Goal: Transaction & Acquisition: Purchase product/service

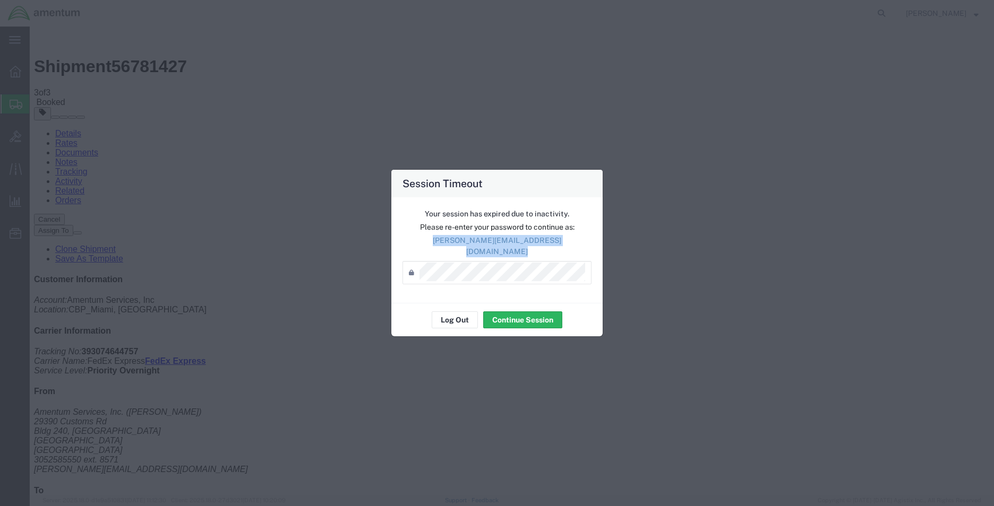
drag, startPoint x: 0, startPoint y: 0, endPoint x: 475, endPoint y: 246, distance: 534.7
click at [475, 246] on p "[PERSON_NAME][EMAIL_ADDRESS][DOMAIN_NAME]" at bounding box center [496, 246] width 189 height 22
click at [496, 312] on button "Continue Session" at bounding box center [522, 320] width 79 height 17
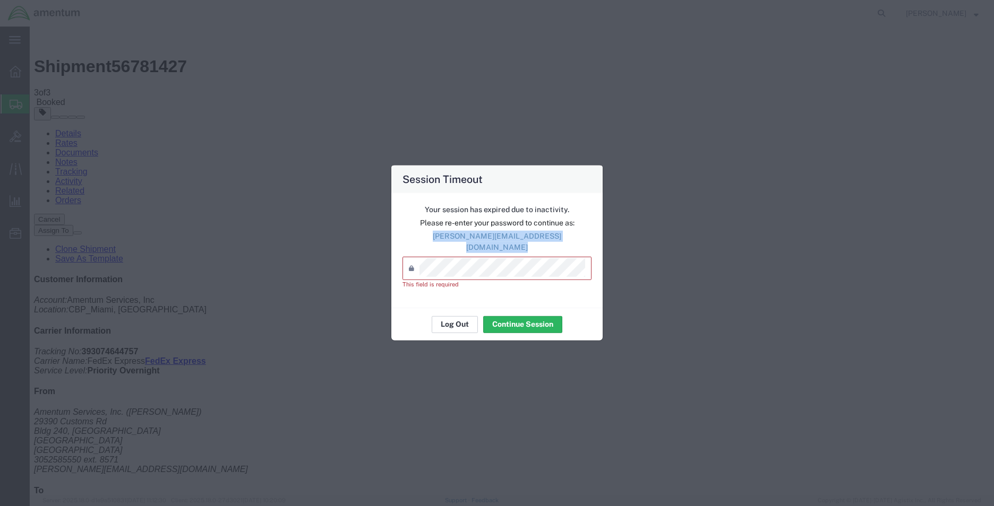
click at [445, 316] on button "Log Out" at bounding box center [455, 324] width 46 height 17
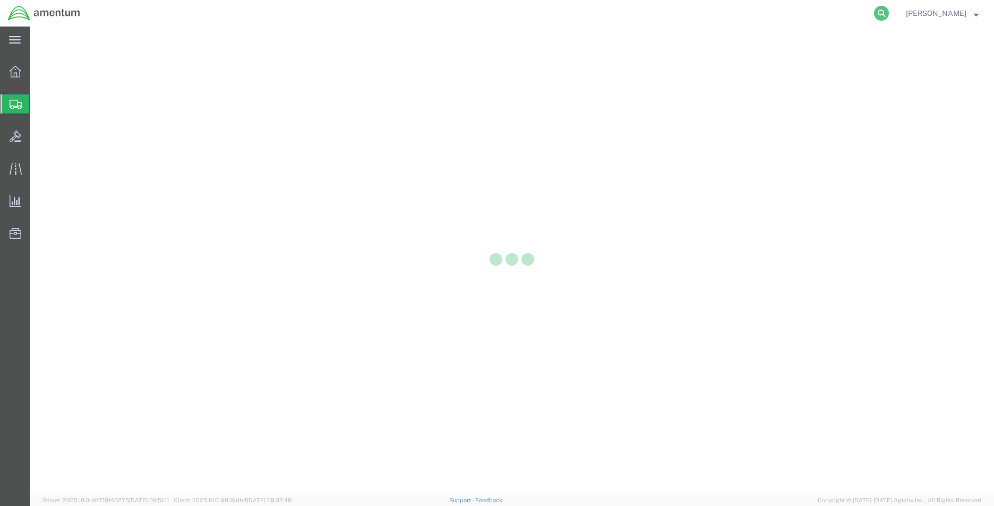
click at [889, 17] on icon at bounding box center [881, 13] width 15 height 15
paste input "[PERSON_NAME][EMAIL_ADDRESS][DOMAIN_NAME]"
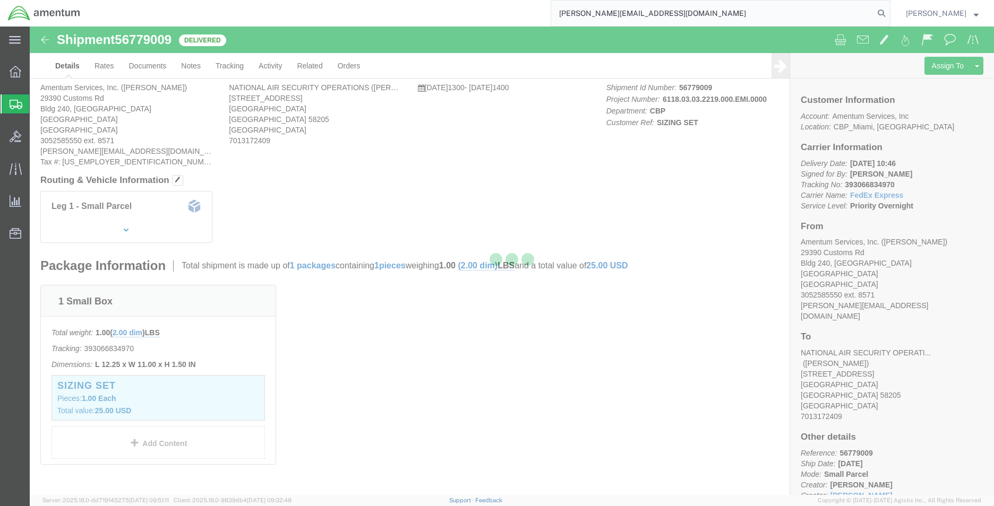
click at [759, 13] on input "[PERSON_NAME][EMAIL_ADDRESS][DOMAIN_NAME]" at bounding box center [712, 13] width 323 height 25
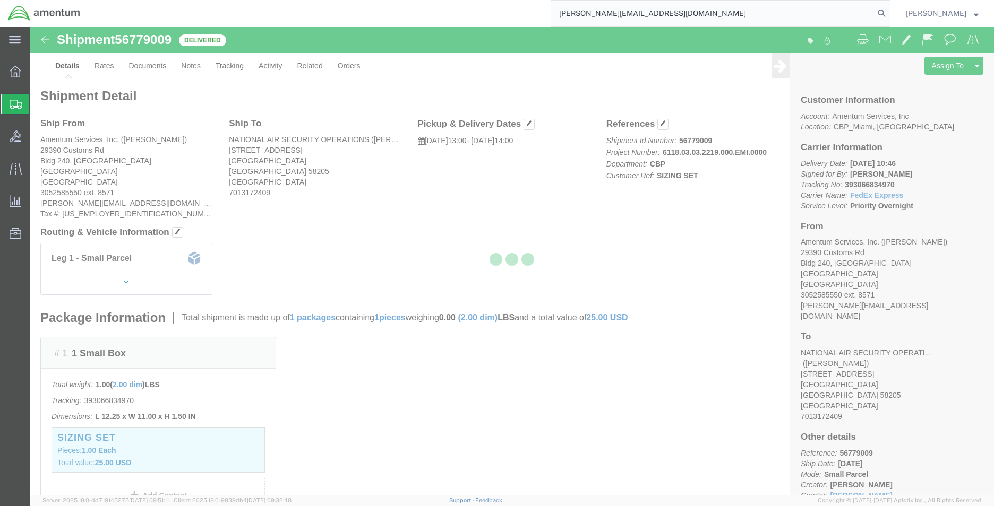
click at [759, 13] on input "[PERSON_NAME][EMAIL_ADDRESS][DOMAIN_NAME]" at bounding box center [712, 13] width 323 height 25
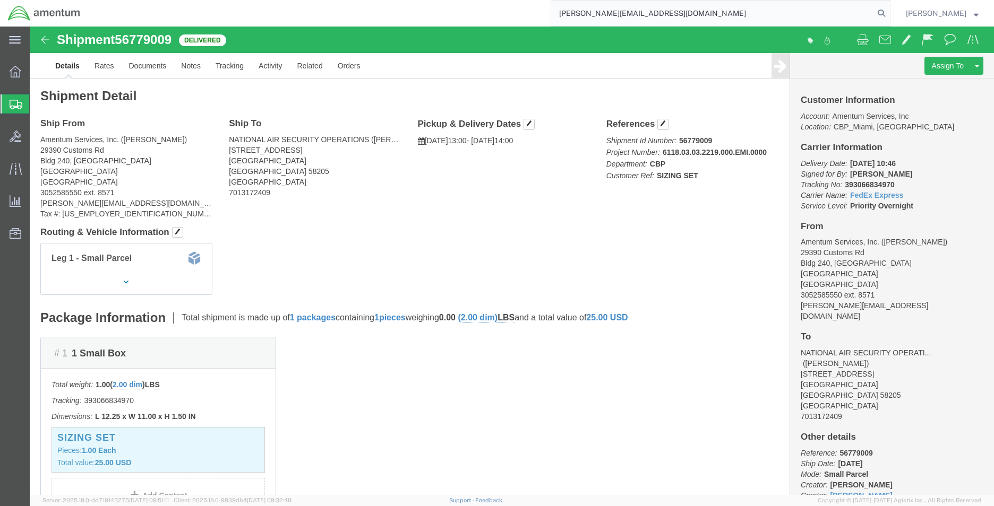
click at [759, 13] on input "[PERSON_NAME][EMAIL_ADDRESS][DOMAIN_NAME]" at bounding box center [712, 13] width 323 height 25
click at [707, 18] on input "[PERSON_NAME][EMAIL_ADDRESS][DOMAIN_NAME]" at bounding box center [712, 13] width 323 height 25
paste input "288131117092"
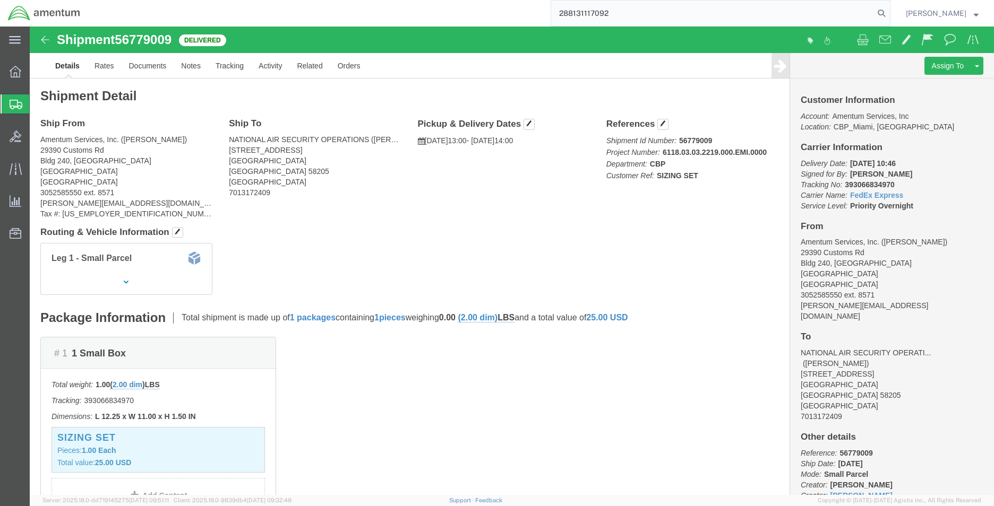
type input "288131117092"
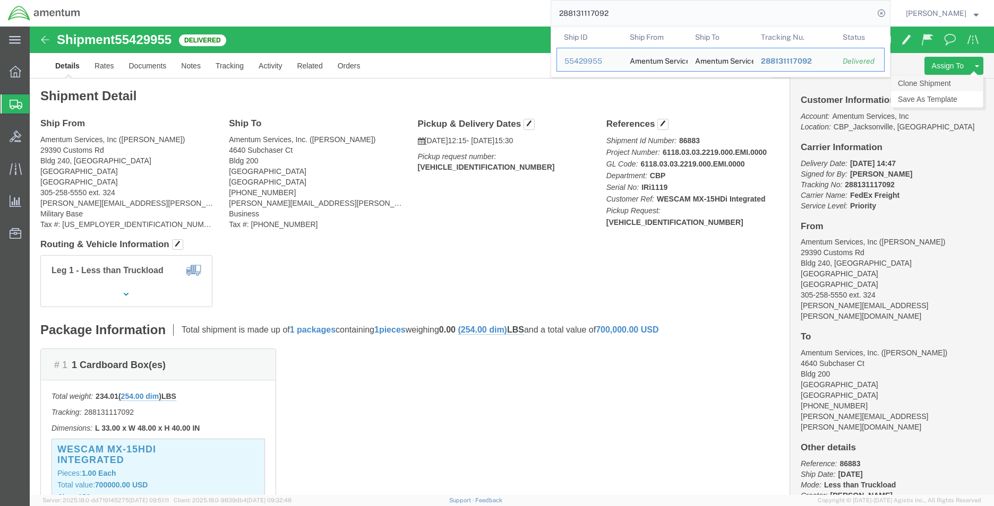
click link "Clone Shipment"
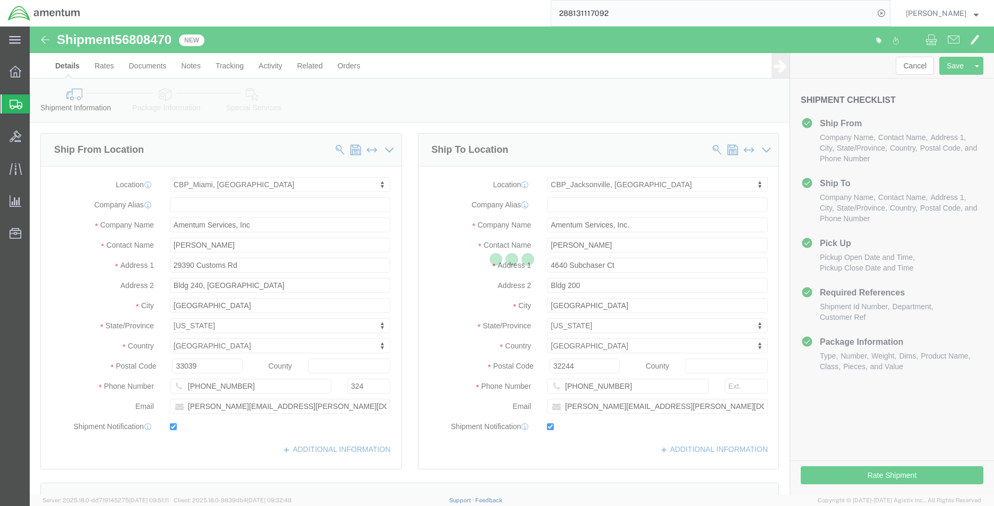
select select "49931"
select select "49917"
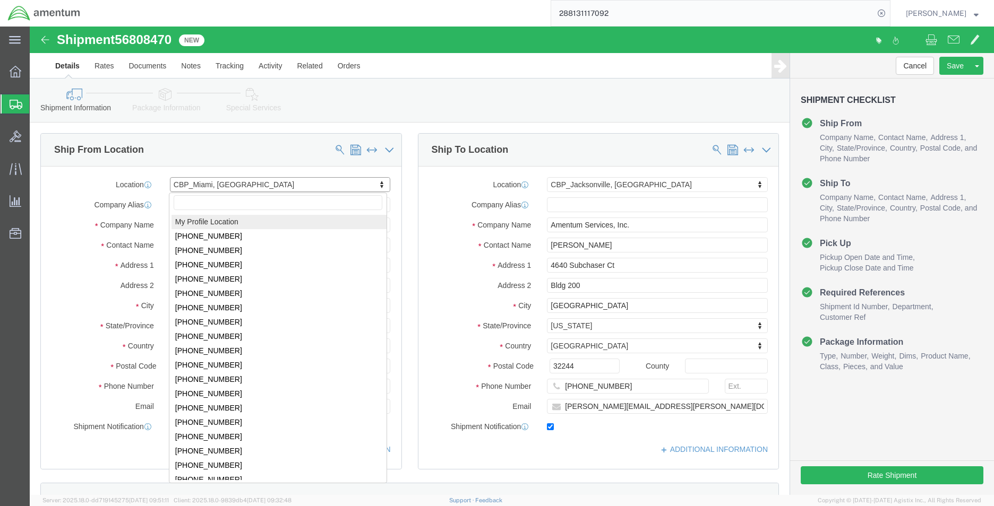
select select "MYPROFILE"
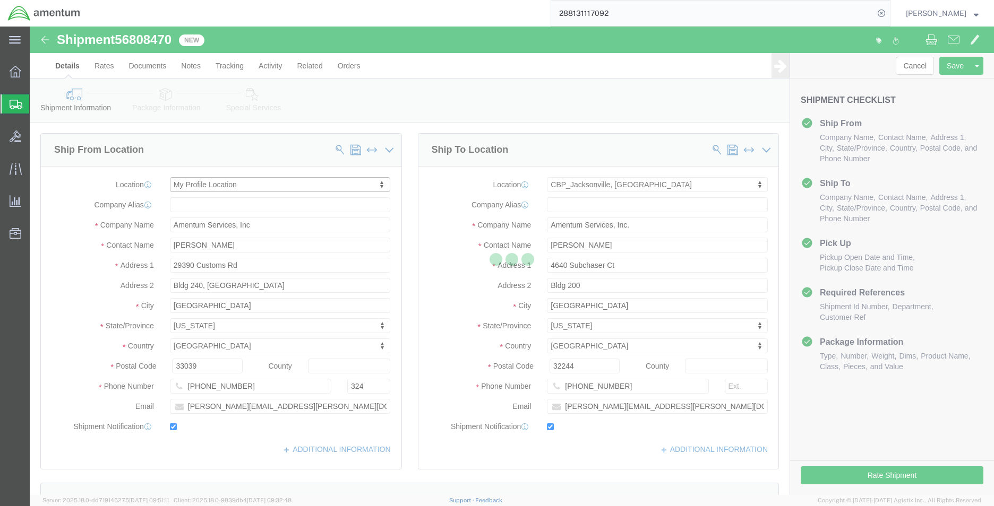
type input "Amentum Services, Inc."
type input "[PERSON_NAME]"
type input "HOMESTEAD"
type input "[PHONE_NUMBER]"
type input "[PERSON_NAME][EMAIL_ADDRESS][DOMAIN_NAME]"
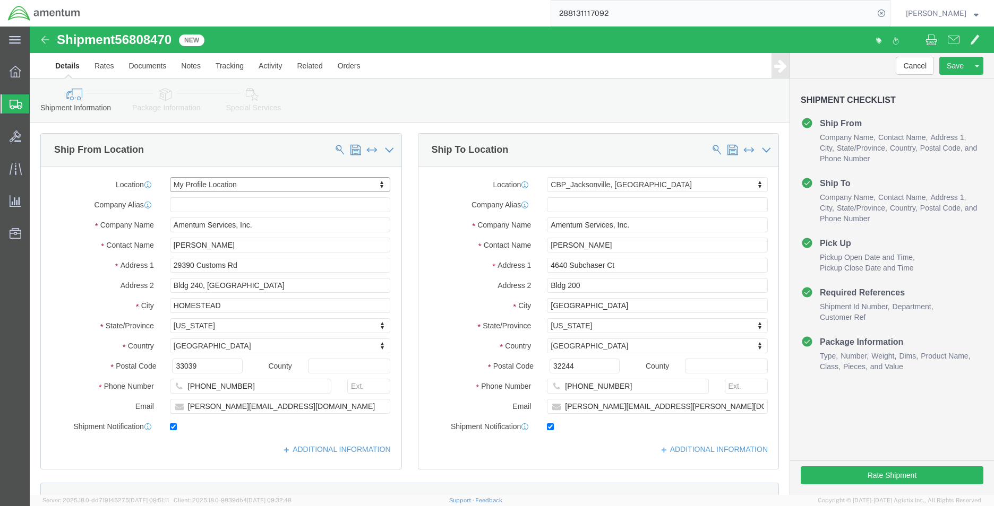
select select "FL"
type input "ej"
select select "49930"
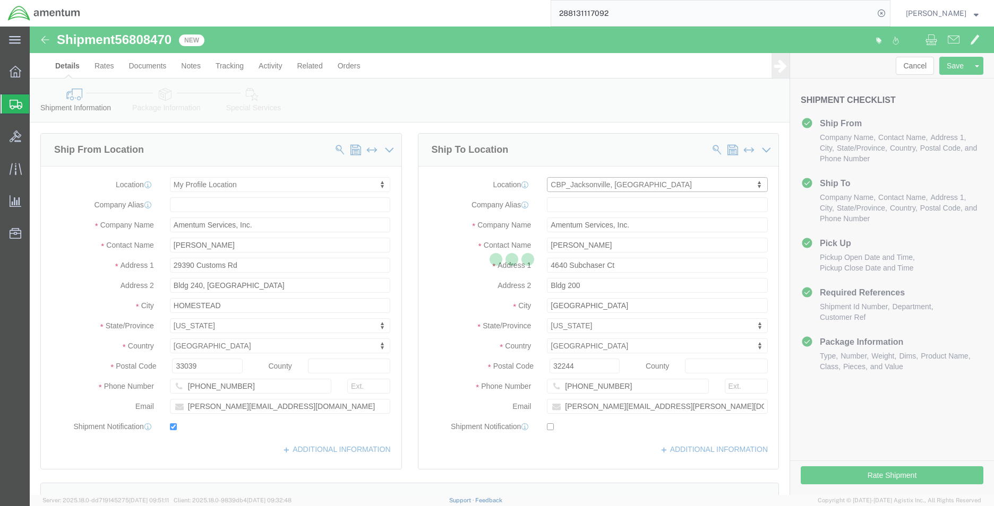
type input "Hangar 1002, [GEOGRAPHIC_DATA]"
type input "32212"
type input "[PHONE_NUMBER]"
checkbox input "false"
select select "FL"
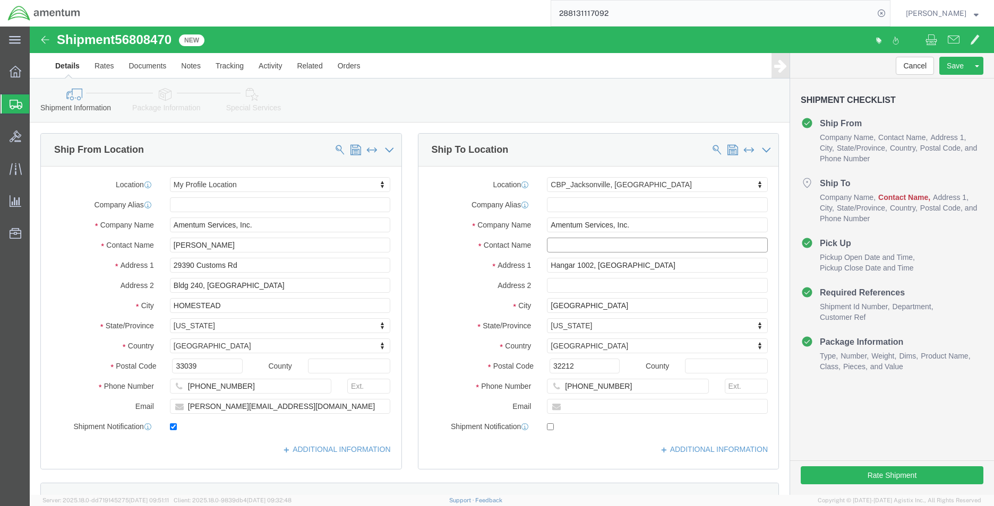
click input "text"
type input "[PERSON_NAME]"
click input "[PHONE_NUMBER]"
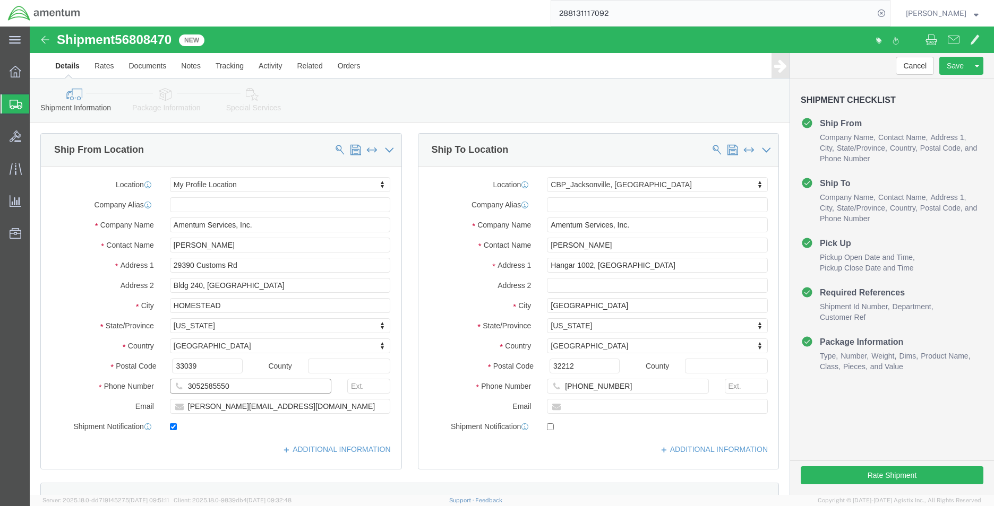
type input "3052585550"
type input "8571"
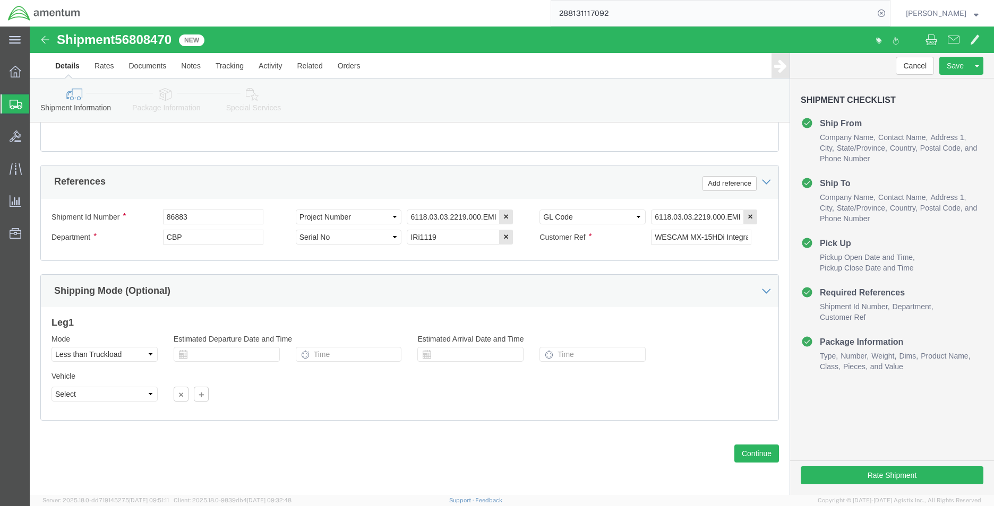
click span "56808470"
copy span "56808470"
click input "86883"
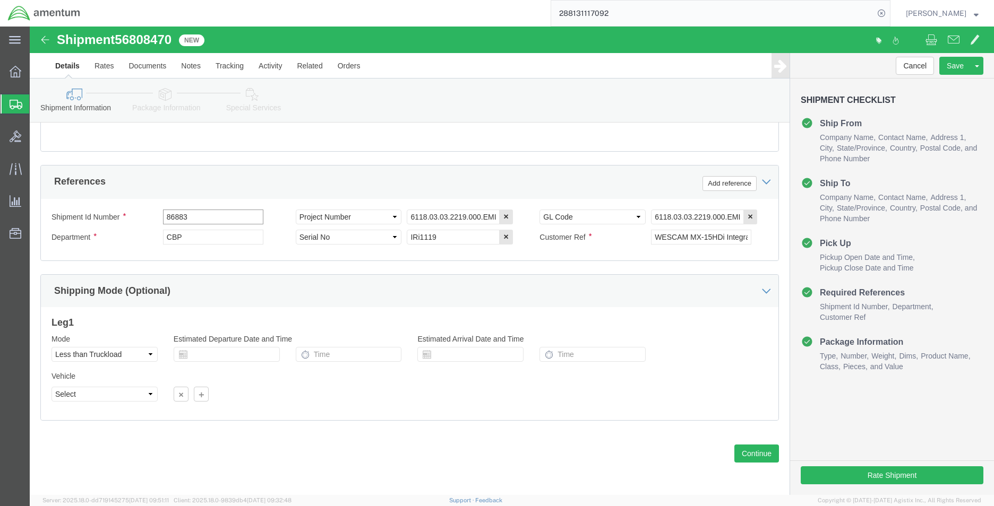
paste input "56808470"
type input "56808470"
click input "6118.03.03.2219.000.EMI.0000"
click button "button"
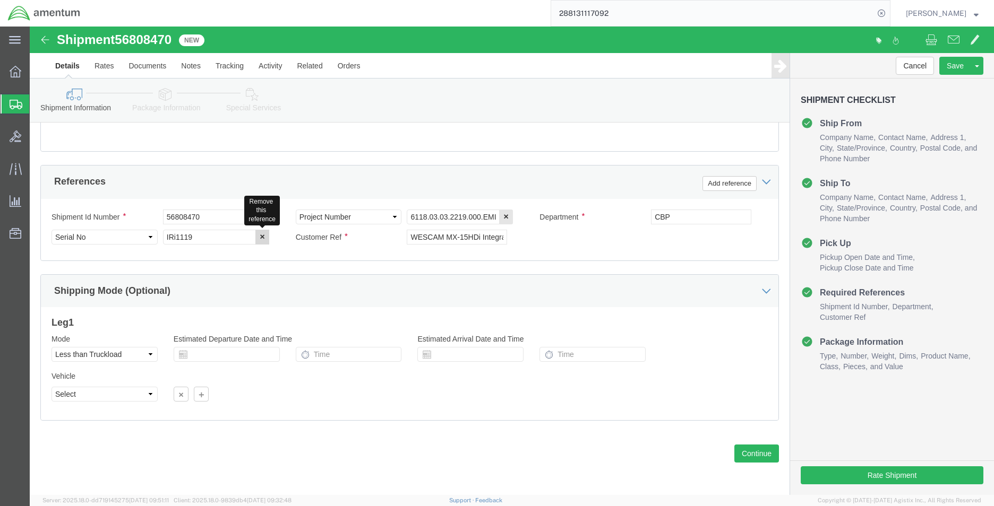
click icon "button"
click input "WESCAM MX-15HDi Integrated"
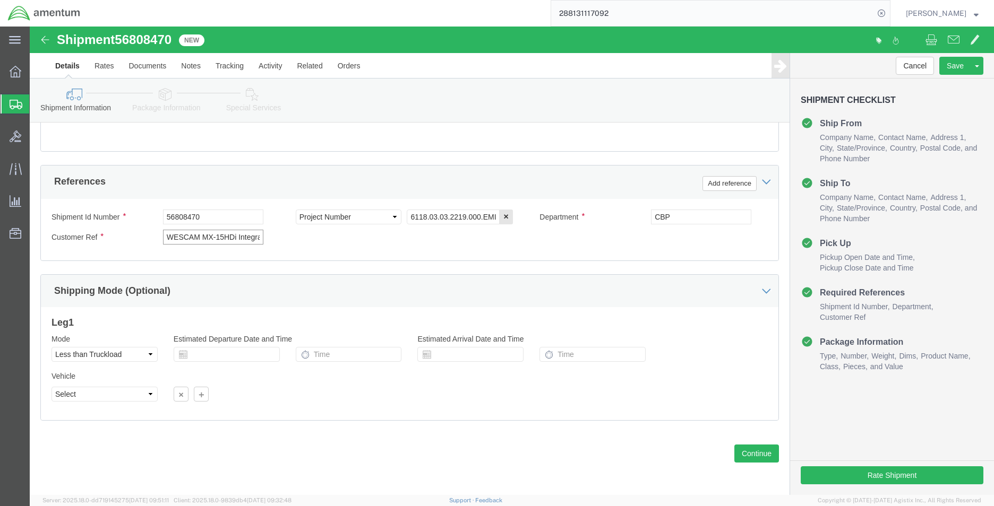
scroll to position [0, 15]
drag, startPoint x: 191, startPoint y: 211, endPoint x: 251, endPoint y: 211, distance: 59.5
click div "WESCAM MX-15HDi Integrated"
click link "Package Information"
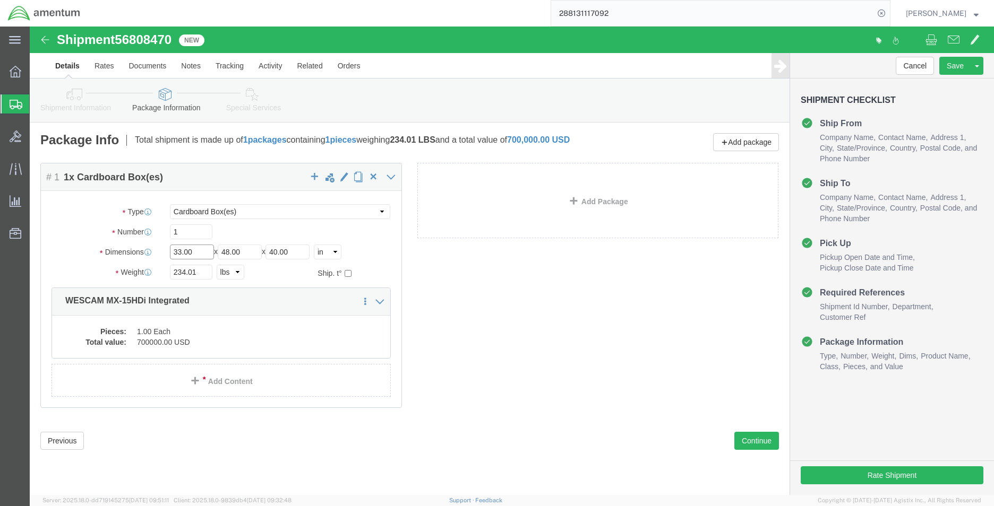
click input "33.00"
type input "48"
type input "40"
type input "58"
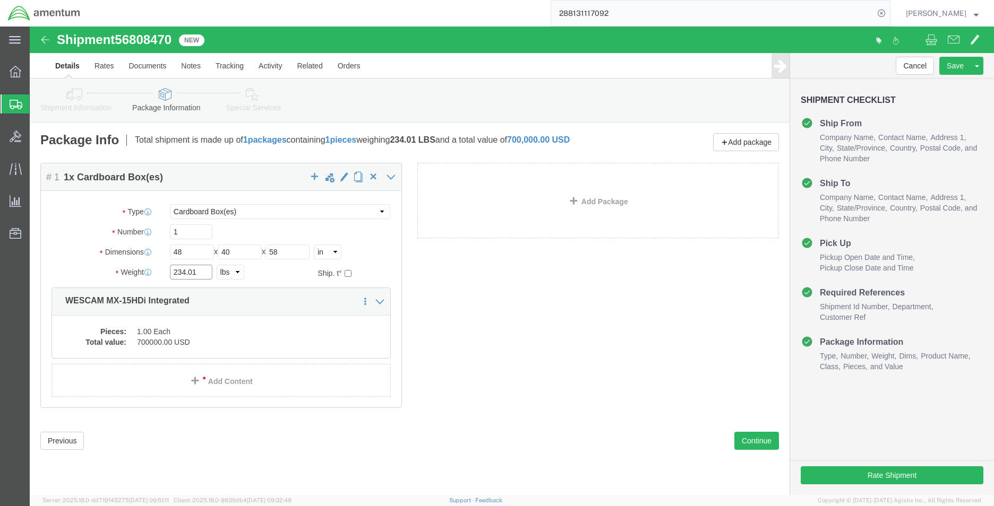
click input "234.01"
type input "234.0"
click dd "1.00 Each"
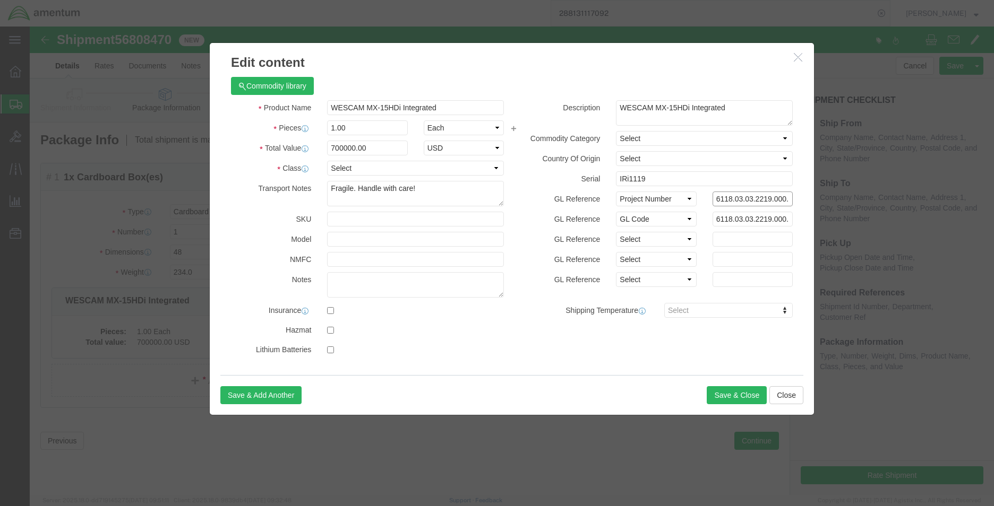
scroll to position [0, 31]
drag, startPoint x: 710, startPoint y: 175, endPoint x: 825, endPoint y: 175, distance: 114.7
click div "Edit content Commodity library Product Name WESCAM MX-15HDi Integrated Pieces 1…"
click input "6118.03.03.2219.000.EMI.0000"
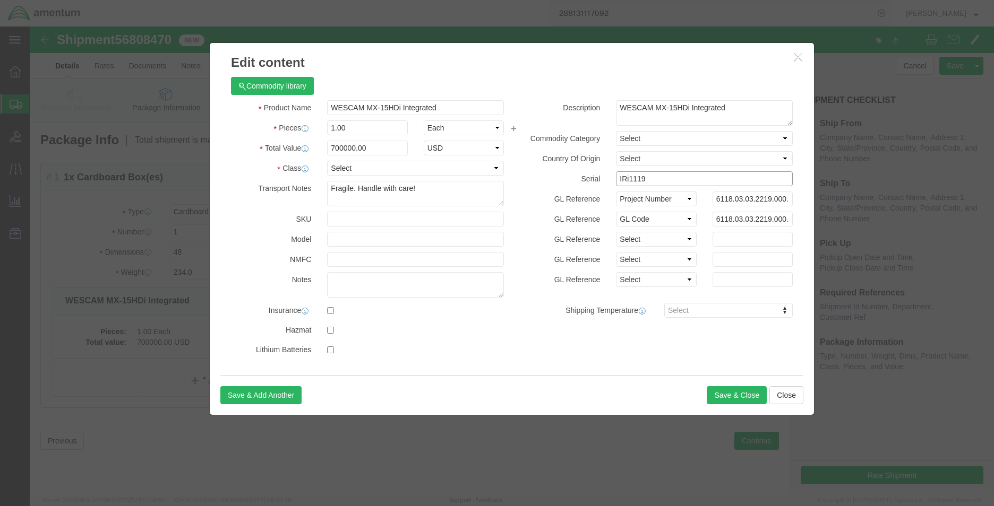
click input "IRi1119"
paste input "01630"
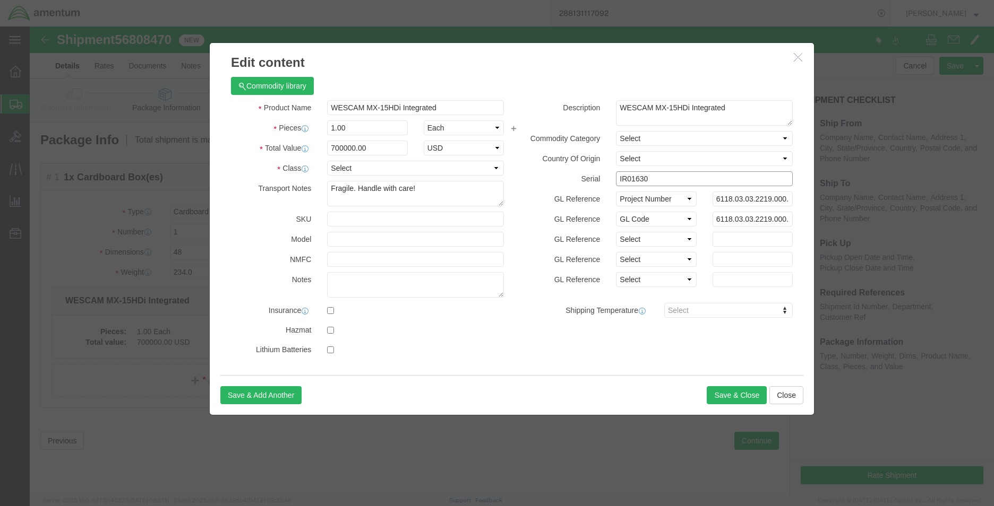
type input "IR01630"
click select "Select 50 55 60 65 70 85 92.5 100 125 175 250 300 400"
select select "125"
click select "Select 50 55 60 65 70 85 92.5 100 125 175 250 300 400"
click button "Save & Close"
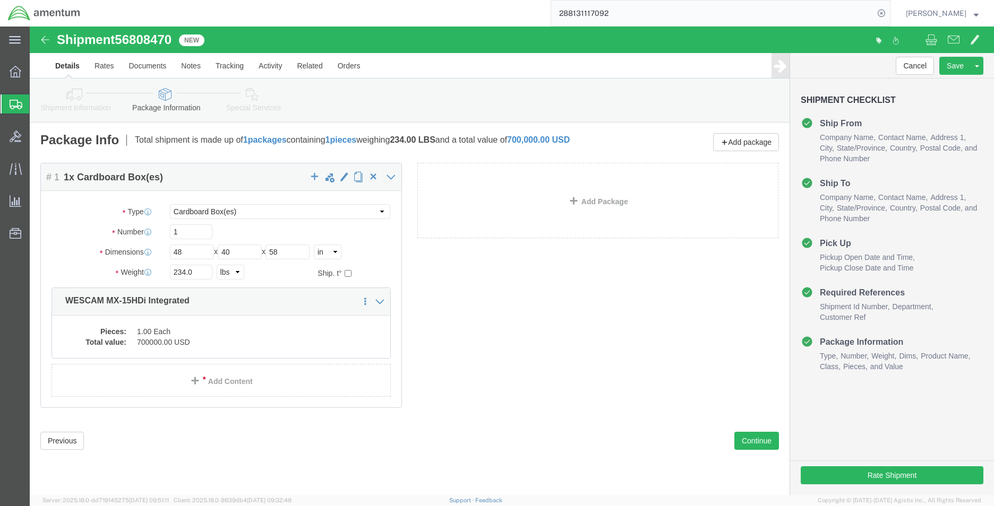
click link "Shipment Information"
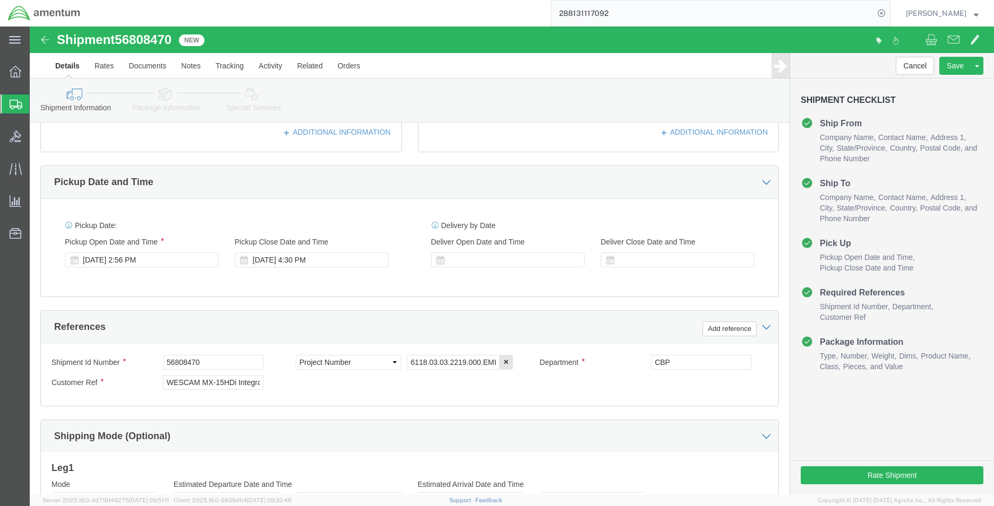
scroll to position [319, 0]
click button "Rate Shipment"
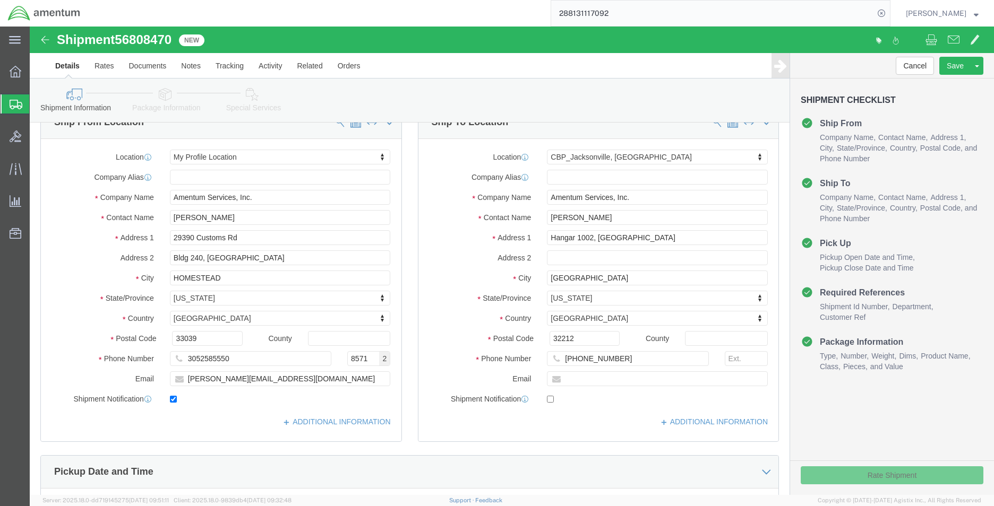
scroll to position [0, 0]
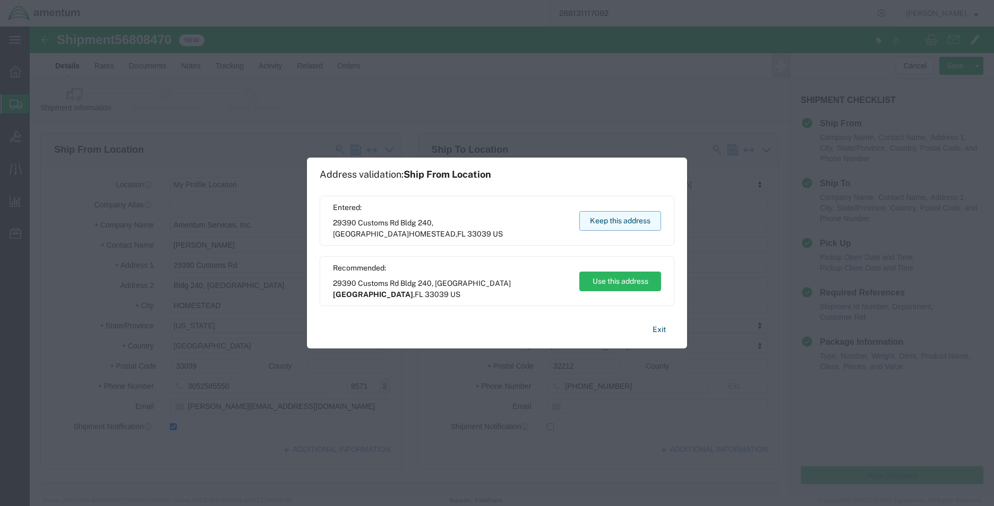
click at [617, 225] on button "Keep this address" at bounding box center [620, 221] width 82 height 20
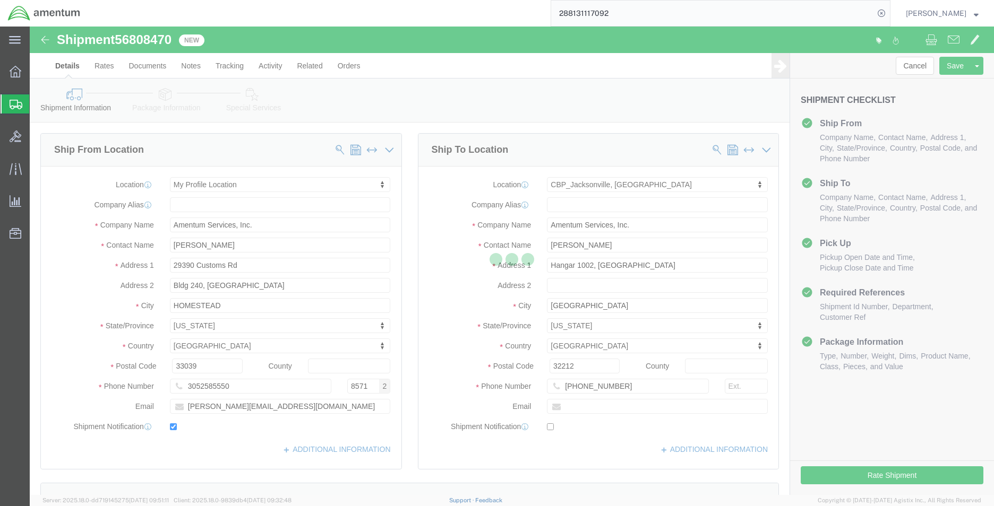
select select "49931"
select select "49930"
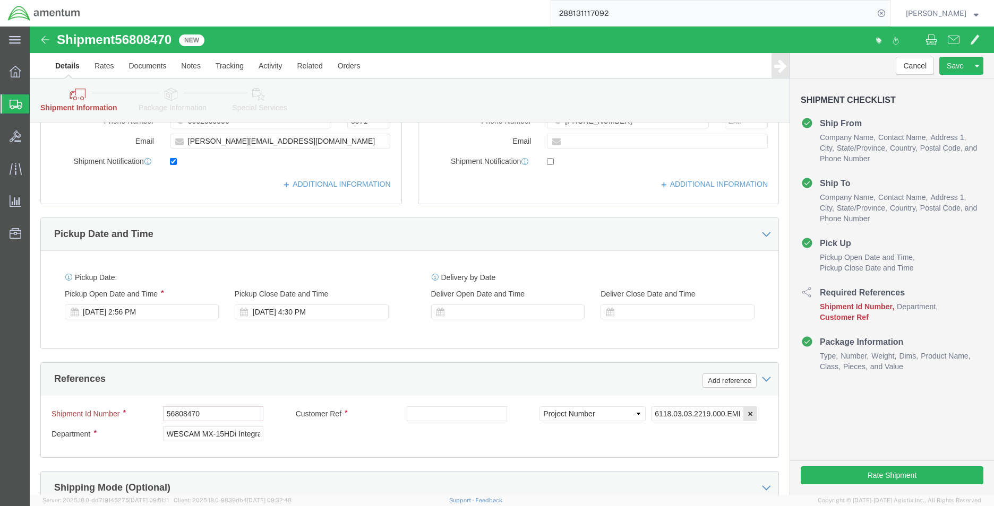
scroll to position [478, 0]
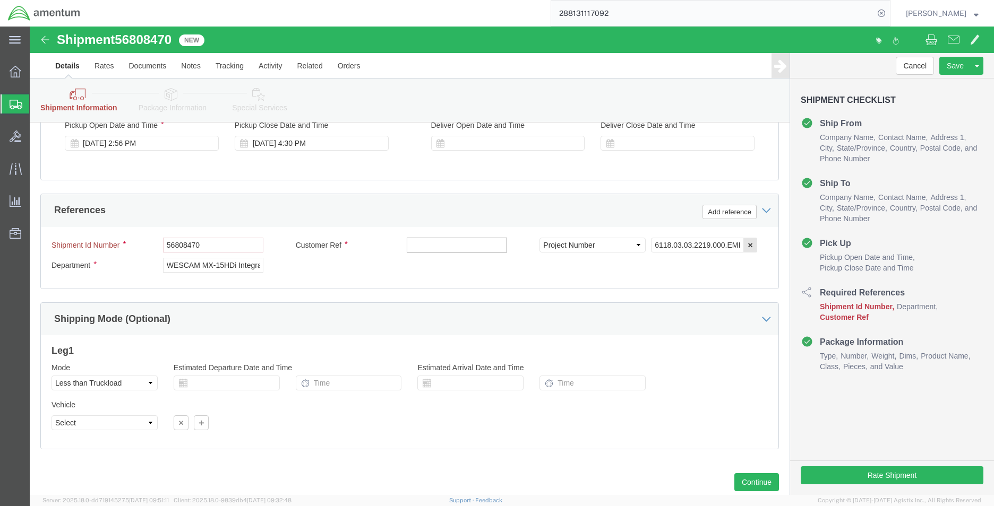
click input "text"
click input "WESCAM MX-15HDi Integrated"
click input "text"
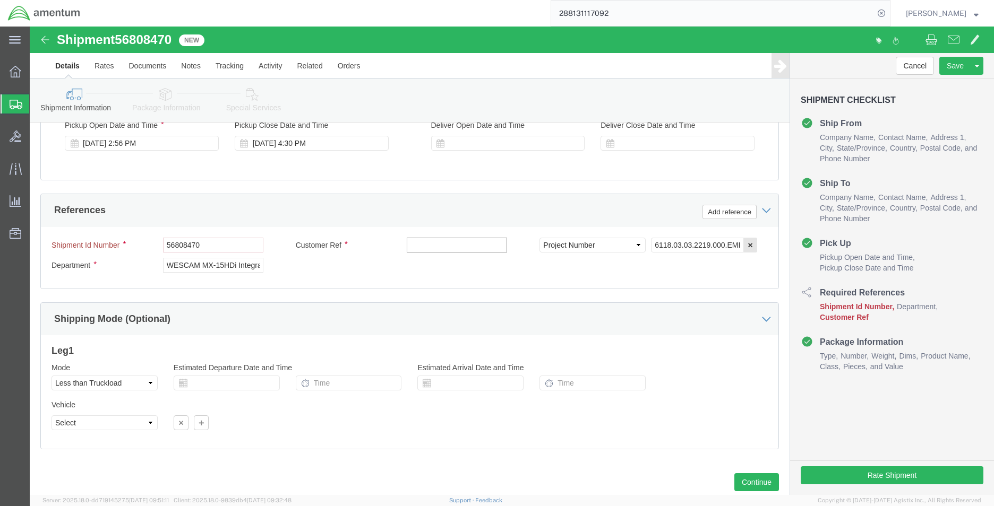
paste input "WESCAM MX-15HDi Integrated"
type input "WESCAM MX-15HDi Integrated"
click input "WESCAM MX-15HDi Integrated"
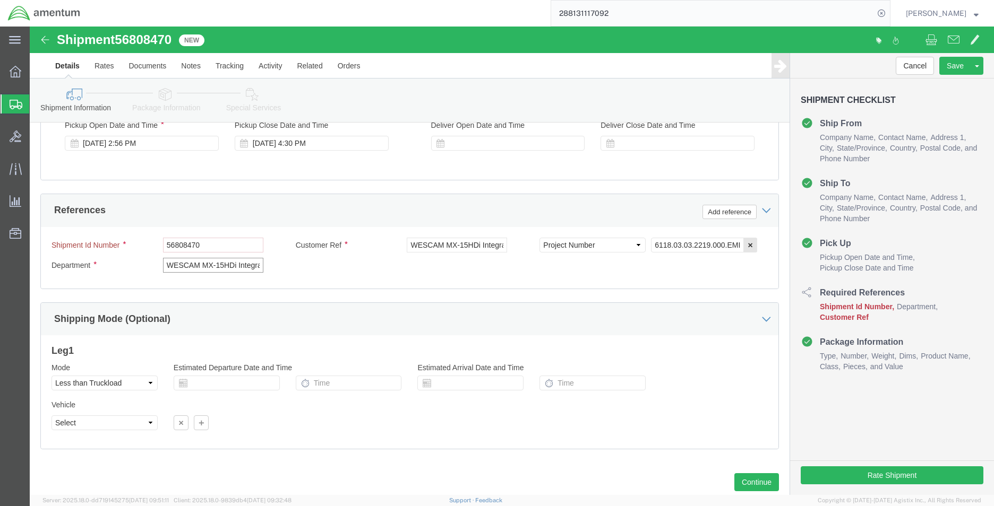
click input "WESCAM MX-15HDi Integrated"
type input "CBP"
click button "Rate Shipment"
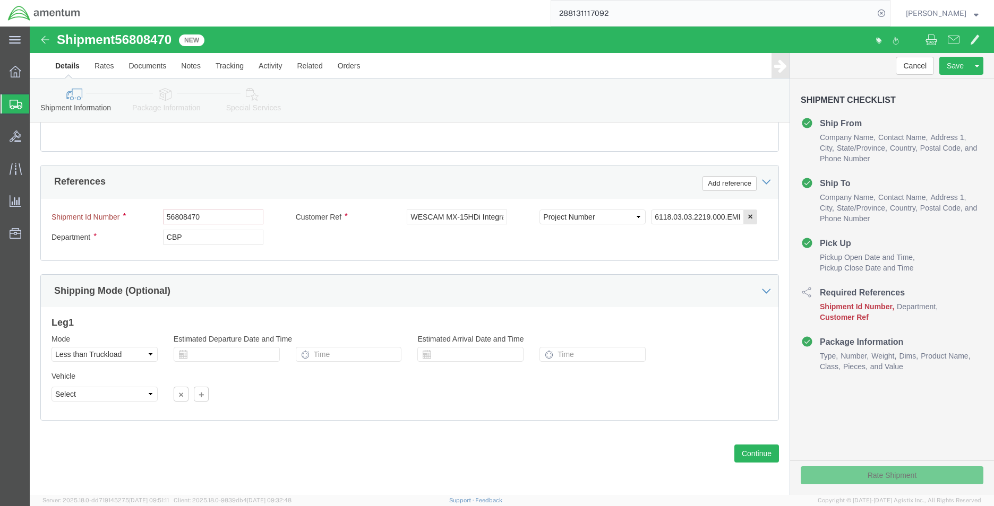
scroll to position [434, 0]
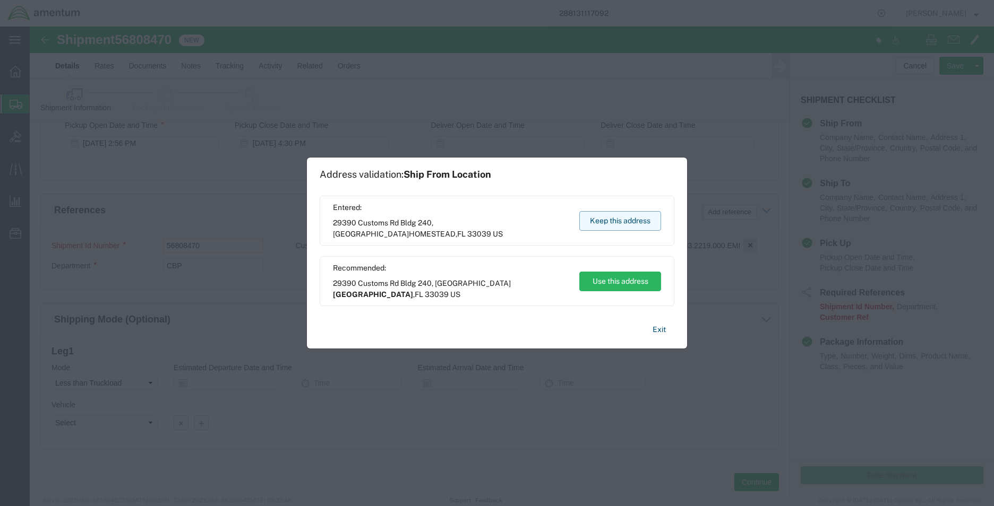
click at [615, 225] on button "Keep this address" at bounding box center [620, 221] width 82 height 20
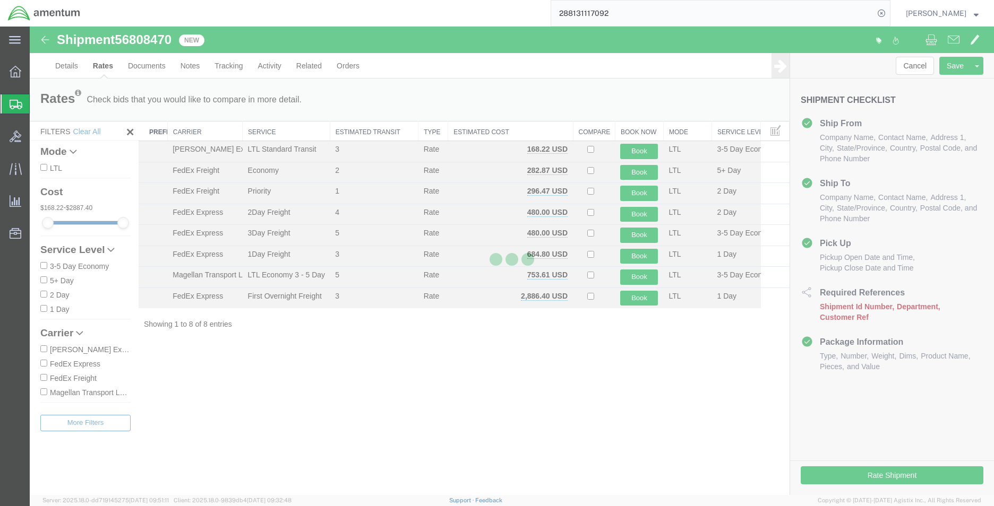
scroll to position [0, 0]
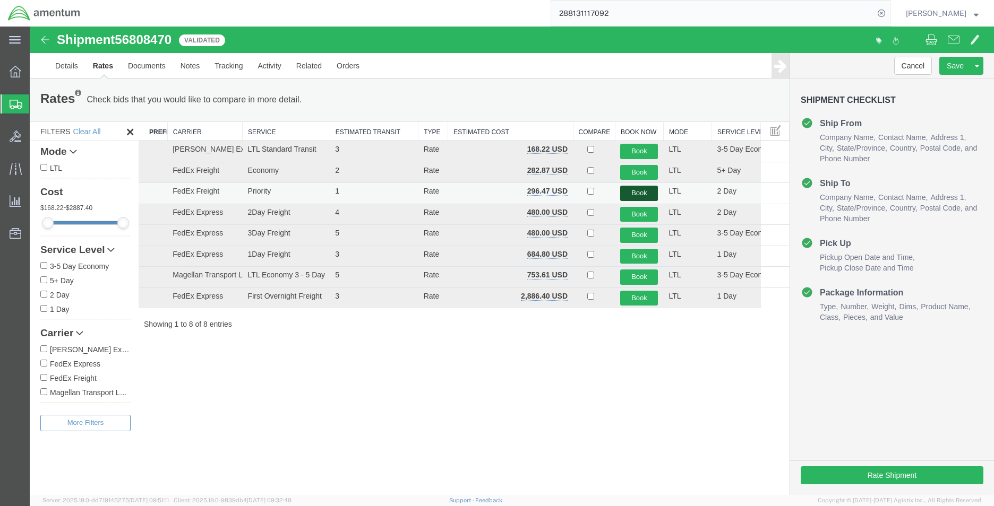
click at [650, 194] on button "Book" at bounding box center [639, 193] width 38 height 15
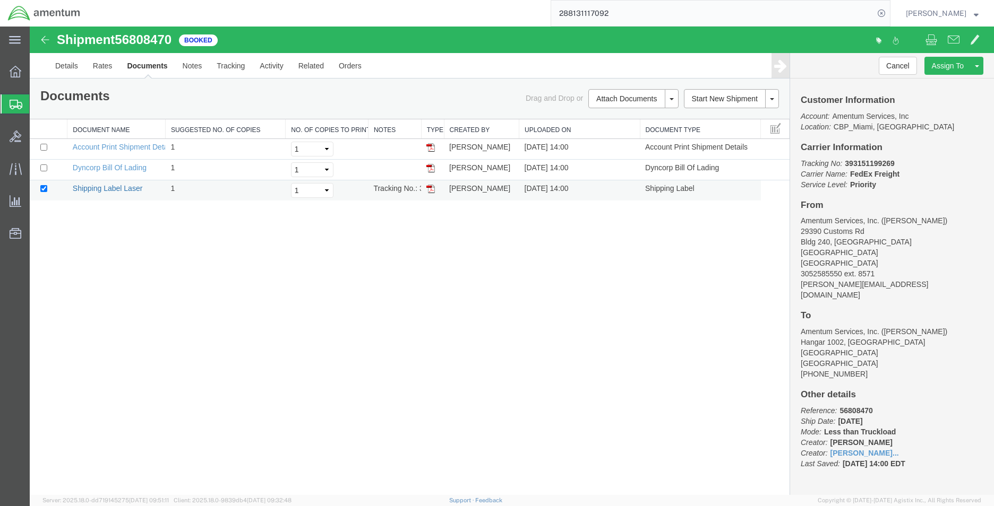
click at [95, 186] on link "Shipping Label Laser" at bounding box center [108, 188] width 70 height 8
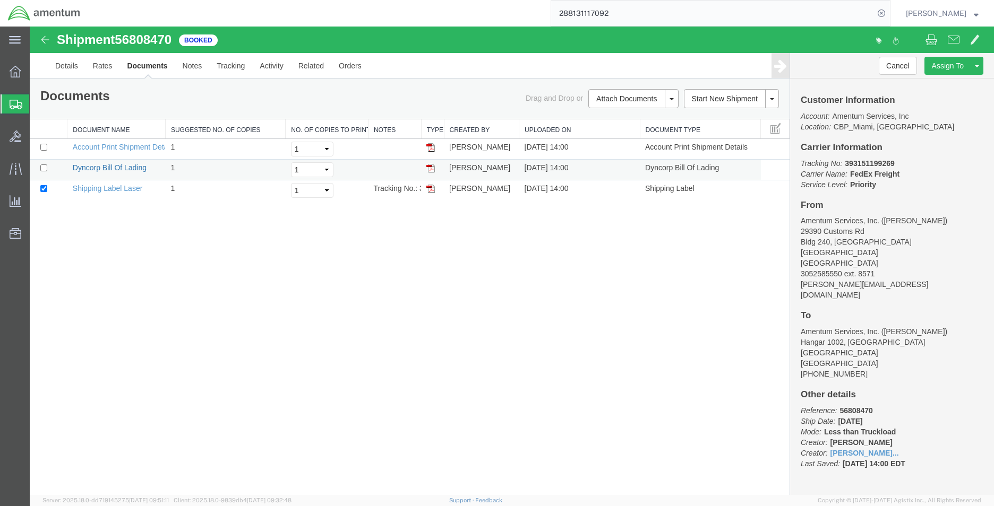
click at [95, 169] on link "Dyncorp Bill Of Lading" at bounding box center [110, 168] width 74 height 8
click at [96, 163] on td "Dyncorp Bill Of Lading" at bounding box center [116, 170] width 98 height 21
click at [105, 166] on link "Dyncorp Bill Of Lading" at bounding box center [110, 168] width 74 height 8
click at [76, 71] on link "Details" at bounding box center [67, 65] width 38 height 25
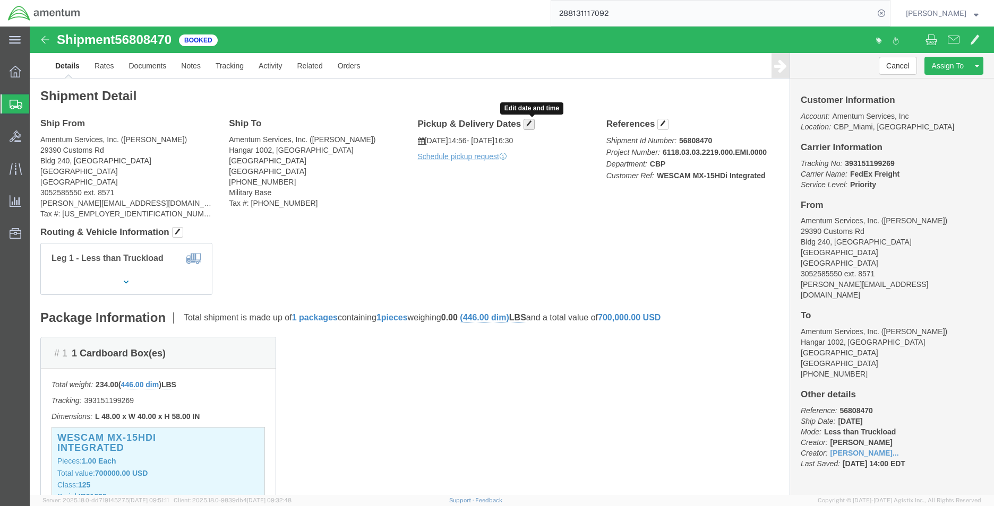
click button "button"
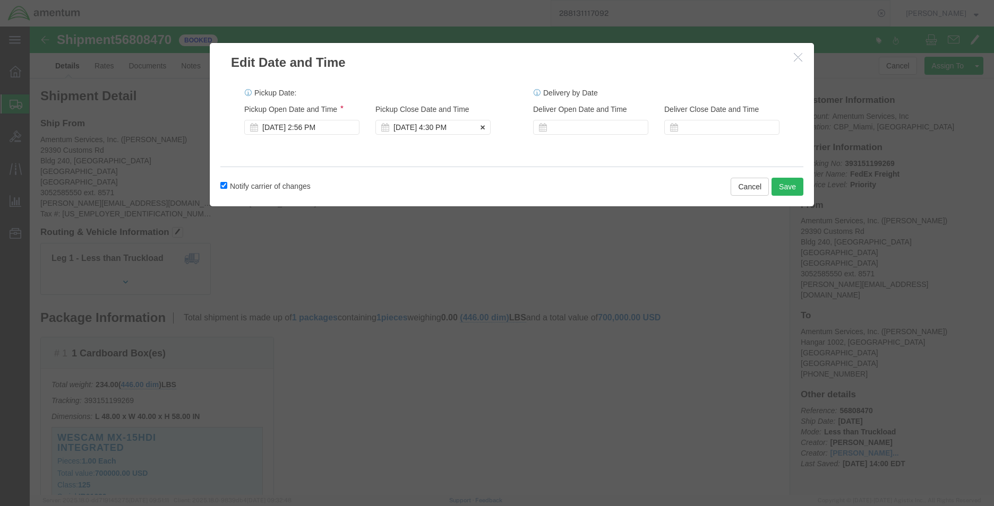
click div "[DATE] 4:30 PM"
click div "Notify carrier of changes Cancel Save"
click button "Save"
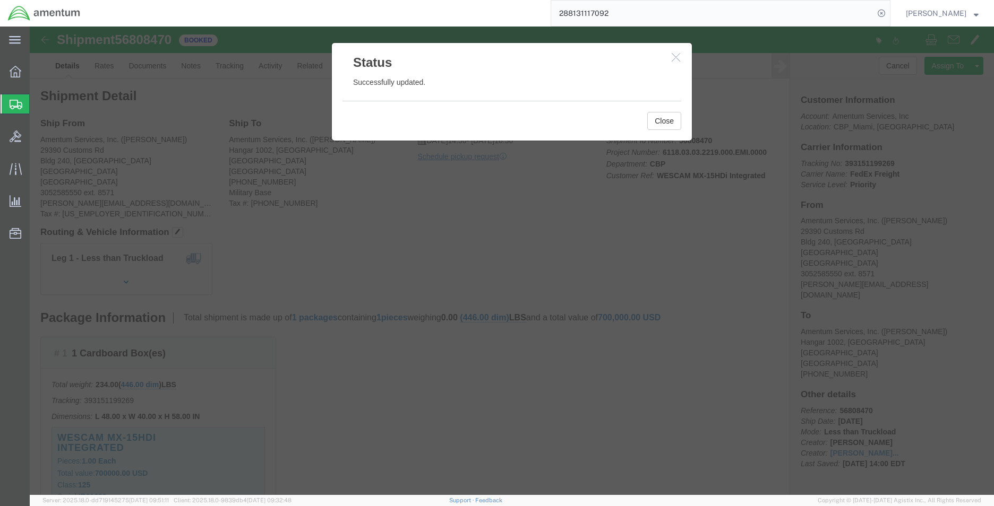
click div
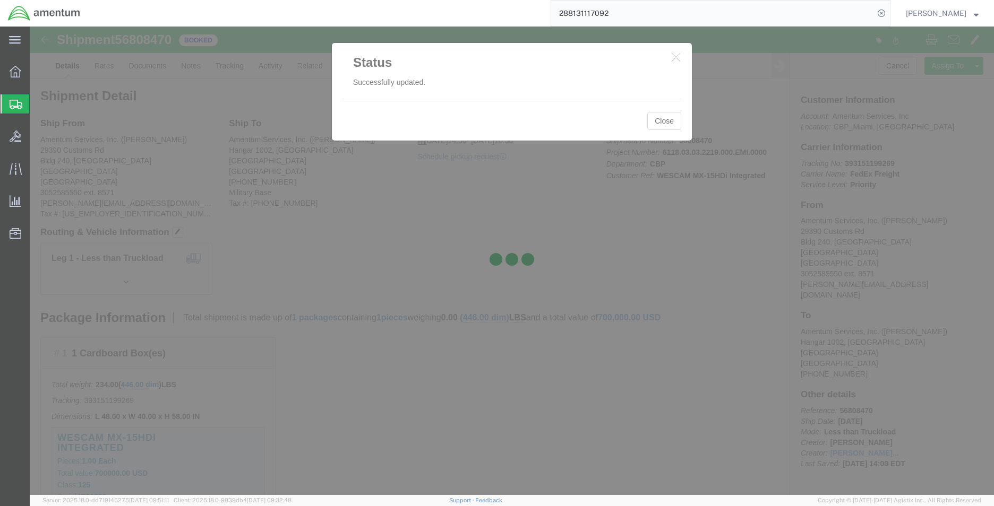
click at [675, 57] on div at bounding box center [512, 261] width 964 height 469
click at [673, 56] on div at bounding box center [512, 261] width 964 height 469
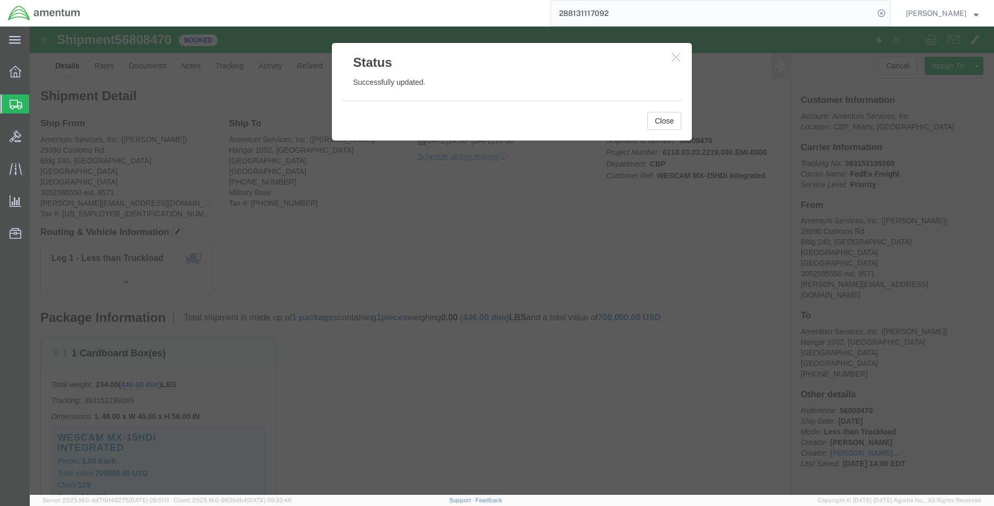
click icon "button"
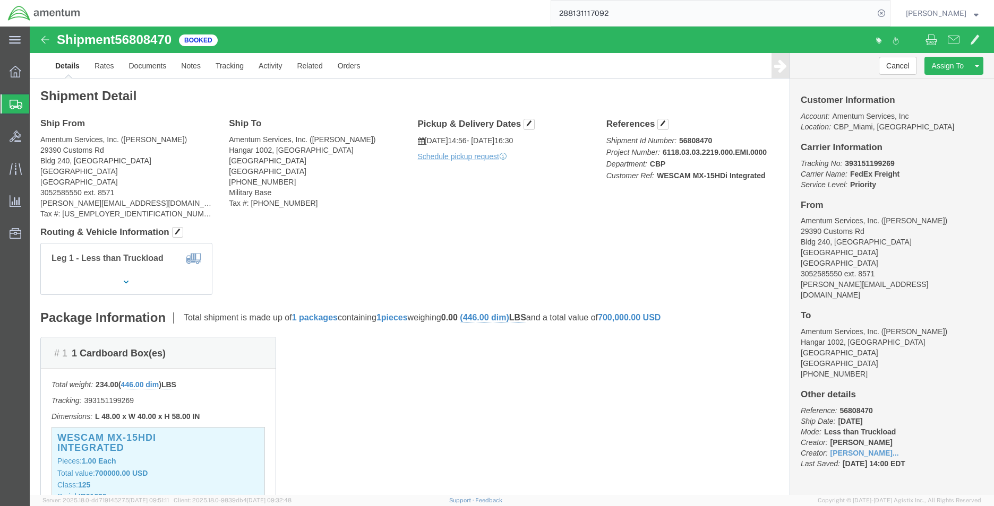
click p "Schedule pickup request"
click link "Schedule pickup request"
click button "Cancel"
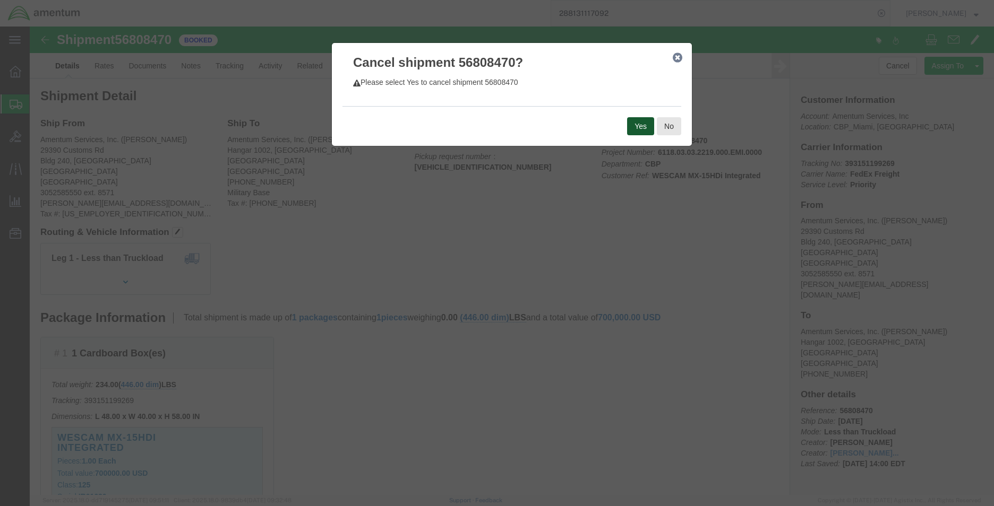
click button "Yes"
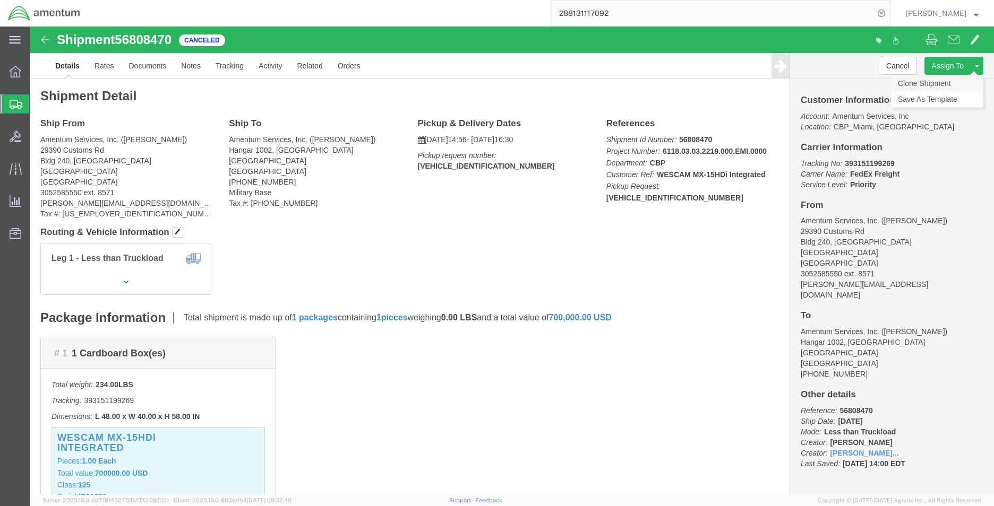
click link "Clone Shipment"
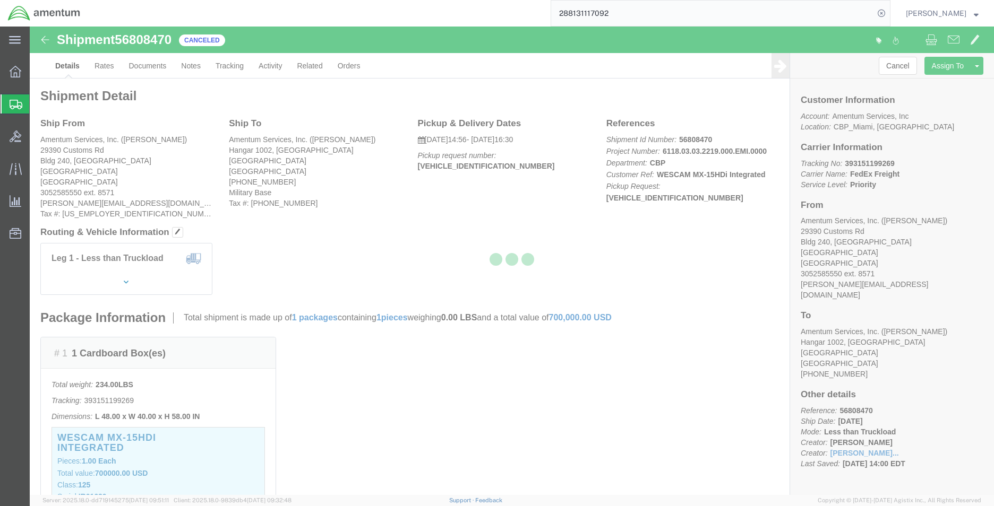
select select "49931"
select select "49930"
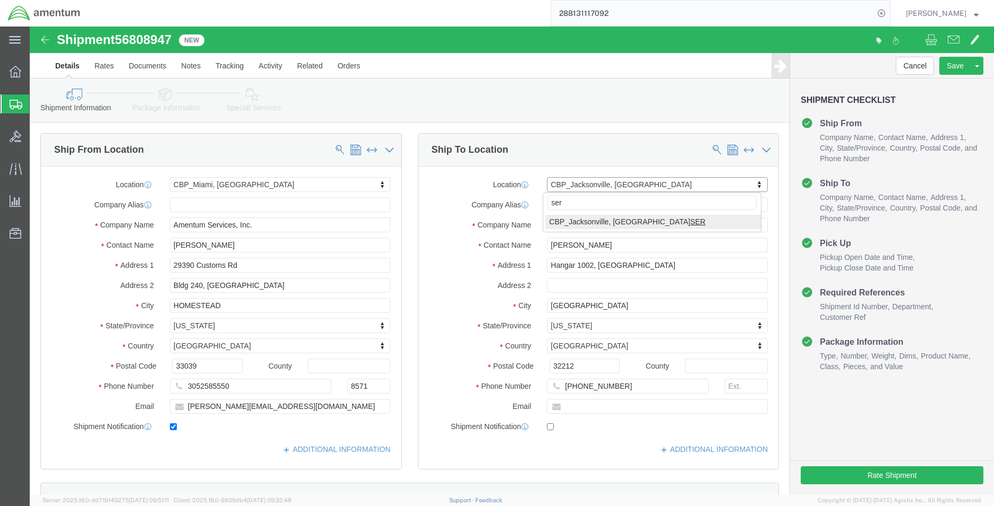
type input "ser"
select select "49917"
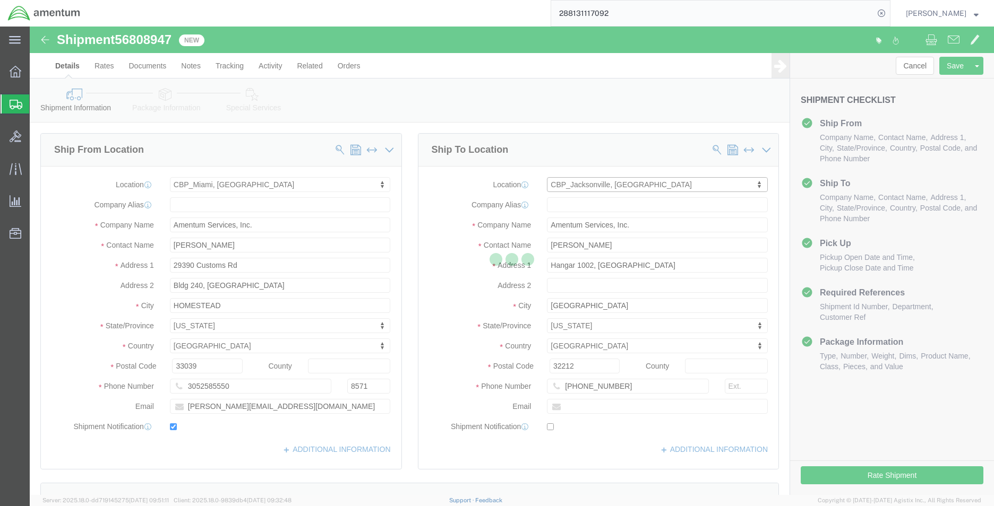
type input "4640 Subchaser Ct"
type input "Bldg 200"
type input "32244"
type input "[PHONE_NUMBER]"
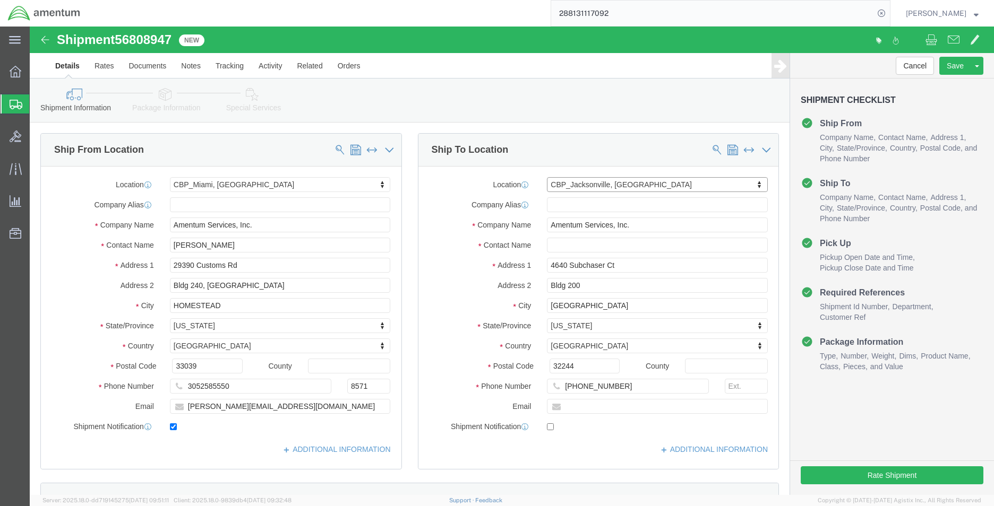
select select "FL"
click input "text"
type input "m"
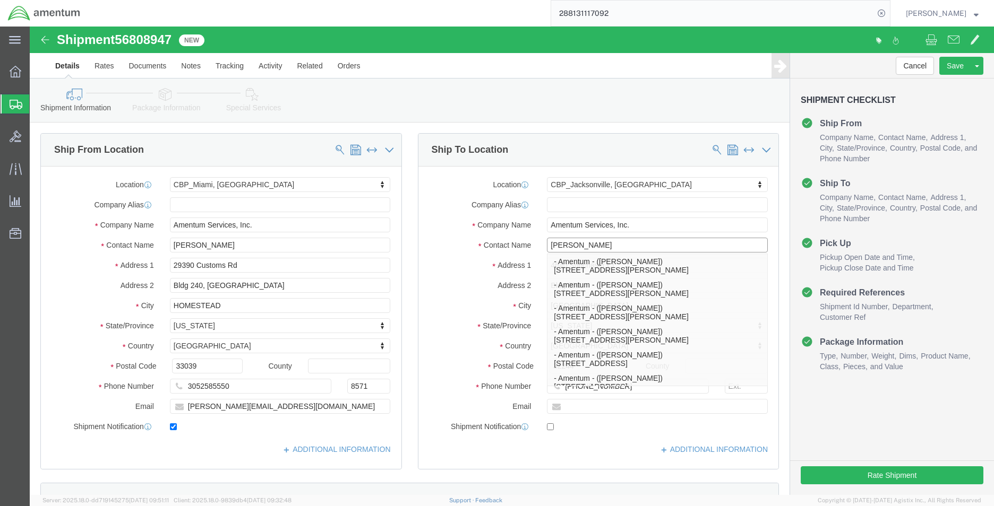
type input "[PERSON_NAME]"
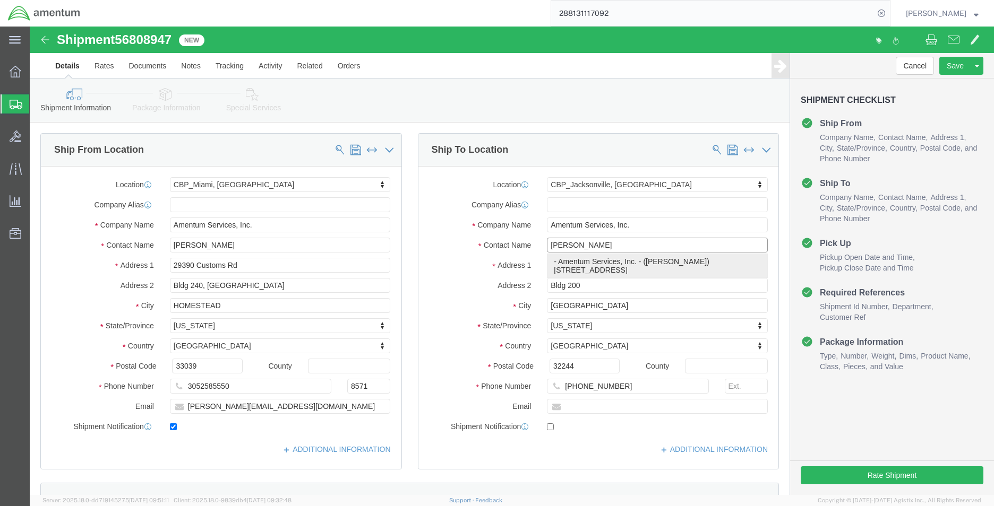
click div "- Amentum Services, Inc. - ([PERSON_NAME]) [STREET_ADDRESS]"
select select
type input "[PERSON_NAME]"
select select "FL"
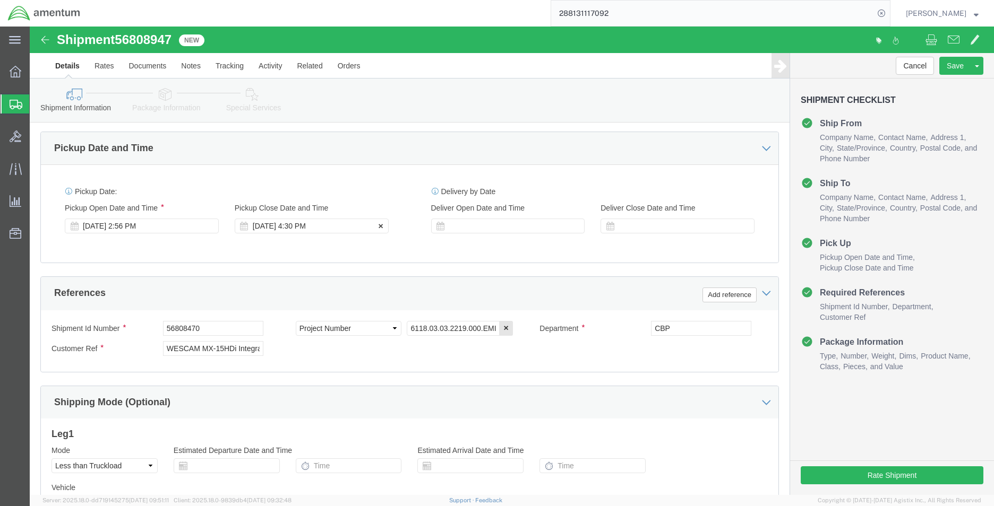
scroll to position [372, 0]
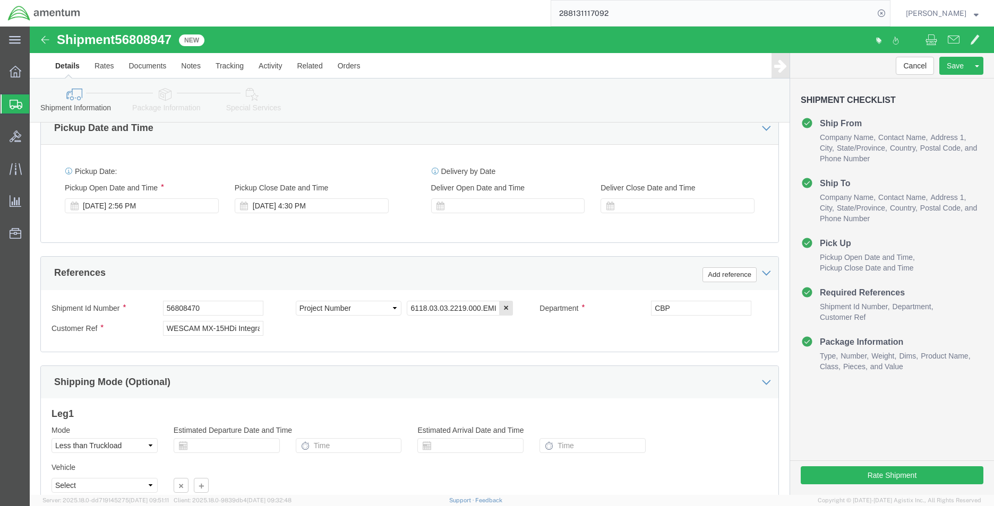
type input "[PERSON_NAME]"
click span "56808947"
copy span "56808947"
click input "56808470"
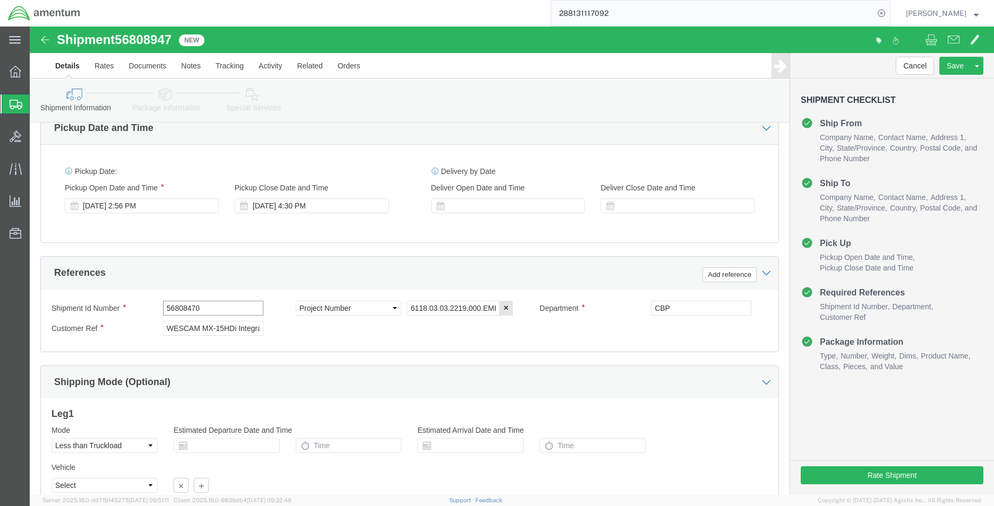
click input "56808470"
paste input "947"
type input "56808947"
click button "Rate Shipment"
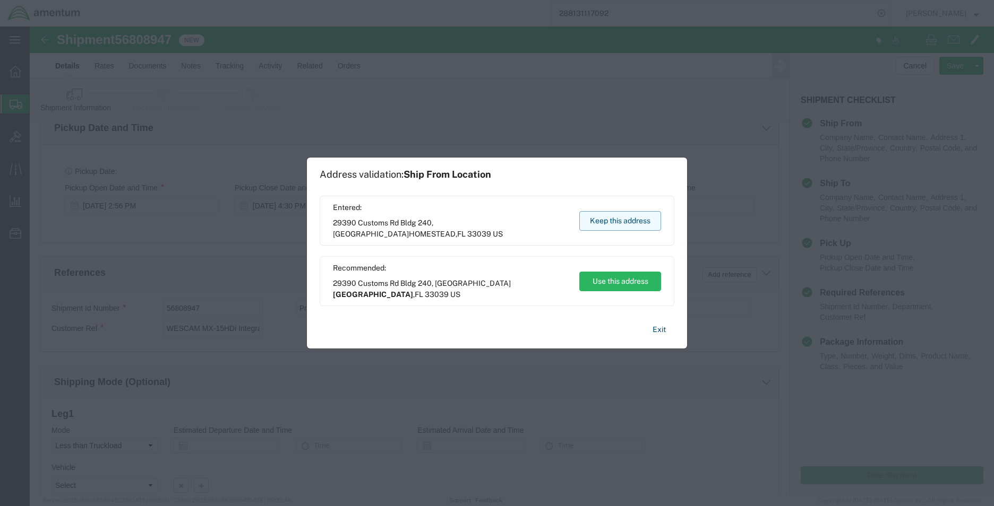
click at [622, 226] on button "Keep this address" at bounding box center [620, 221] width 82 height 20
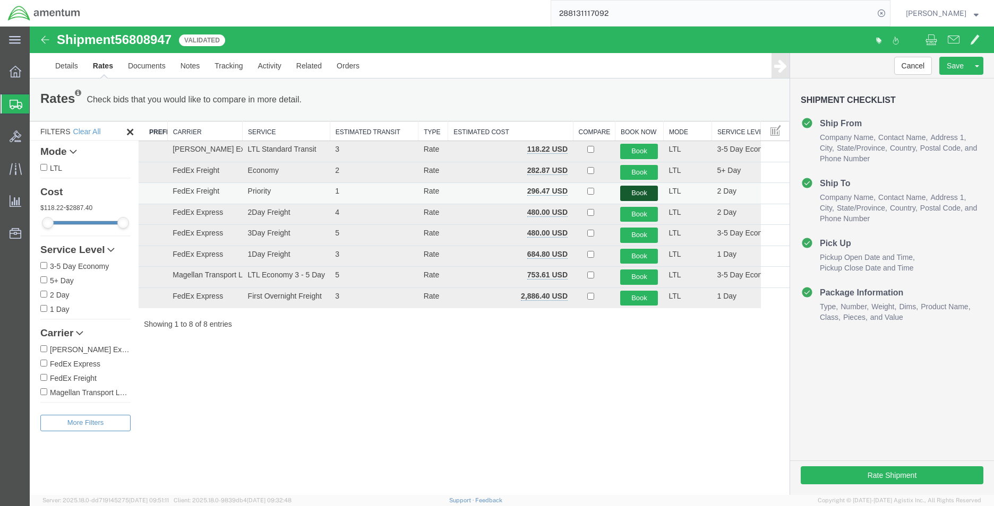
click at [629, 193] on button "Book" at bounding box center [639, 193] width 38 height 15
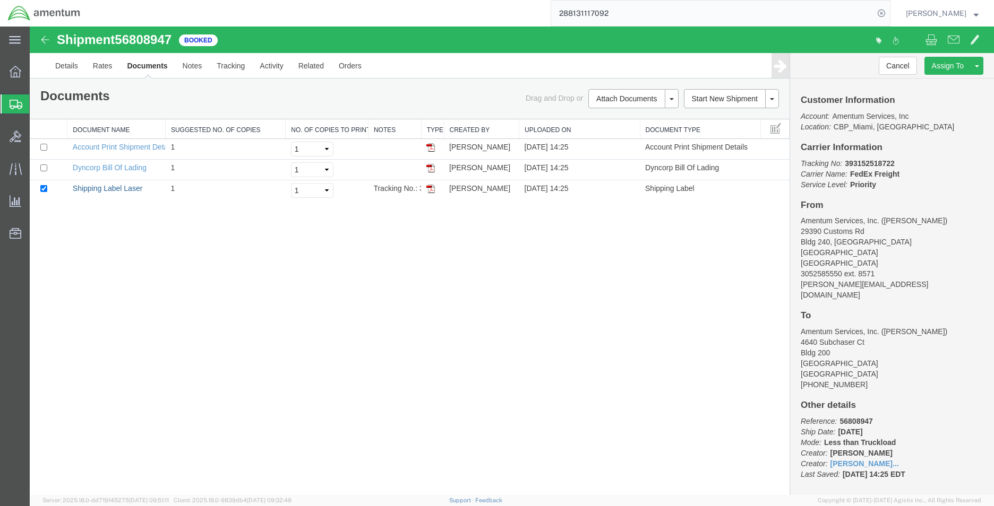
drag, startPoint x: 124, startPoint y: 186, endPoint x: 260, endPoint y: 83, distance: 170.4
click at [124, 186] on link "Shipping Label Laser" at bounding box center [108, 188] width 70 height 8
click at [64, 71] on link "Details" at bounding box center [67, 65] width 38 height 25
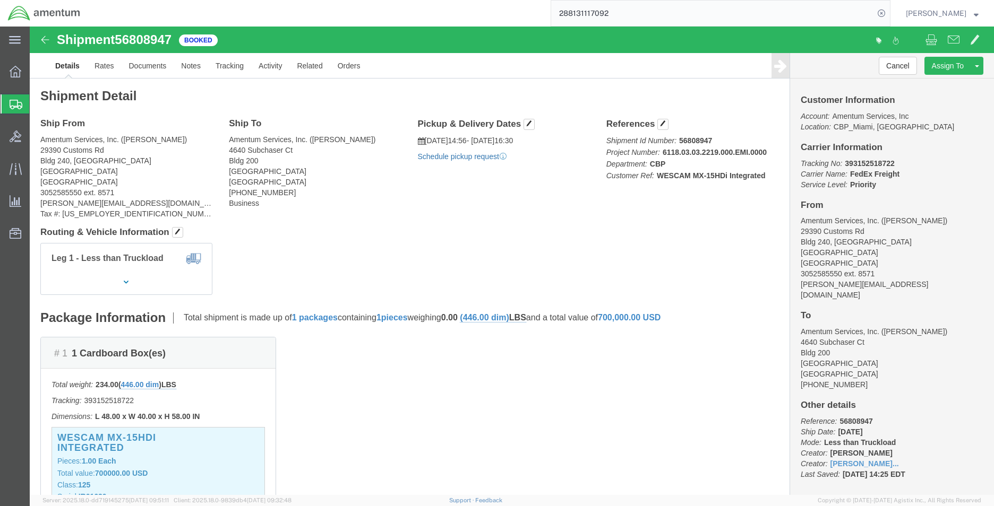
click link "Schedule pickup request"
click link "Documents"
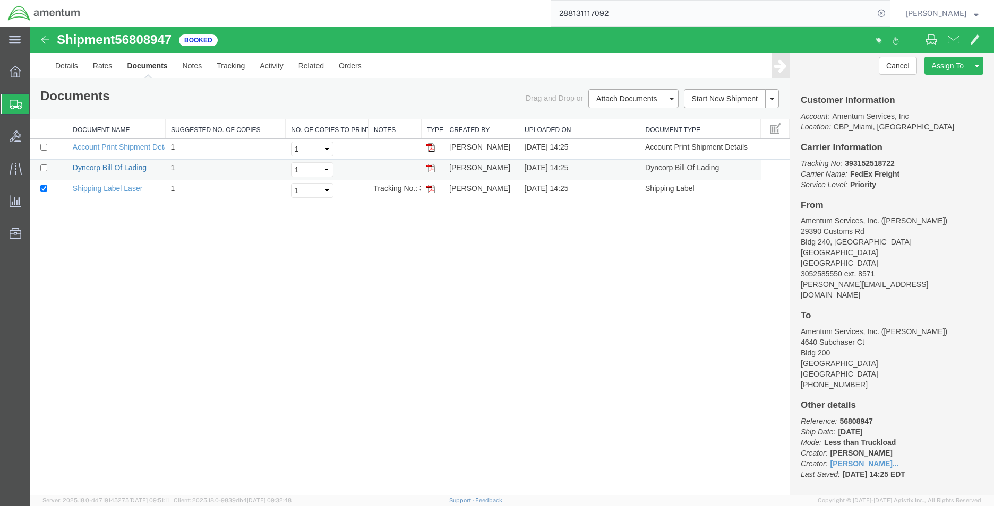
click at [134, 169] on link "Dyncorp Bill Of Lading" at bounding box center [110, 168] width 74 height 8
click at [932, 82] on link "Clone Shipment" at bounding box center [937, 83] width 92 height 16
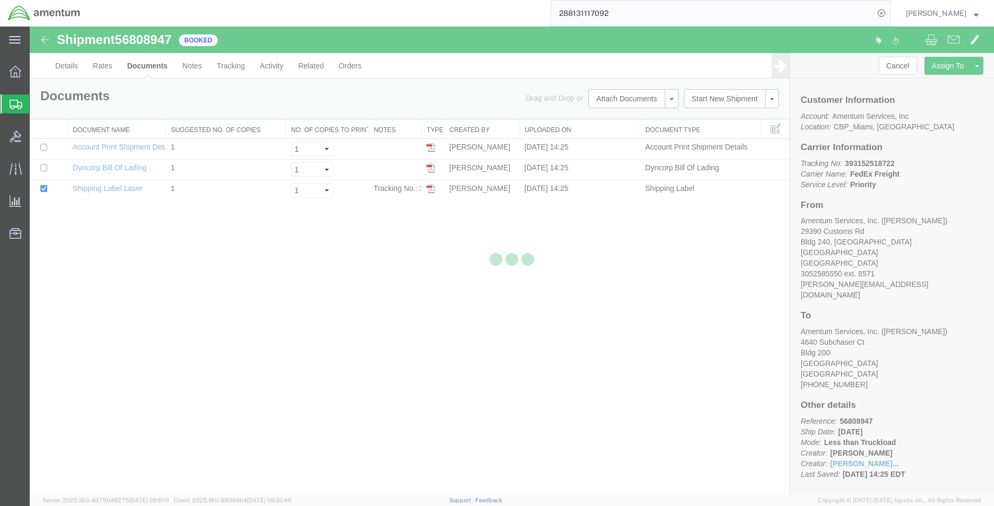
select select "49931"
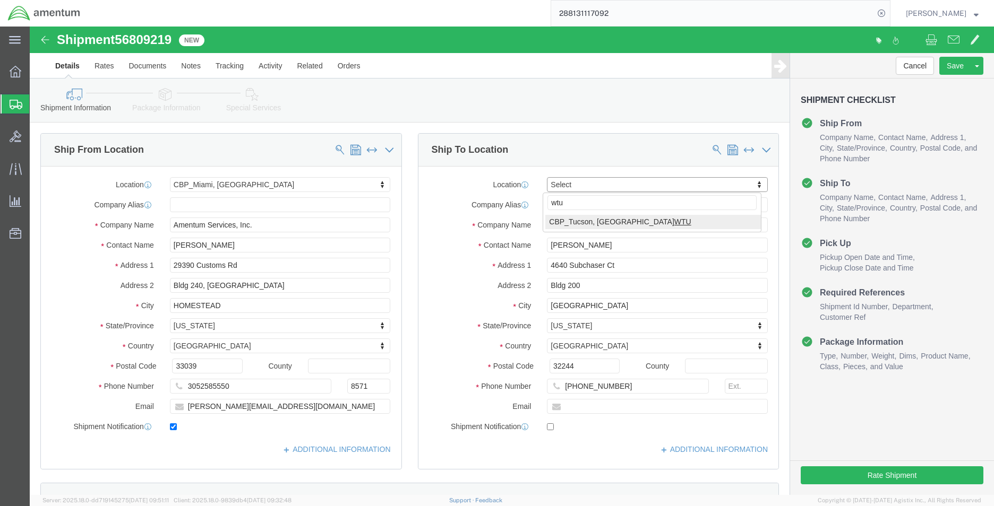
type input "wtu"
select select "49949"
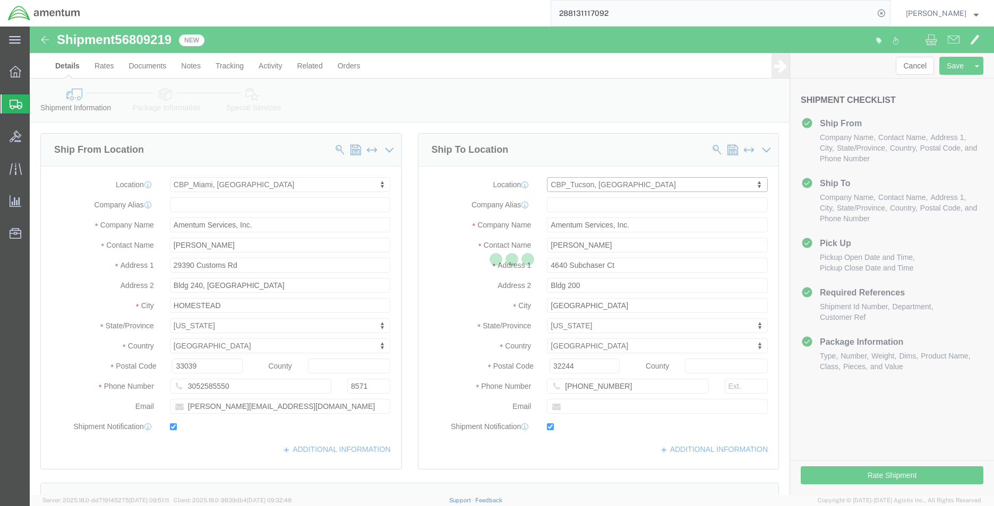
type input "Amentum Services, Inc"
type input "[PERSON_NAME]"
type input "[STREET_ADDRESS]"
type input "[PERSON_NAME] [GEOGRAPHIC_DATA]"
type input "DM AFB"
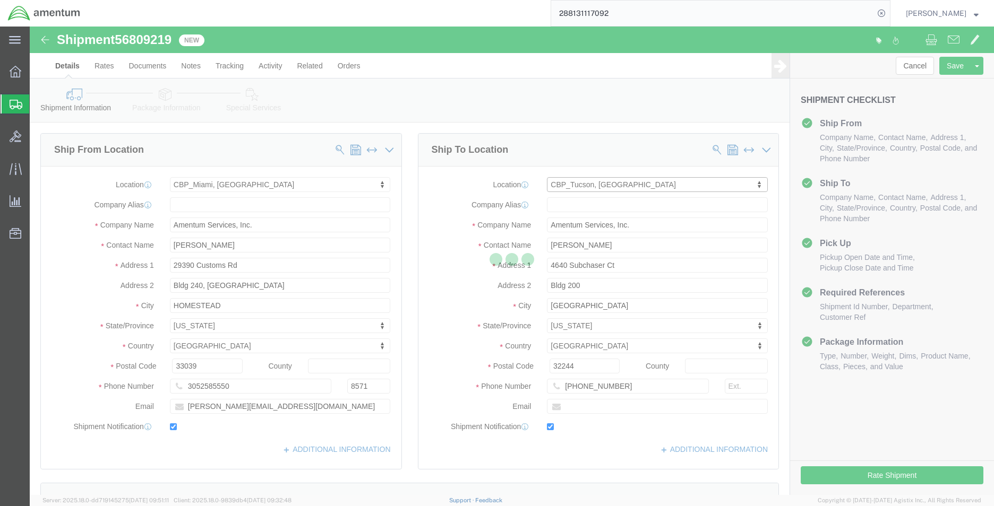
type input "85707"
type input "[PHONE_NUMBER]"
type input "[PERSON_NAME][EMAIL_ADDRESS][PERSON_NAME][DOMAIN_NAME]"
checkbox input "true"
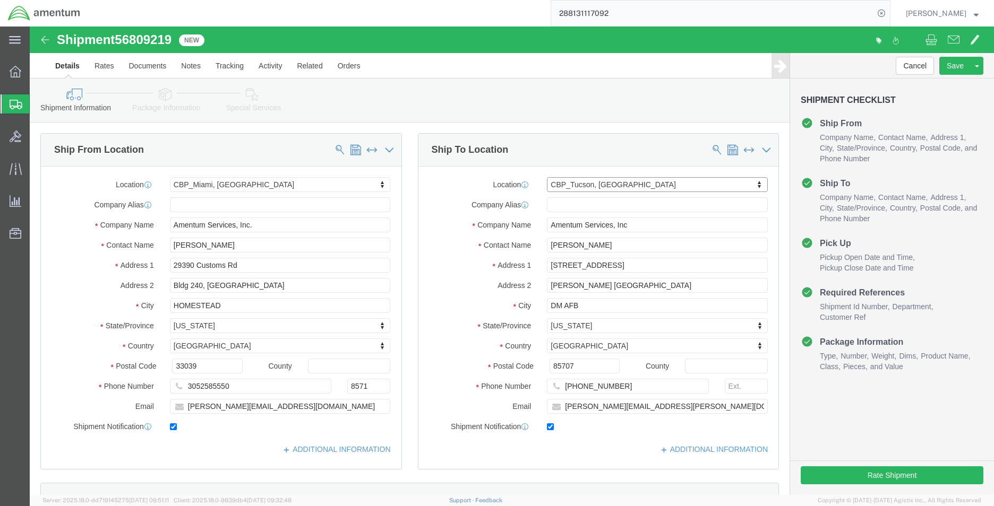
select select "AZ"
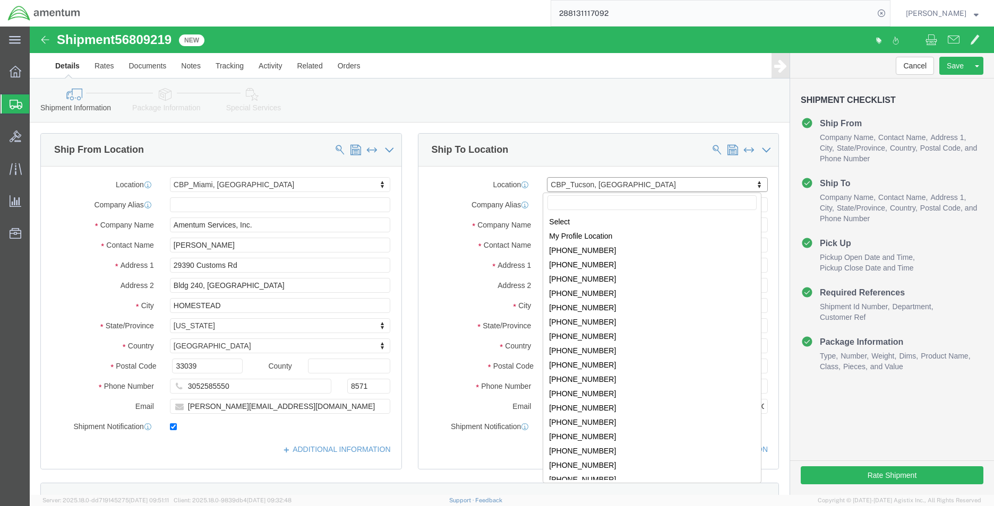
scroll to position [2238, 0]
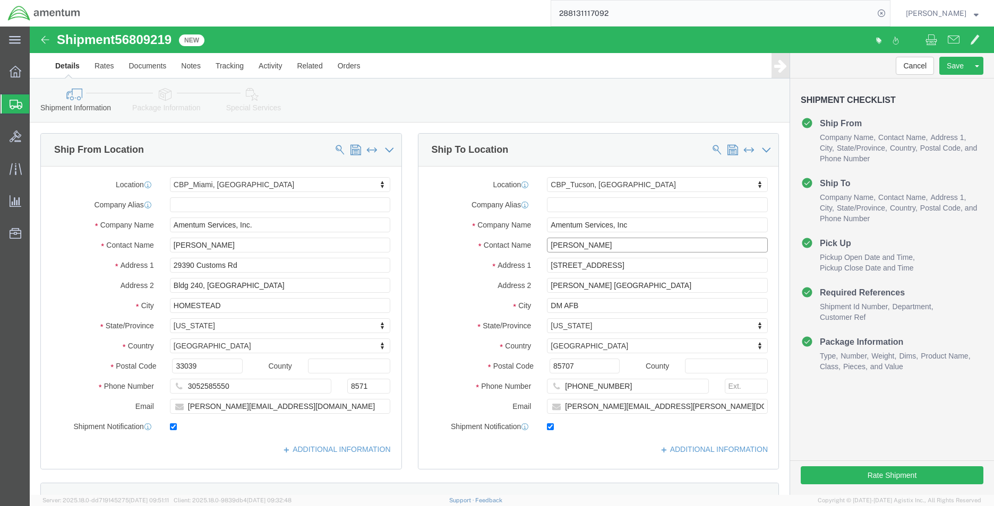
click input "[PERSON_NAME]"
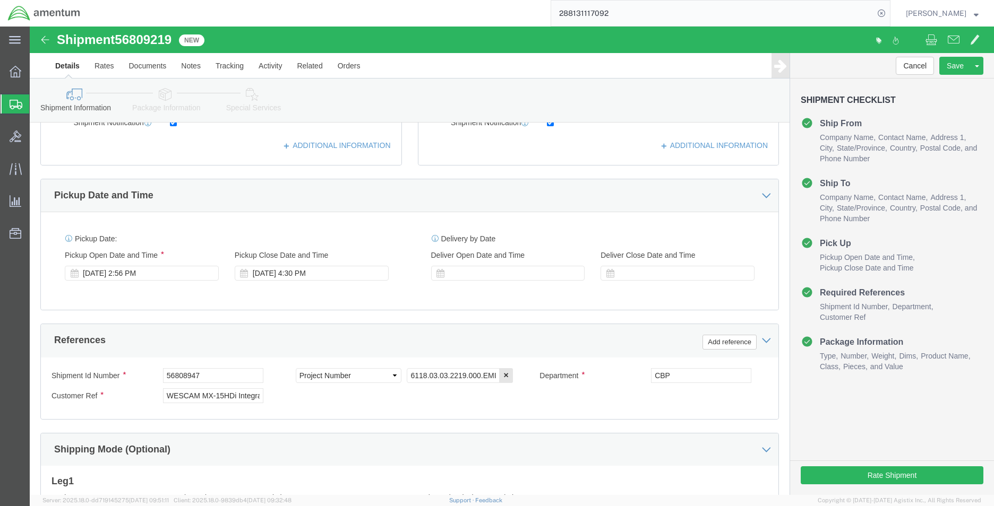
scroll to position [463, 0]
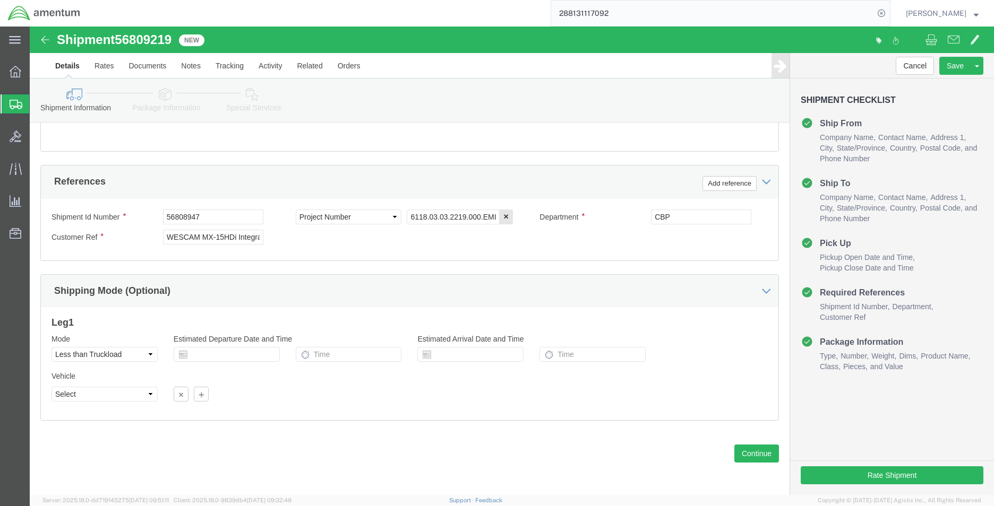
click span "56809219"
drag, startPoint x: 127, startPoint y: 15, endPoint x: 95, endPoint y: 7, distance: 33.3
click span "56809219"
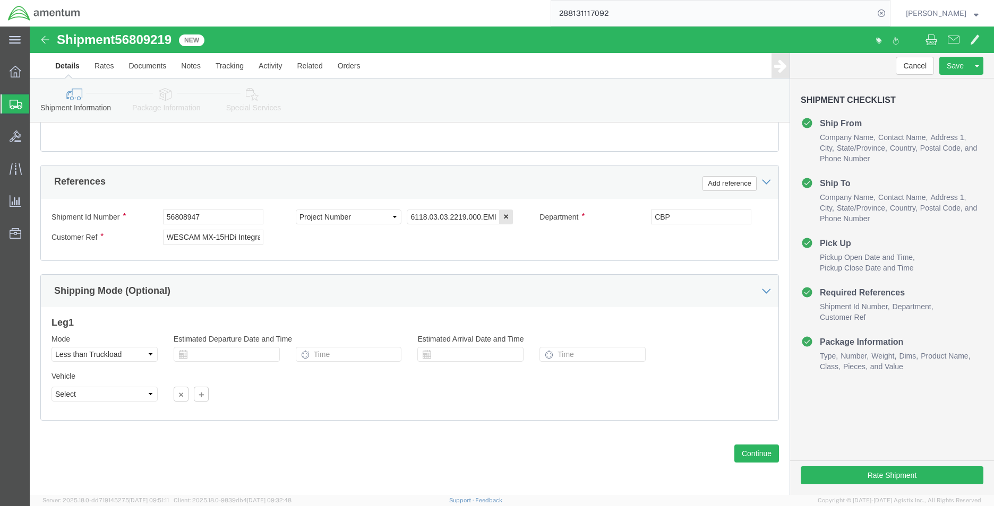
click span "56809219"
copy span "56809219"
click div "Shipment Id Number 56808947"
click input "56808947"
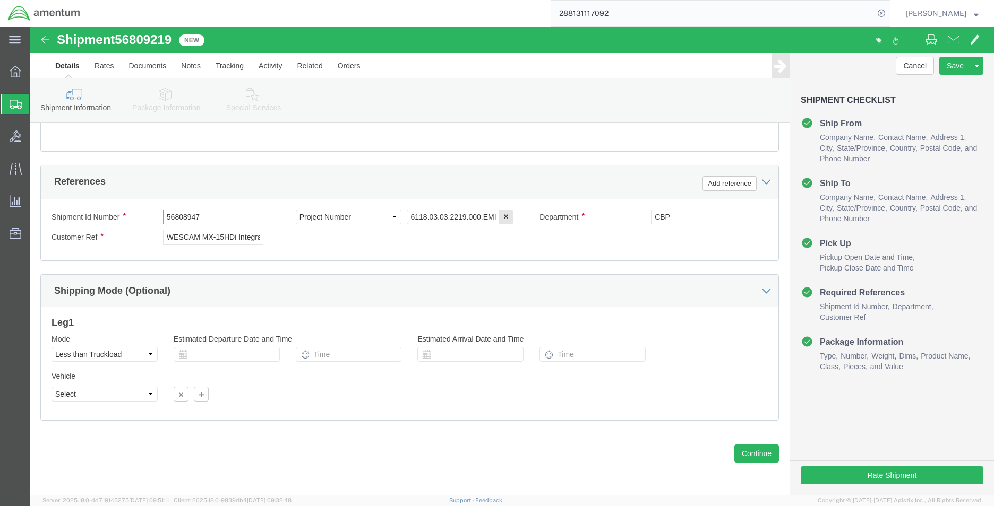
click input "56808947"
paste input "9219"
type input "56809219"
click input "WESCAM MX-15HDi Integrated"
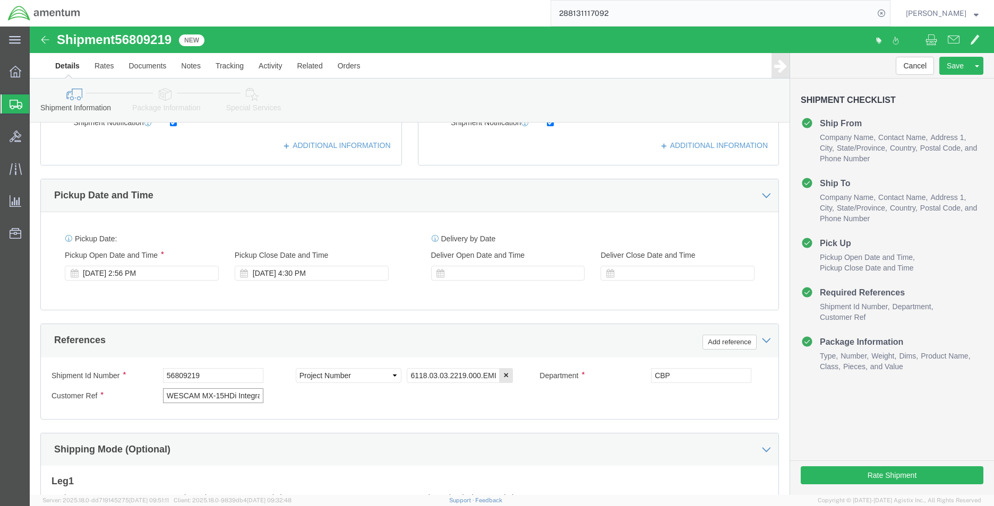
scroll to position [304, 0]
click link "Package Information"
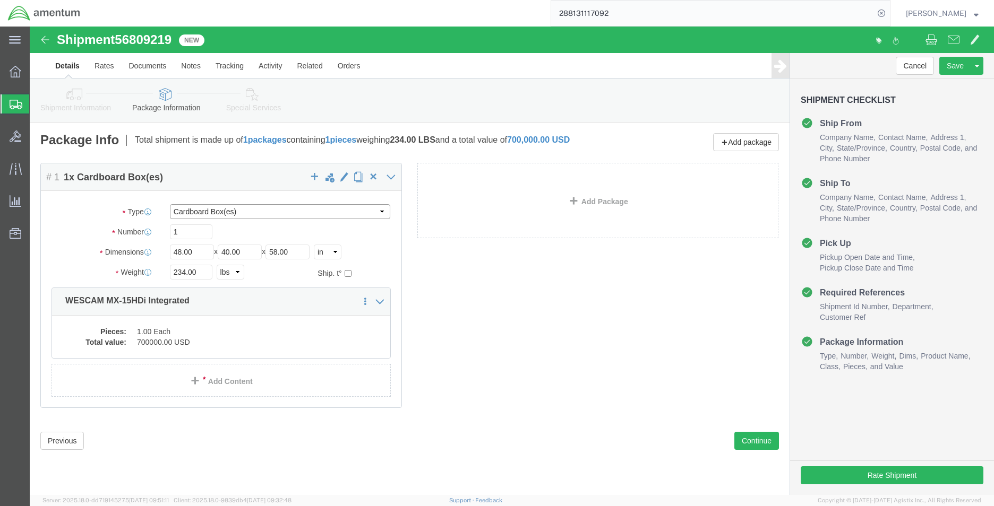
click select "Select Bale(s) Basket(s) Bolt(s) Bottle(s) Buckets Bulk Bundle(s) Can(s) Cardbo…"
click input "48.00"
type input "9"
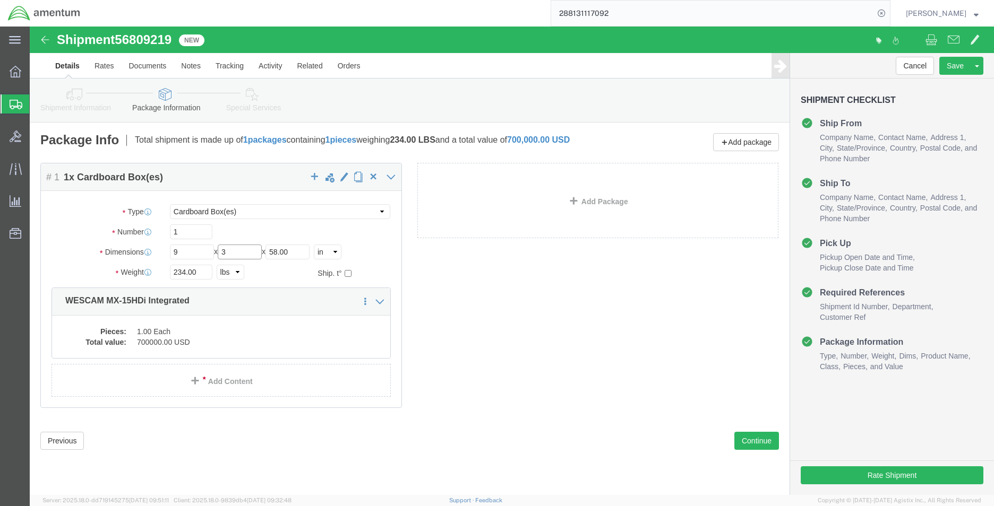
type input "3"
type input "11"
type input "0"
type input "1.00"
click div "Pieces: 1.00 Each Total value: 700000.00 USD"
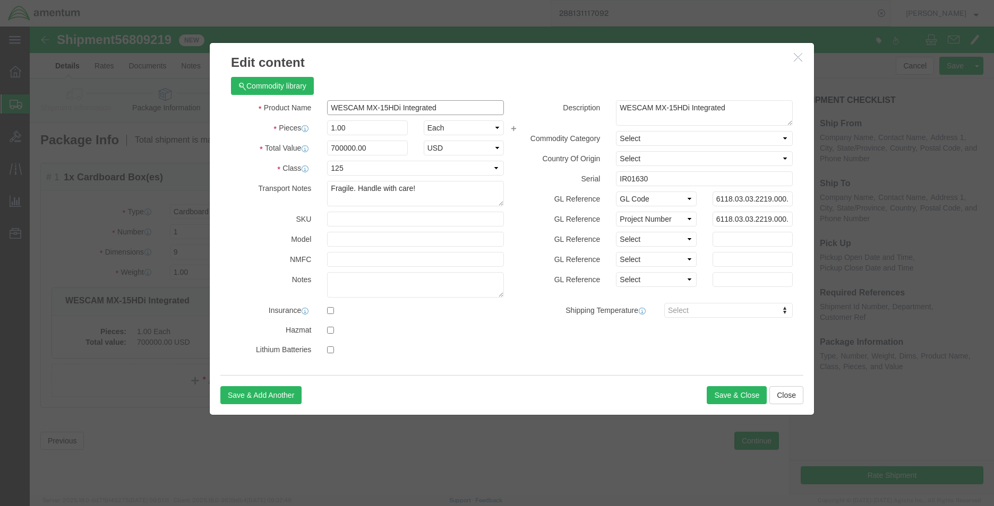
click input "WESCAM MX-15HDi Integrated"
type input "h"
type input "OPU"
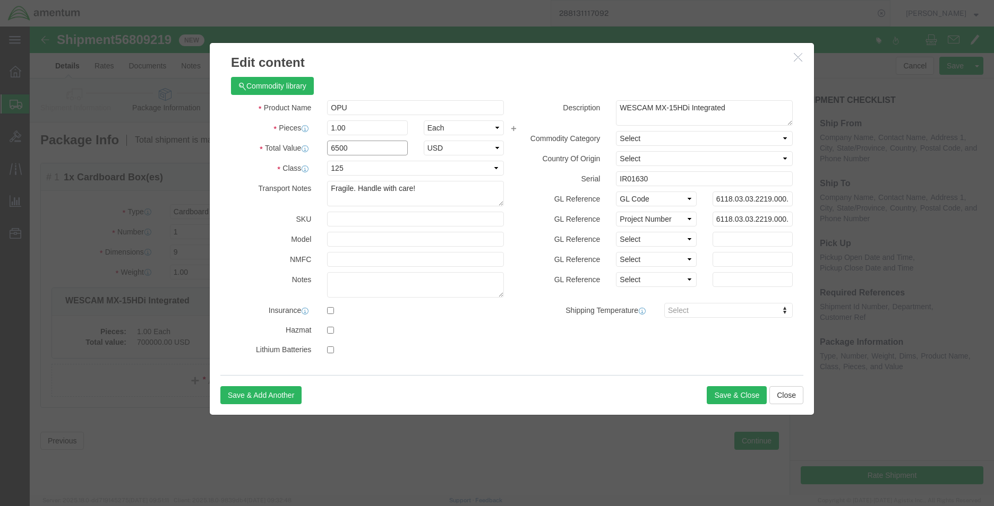
type input "6500"
click select "Select 50 55 60 65 70 85 92.5 100 125 175 250 300 400"
select select
click select "Select 50 55 60 65 70 85 92.5 100 125 175 250 300 400"
click textarea "WESCAM MX-15HDi Integrated"
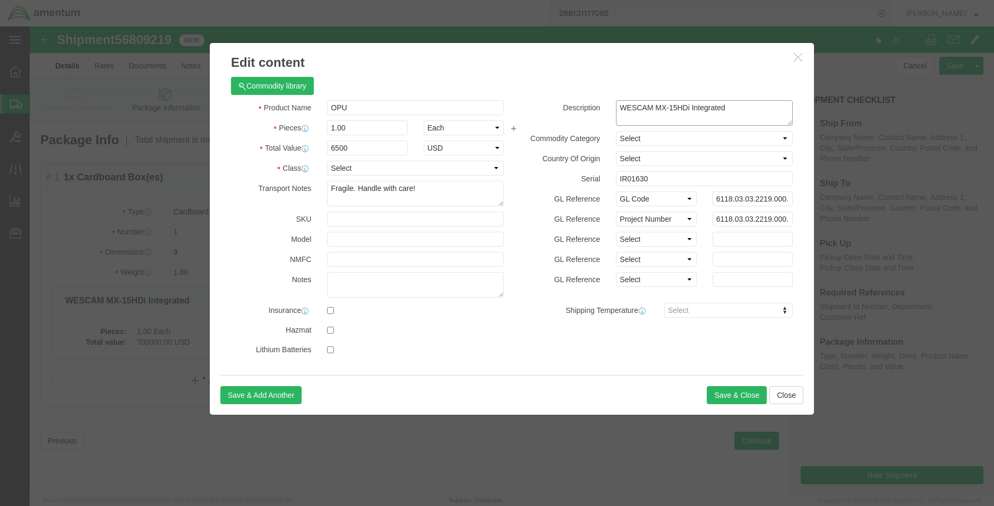
click textarea "WESCAM MX-15HDi Integrated"
click textarea "Fragile. Handle with care!"
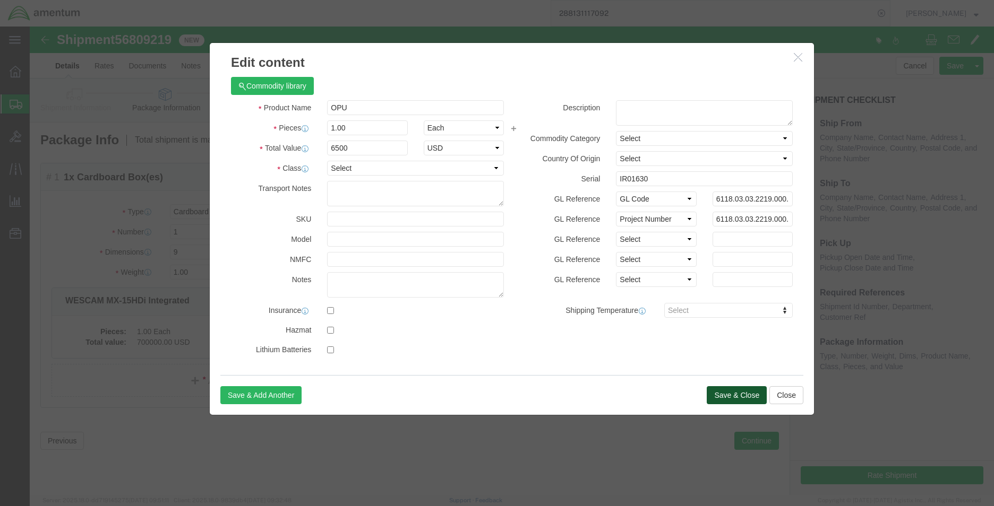
click button "Save & Close"
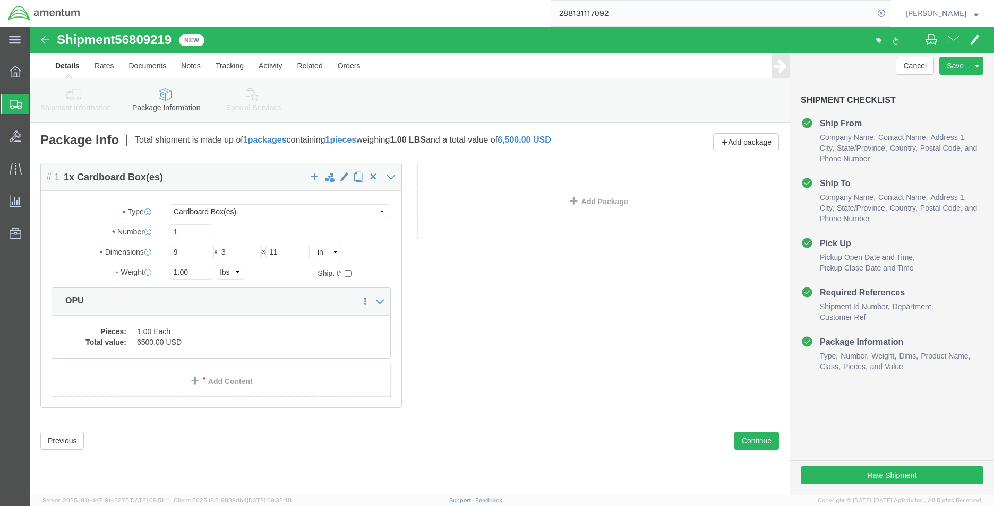
click link "Shipment Information"
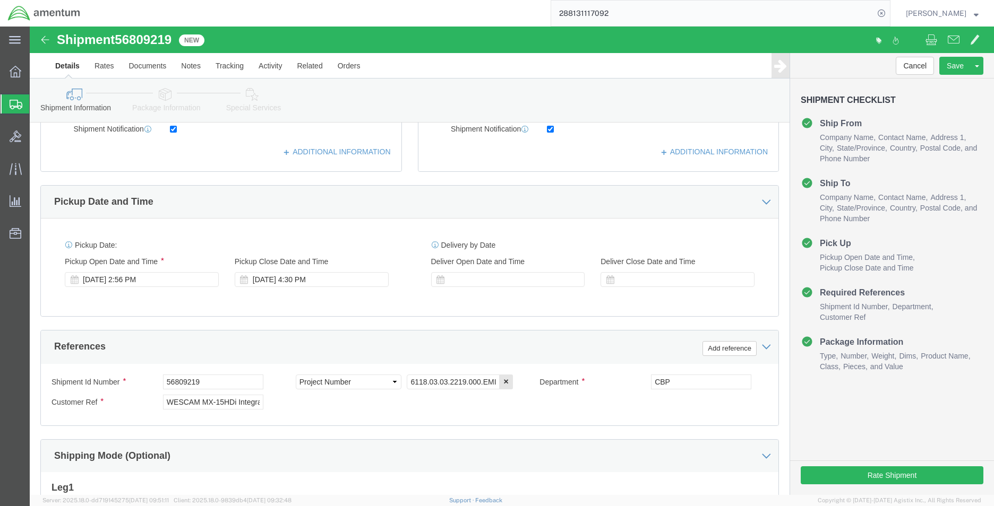
scroll to position [319, 0]
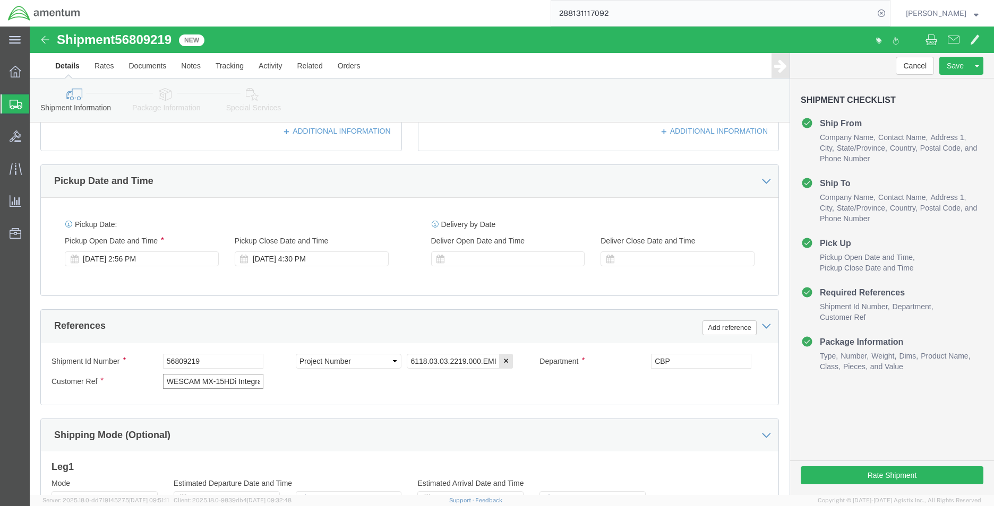
click input "WESCAM MX-15HDi Integrated"
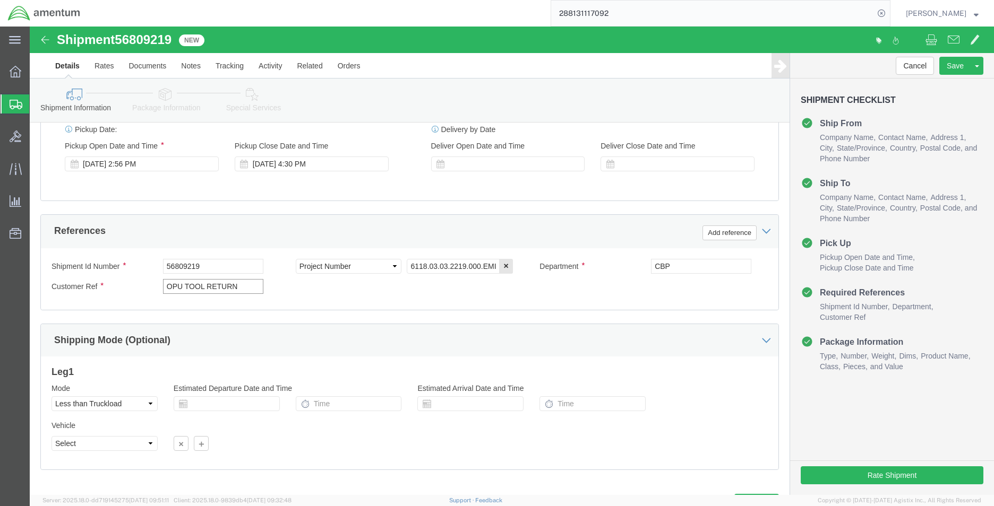
scroll to position [463, 0]
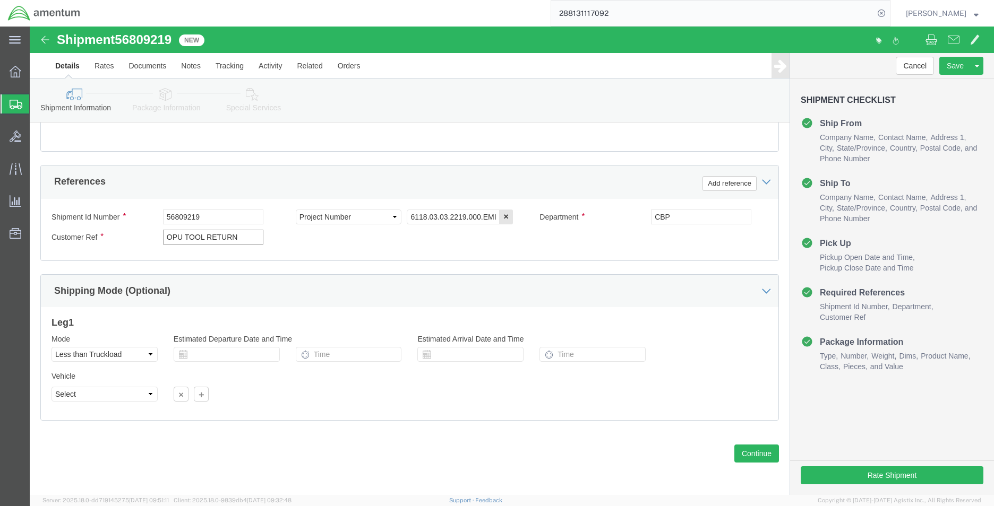
type input "OPU TOOL RETURN"
click select "Select Air Less than Truckload Multi-Leg Ocean Freight Rail Small Parcel Truckl…"
select select
click select "Select Air Less than Truckload Multi-Leg Ocean Freight Rail Small Parcel Truckl…"
click button "Rate Shipment"
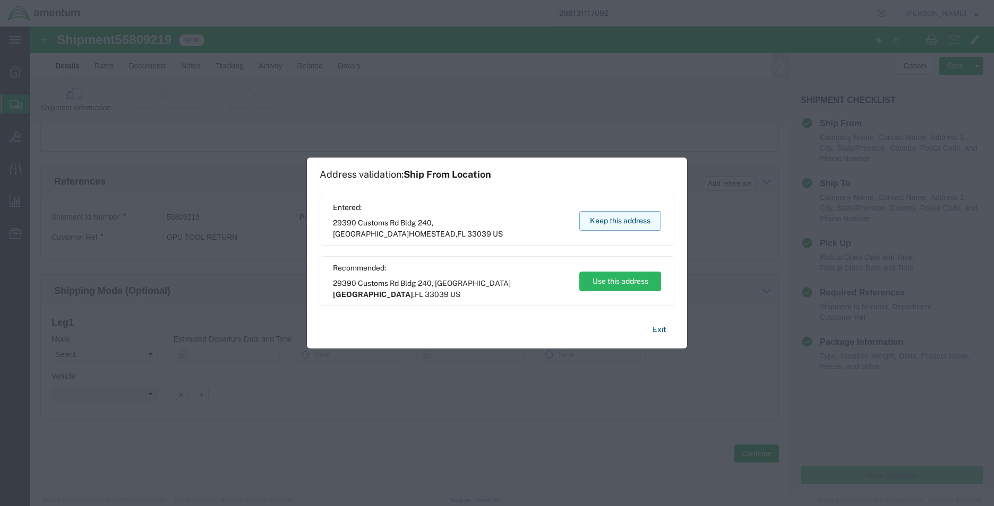
click at [617, 227] on button "Keep this address" at bounding box center [620, 221] width 82 height 20
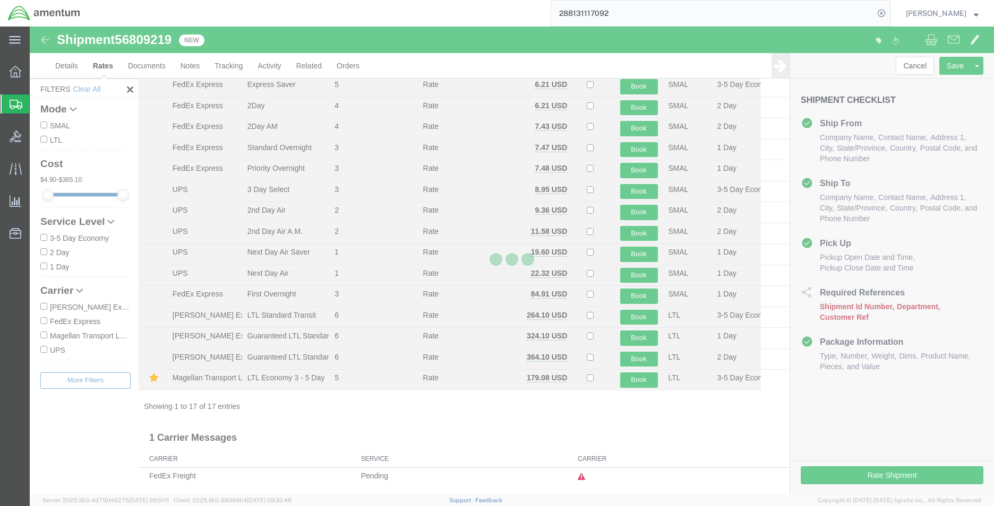
scroll to position [85, 0]
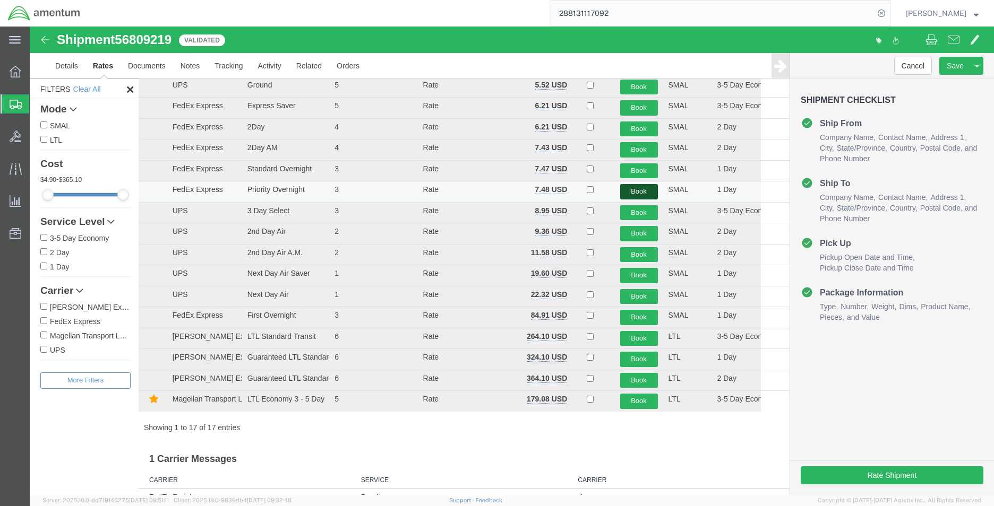
click at [630, 191] on button "Book" at bounding box center [639, 191] width 38 height 15
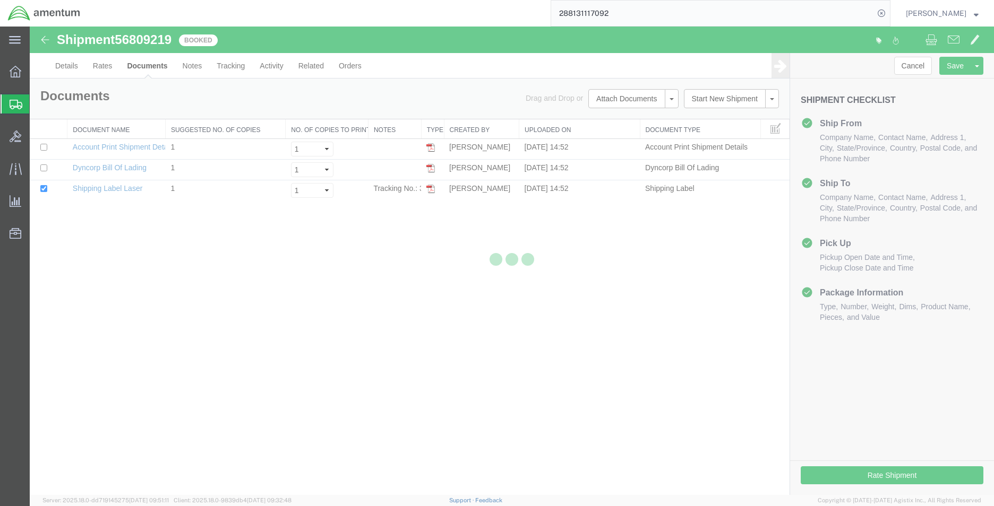
scroll to position [0, 0]
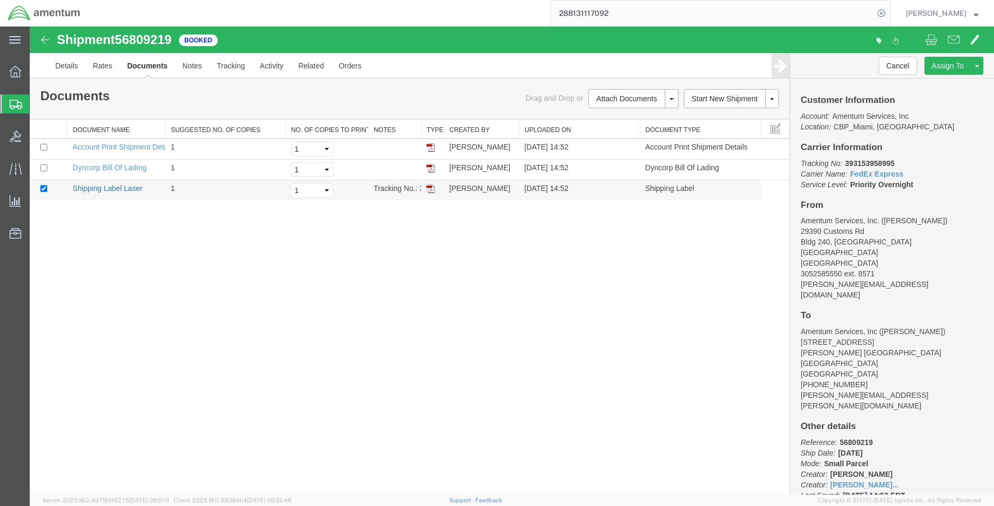
click at [135, 189] on link "Shipping Label Laser" at bounding box center [108, 188] width 70 height 8
click at [957, 80] on link "Clone Shipment" at bounding box center [937, 83] width 92 height 16
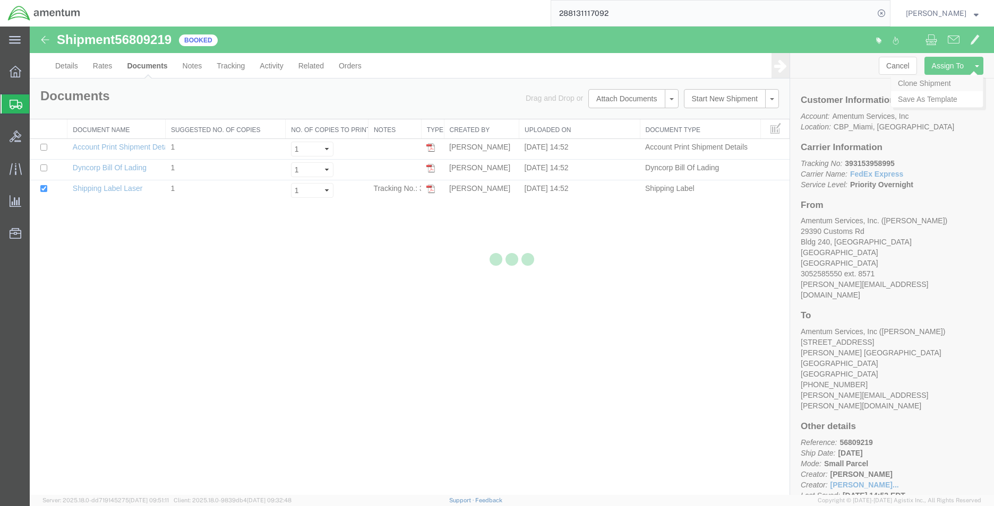
select select "49931"
select select "49949"
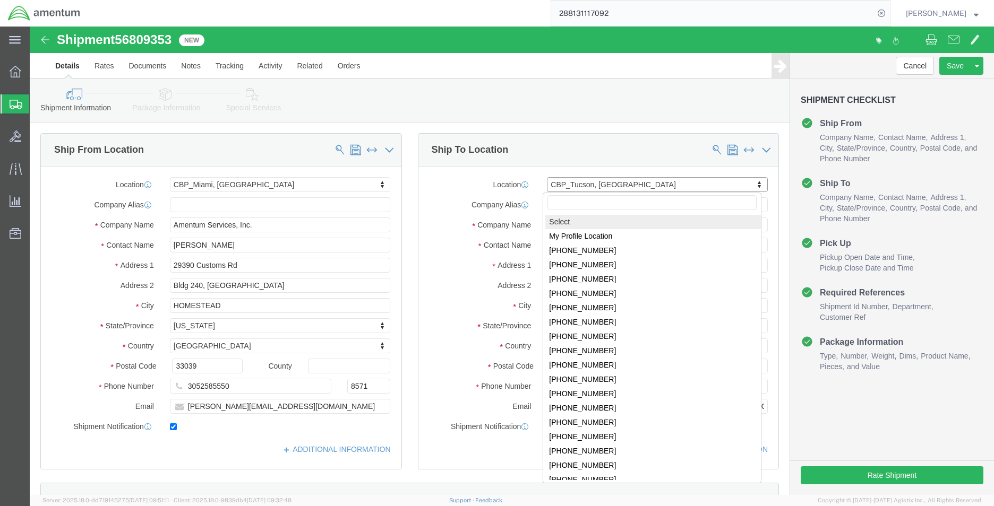
select select
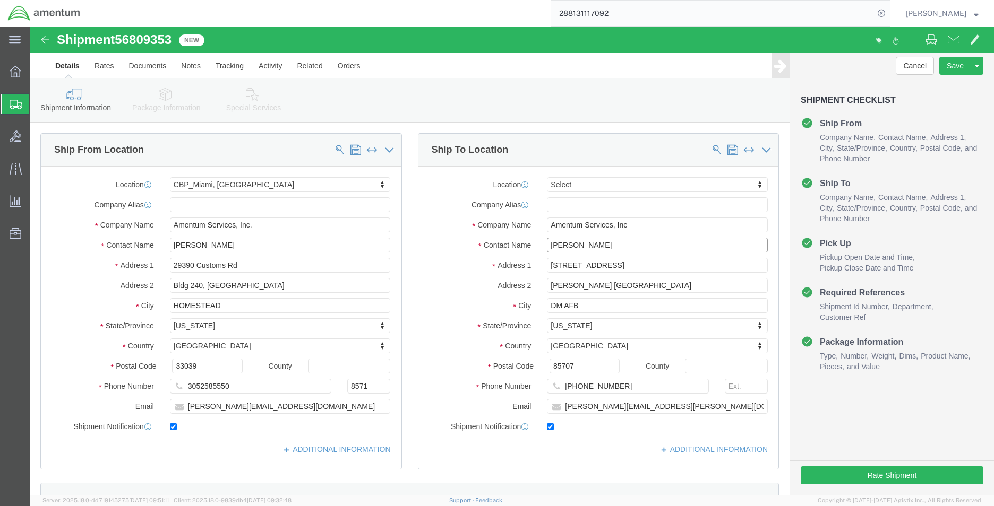
click input "[PERSON_NAME]"
click input "Amentum Services, Inc"
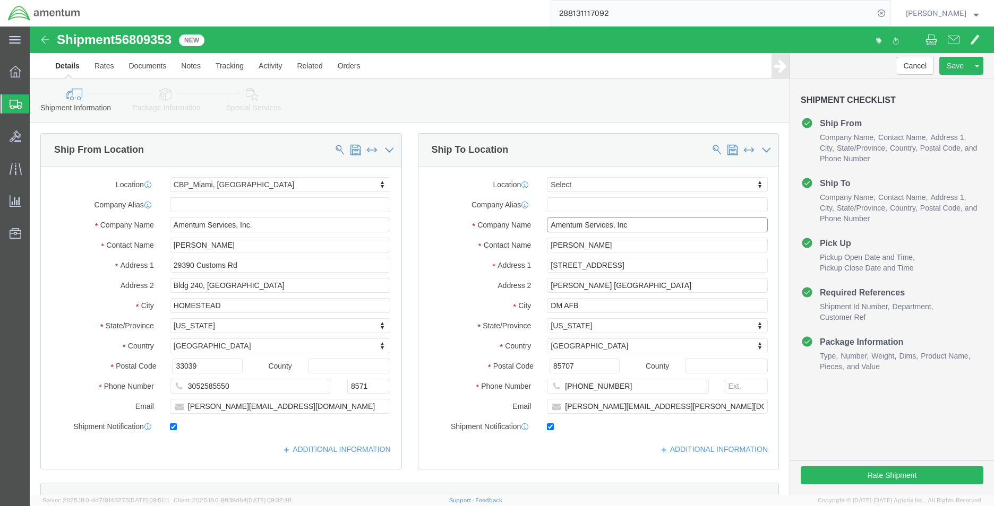
click input "Amentum Services, Inc"
click input "[PERSON_NAME]"
drag, startPoint x: 558, startPoint y: 217, endPoint x: 510, endPoint y: 501, distance: 288.6
click input "[PERSON_NAME]"
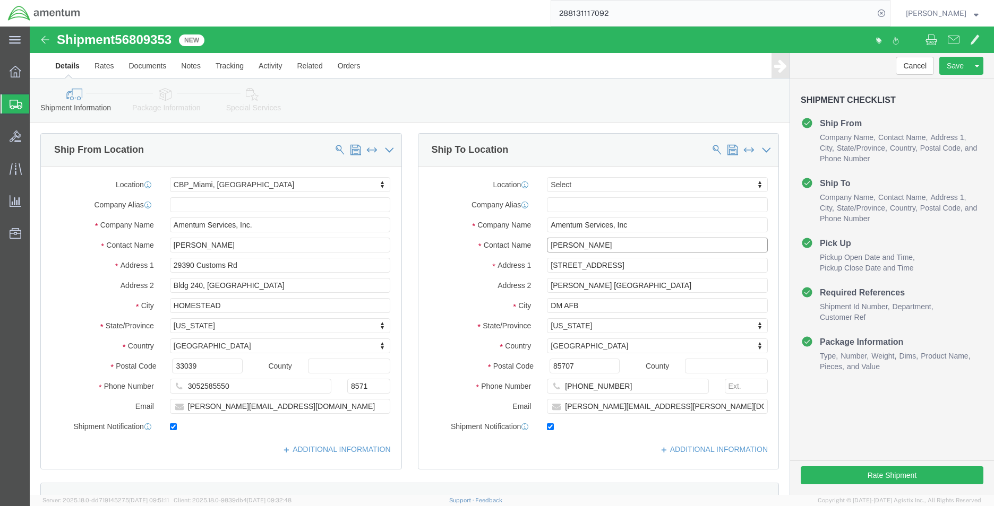
paste input "[PERSON_NAME]"
type input "[PERSON_NAME]"
drag, startPoint x: 790, startPoint y: 166, endPoint x: 783, endPoint y: 171, distance: 8.7
click li "Ship To Company Name Contact Name Address 1 City State/Province Country Postal …"
click input "Amentum Services, Inc"
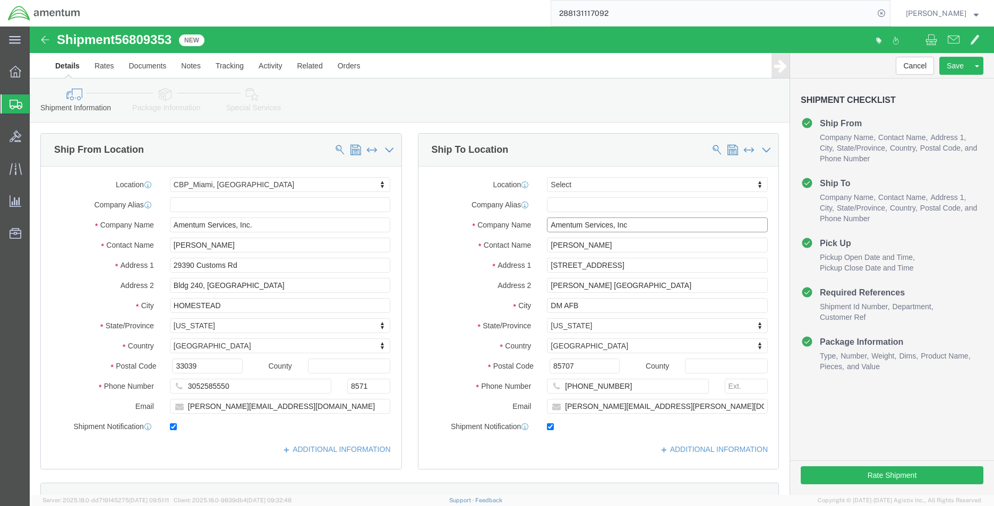
click input "Amentum Services, Inc"
paste input "Precision Aviation Group - Component Services"
type input "Precision Aviation Group - Component Services"
click input "[STREET_ADDRESS]"
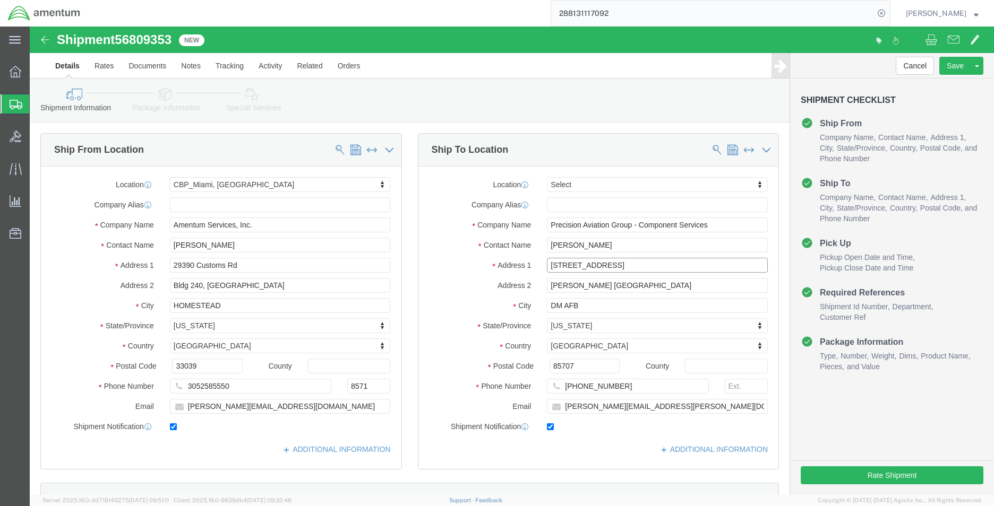
click input "[STREET_ADDRESS]"
paste input "[STREET_ADDRESS]"
type input "[STREET_ADDRESS]"
click input "[PERSON_NAME] [GEOGRAPHIC_DATA]"
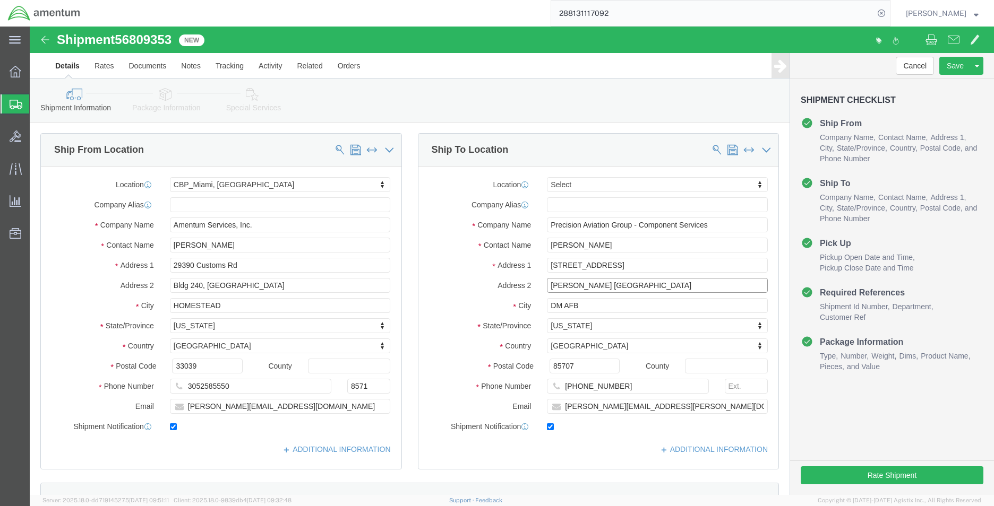
click input "[PERSON_NAME] [GEOGRAPHIC_DATA]"
click input "DM AFB"
click input "DM AFBa"
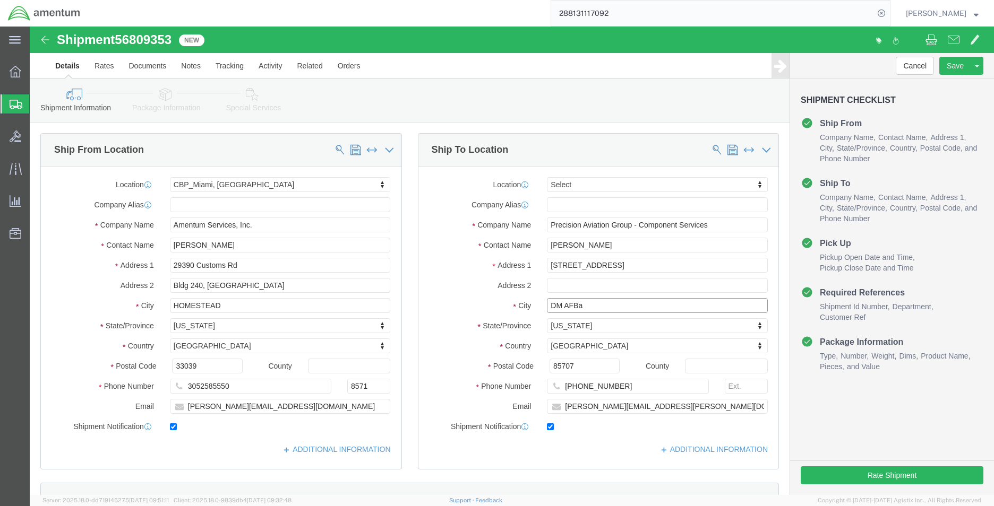
click input "DM AFBa"
type input "a"
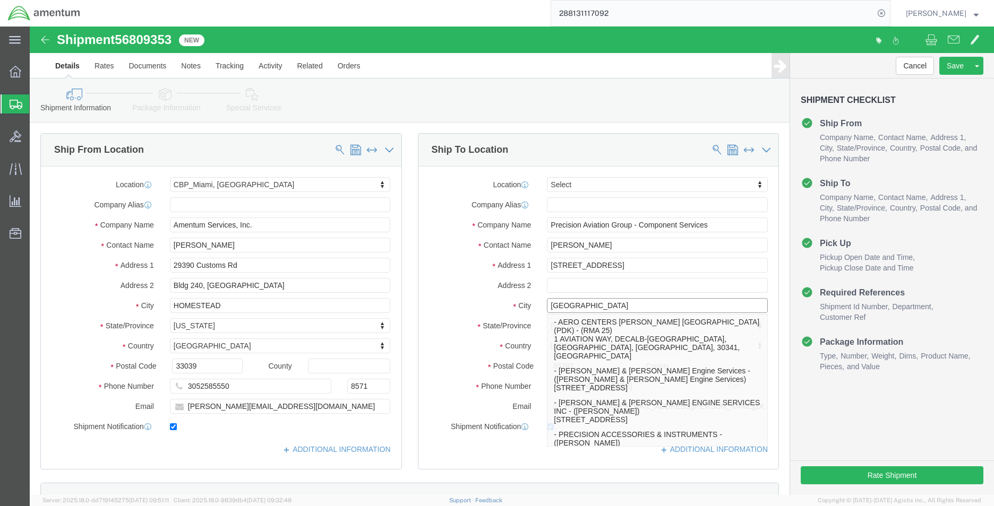
type input "[GEOGRAPHIC_DATA]"
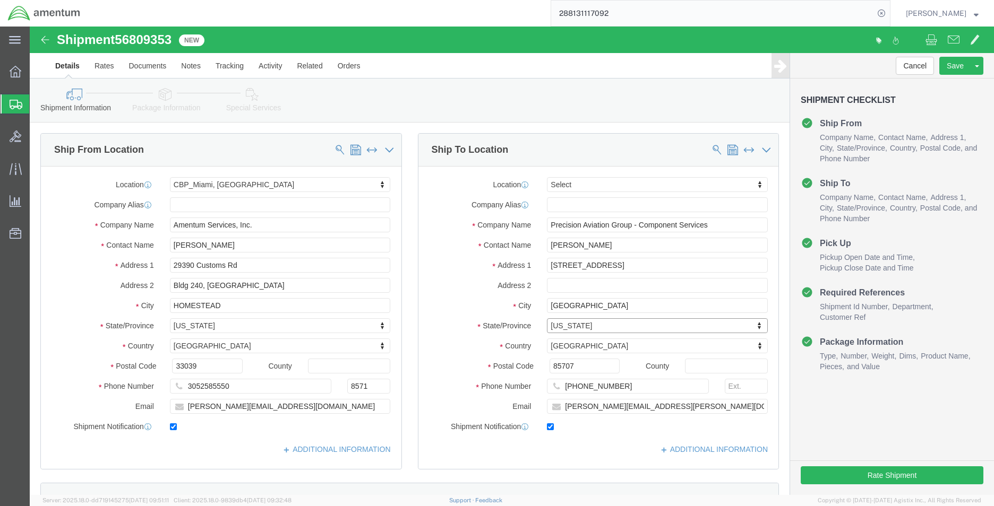
type input "G"
type input "GE"
select select "GA"
click input "85707"
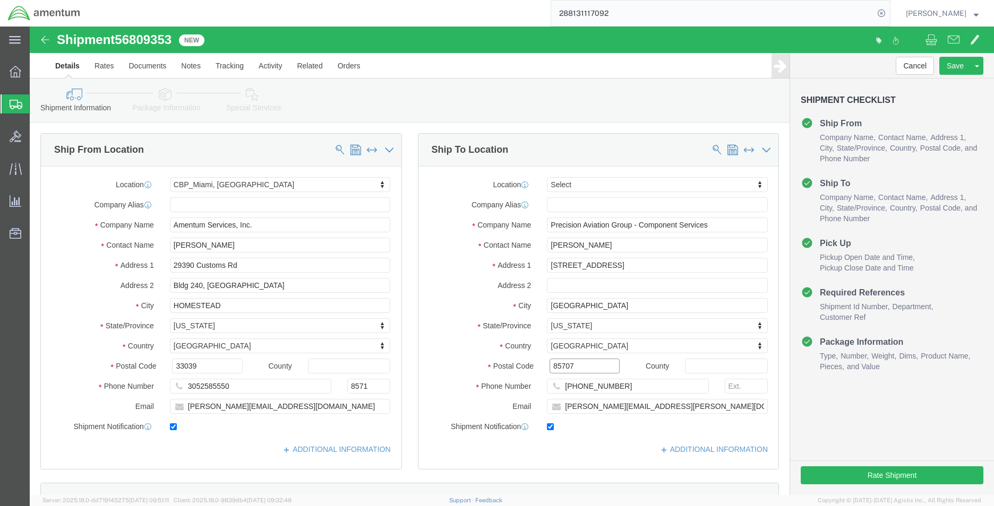
click input "85707"
type input "30349"
click input "[PHONE_NUMBER]"
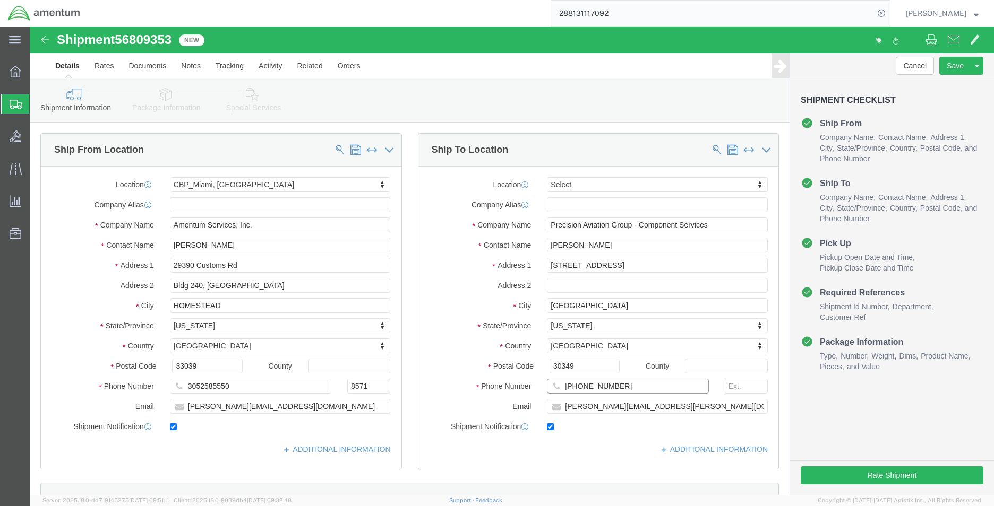
click input "[PHONE_NUMBER]"
paste input "404.335.7458"
type input "404.335.7458"
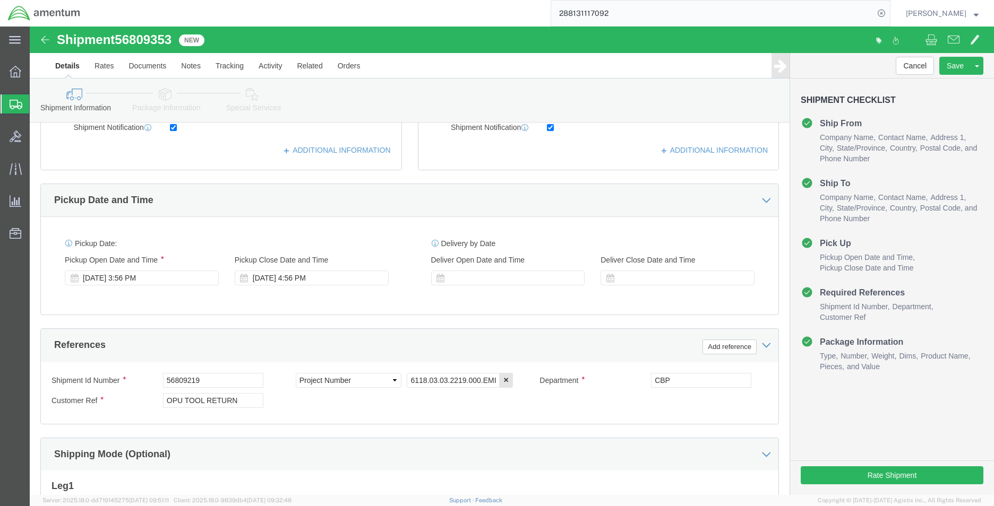
scroll to position [319, 0]
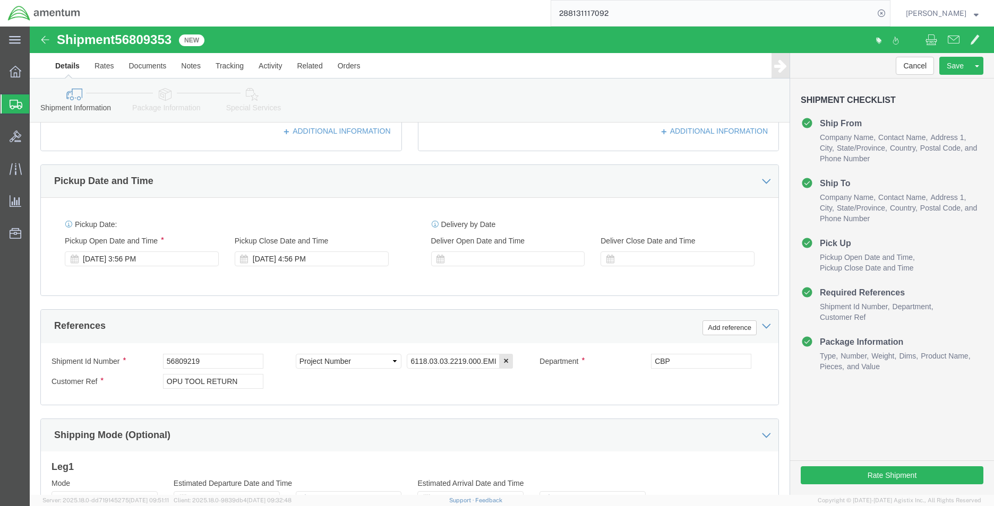
click span "56809353"
copy span "56809353"
click input "56809219"
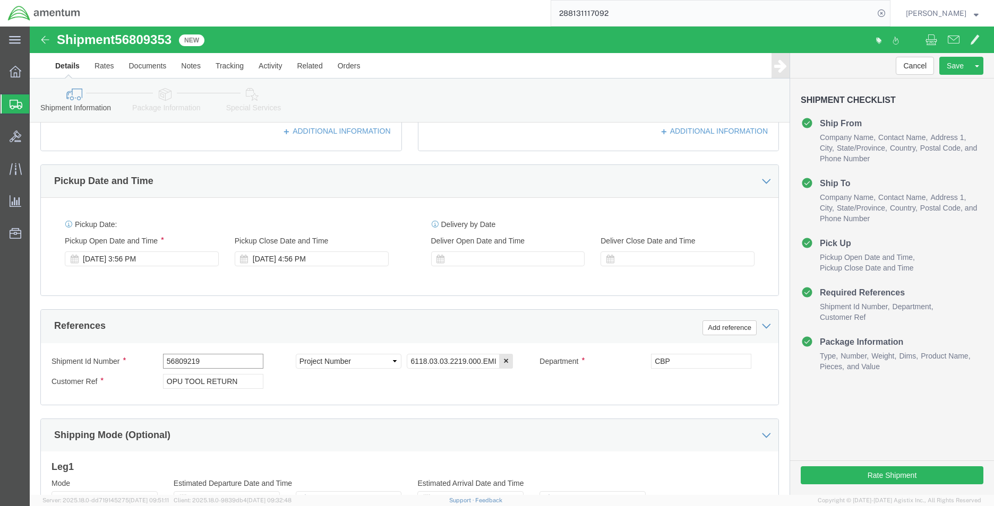
click input "56809219"
paste input "353"
type input "56809353"
click input "OPU TOOL RETURN"
drag, startPoint x: 208, startPoint y: 354, endPoint x: 71, endPoint y: 351, distance: 137.0
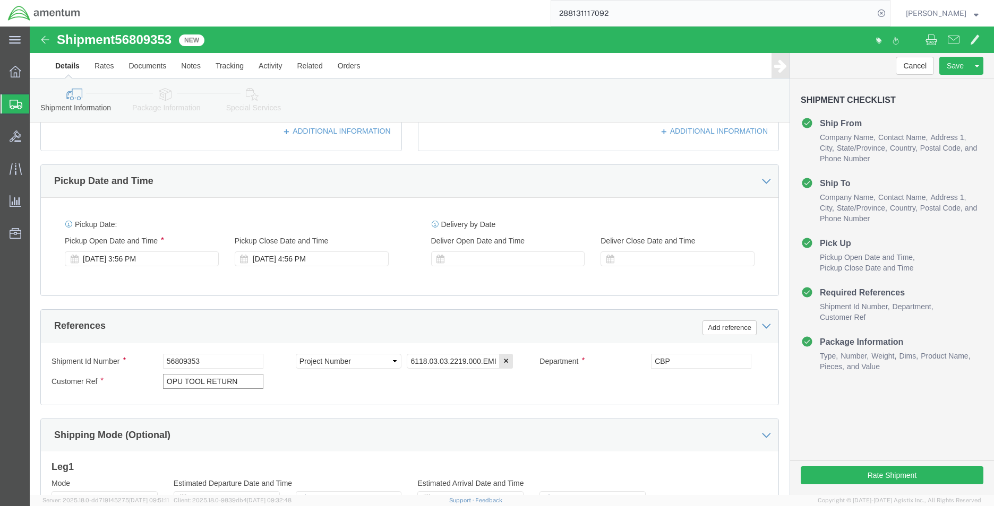
click div "Customer Ref OPU TOOL RETURN"
click input "ANTENNA"
paste input "CBP0043589"
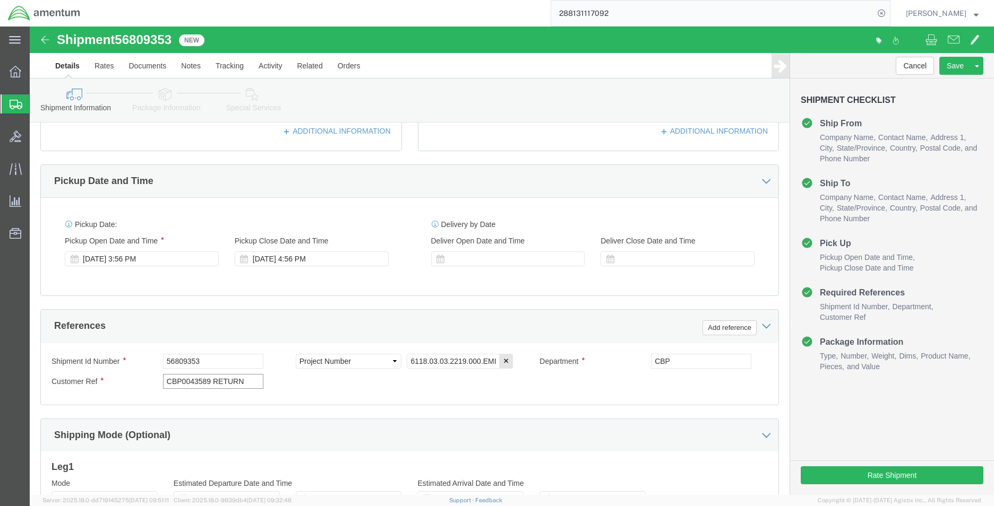
type input "CBP0043589 RETURN"
click icon
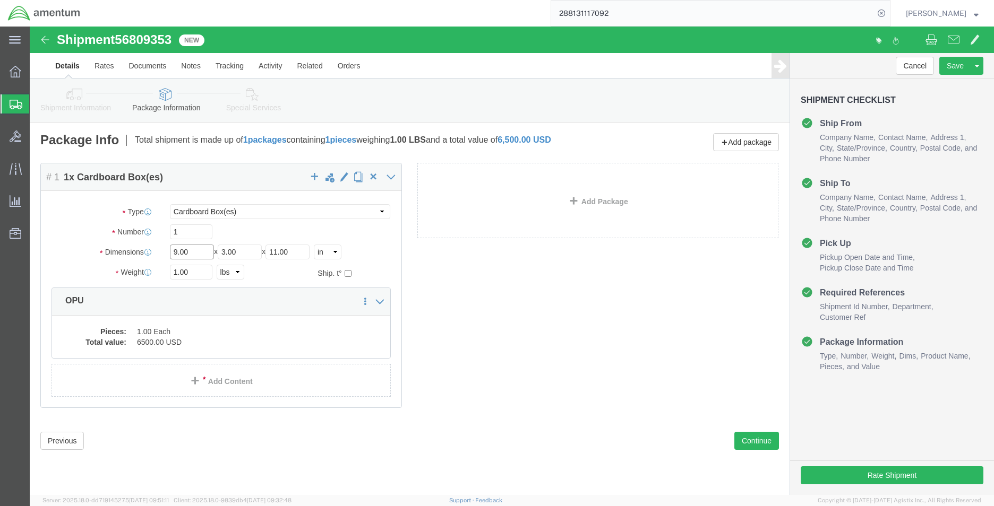
click input "9.00"
type input "12"
type input "14"
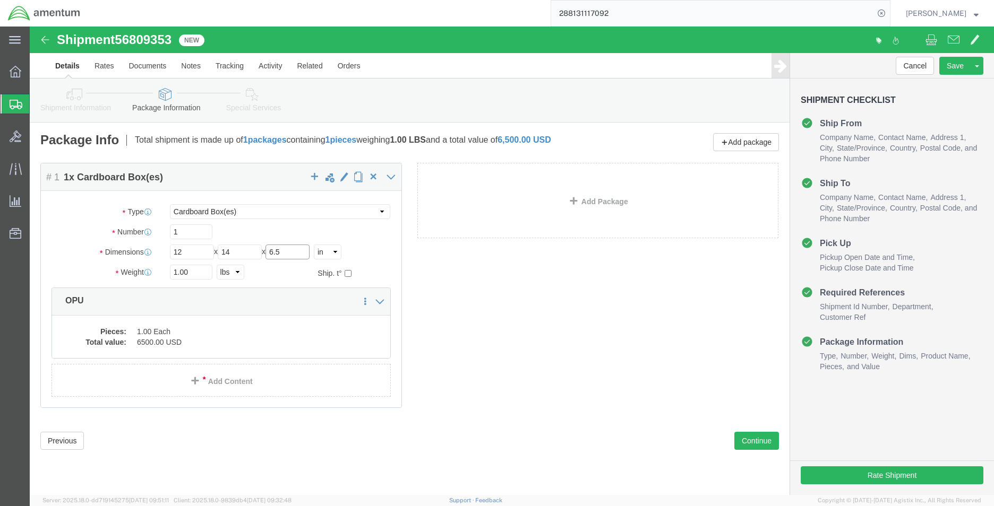
type input "6.5"
click input "1.00"
type input "1.5"
click div "Pieces: 1.00 Each Total value: 6500.00 USD"
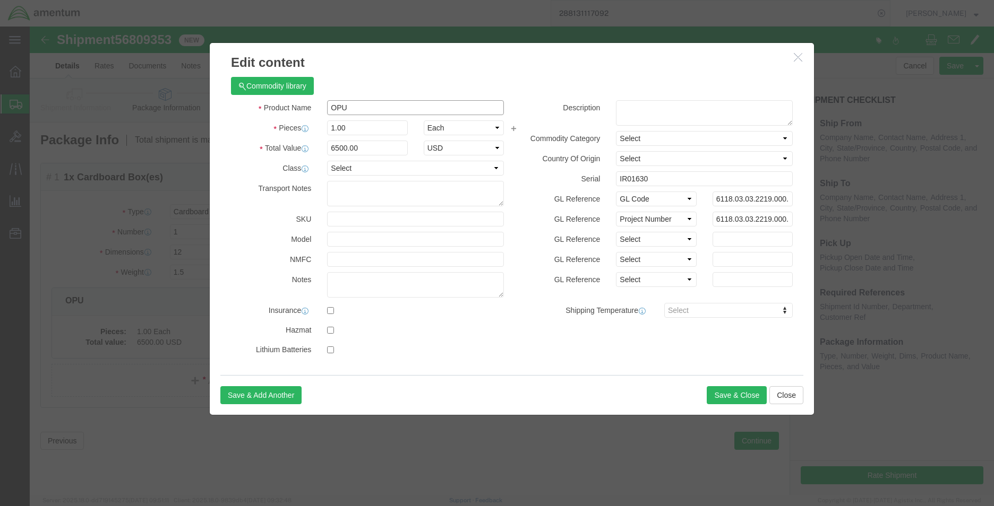
click input "OPU"
type input "S"
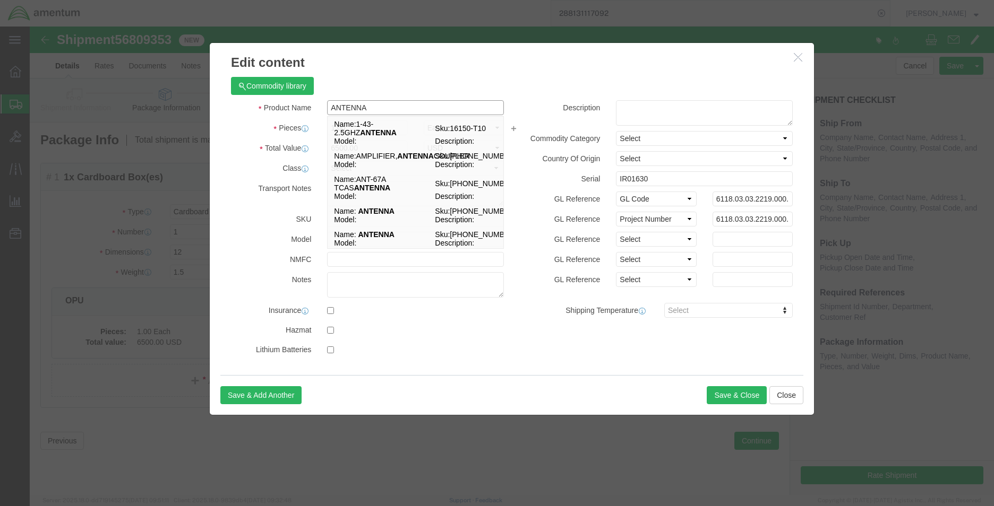
type input "ANTENNA"
click div "Product Name ANTENNA ANTENNA Name: 1-43-2.5GHZ ANTENNA Sku: 16150-T10 Model: De…"
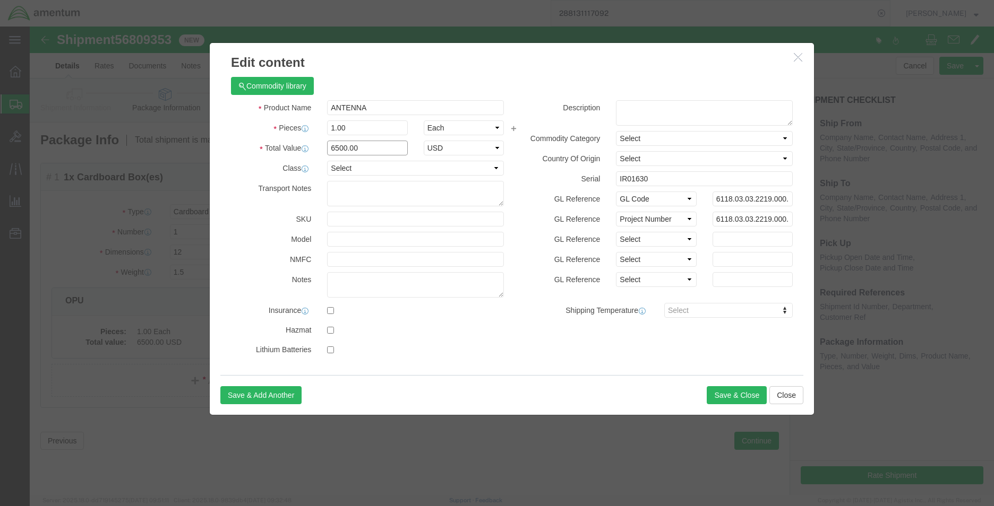
click input "6500.00"
type input "495"
click input "IR01630"
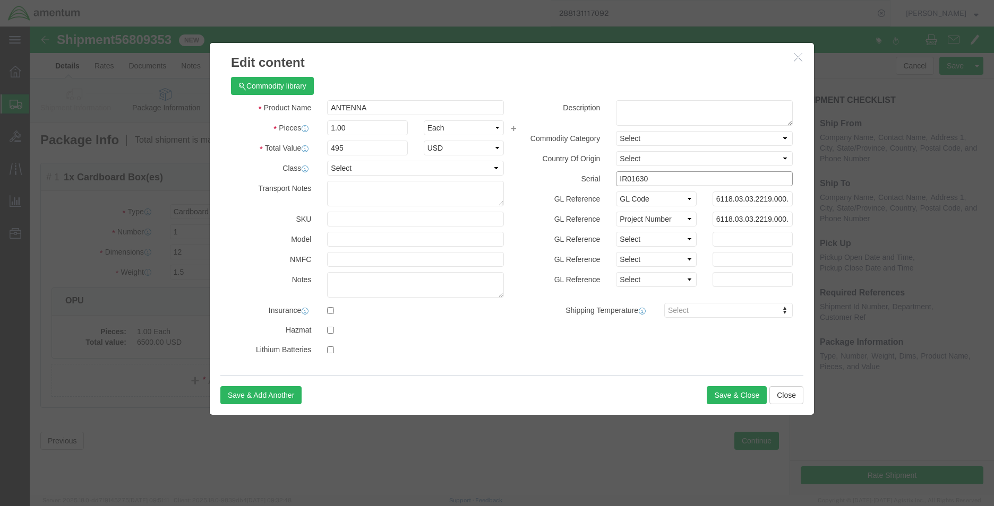
click input "IR01630"
click button "Save & Close"
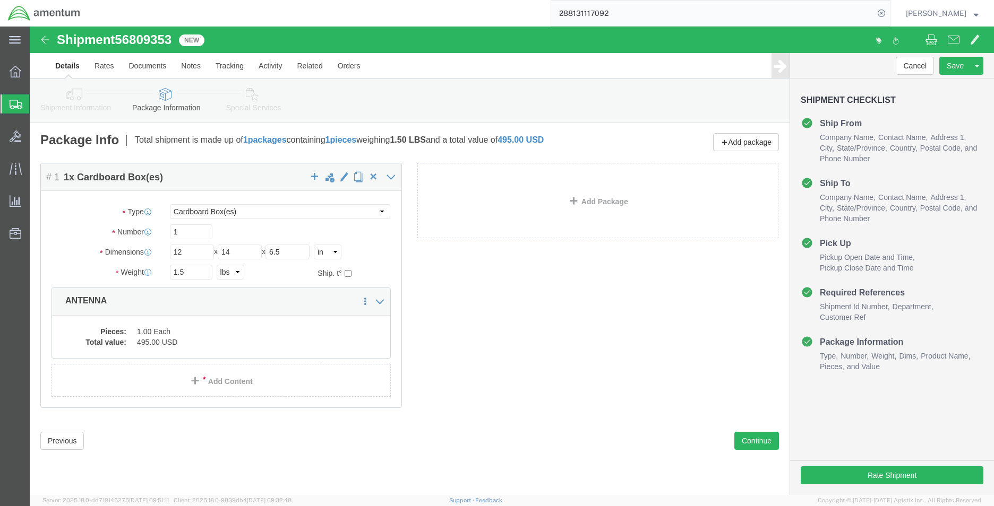
click link "Shipment Information"
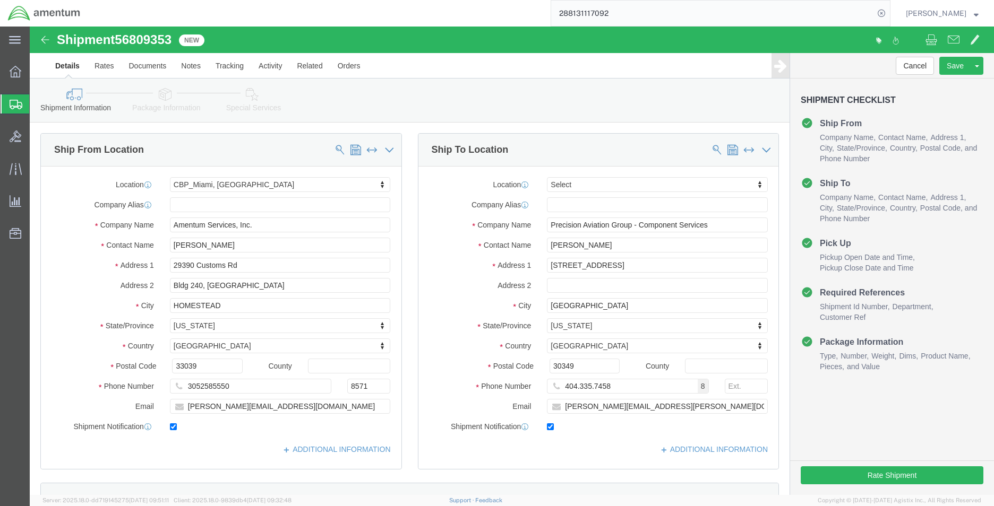
click span "56809353"
copy span "56809353"
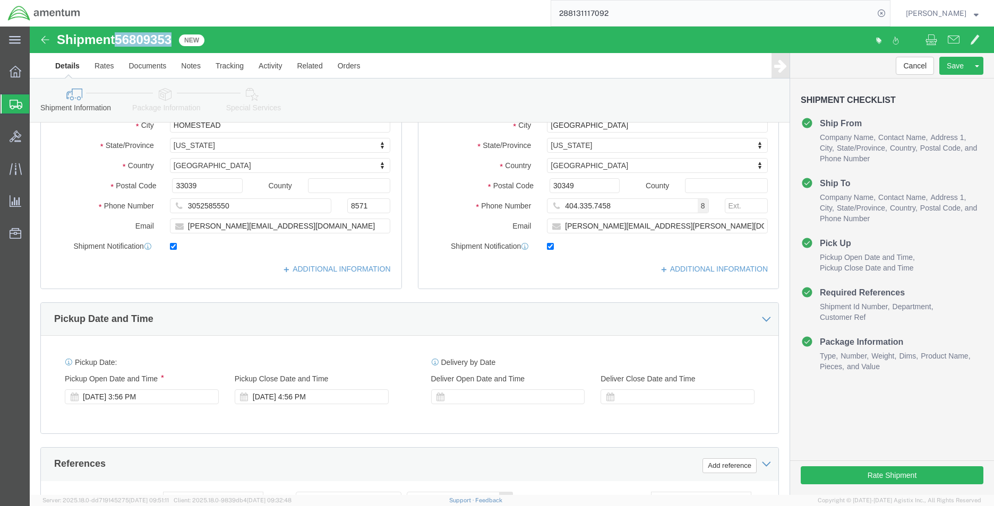
scroll to position [212, 0]
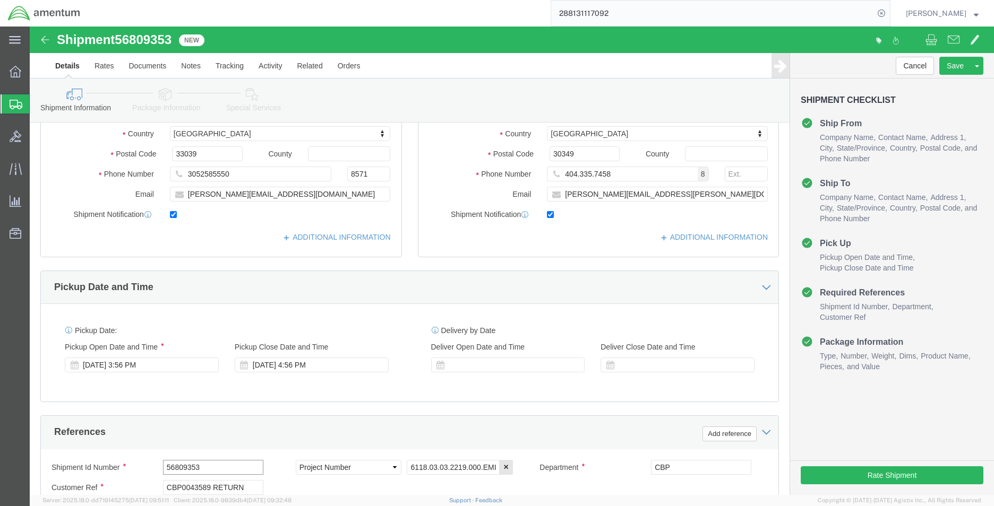
click input "56809353"
click div "References Add reference"
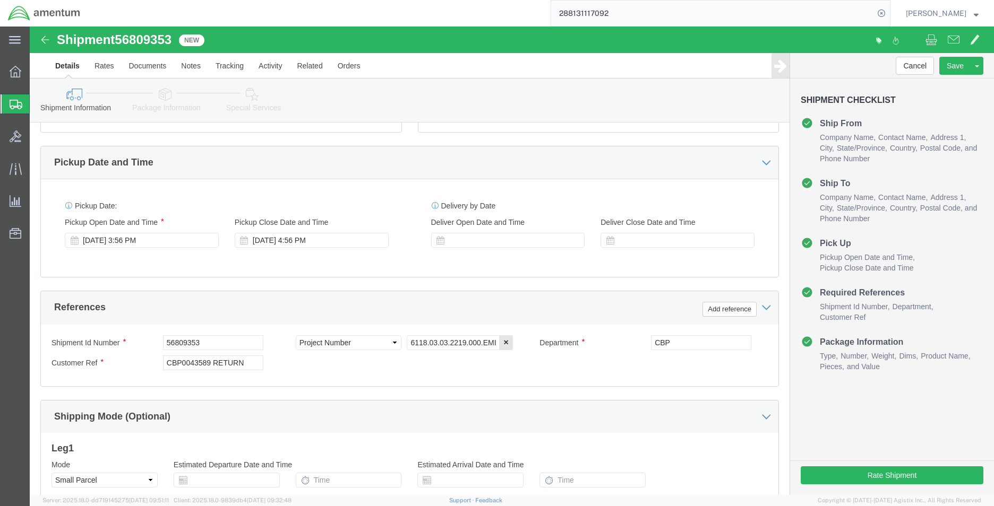
scroll to position [463, 0]
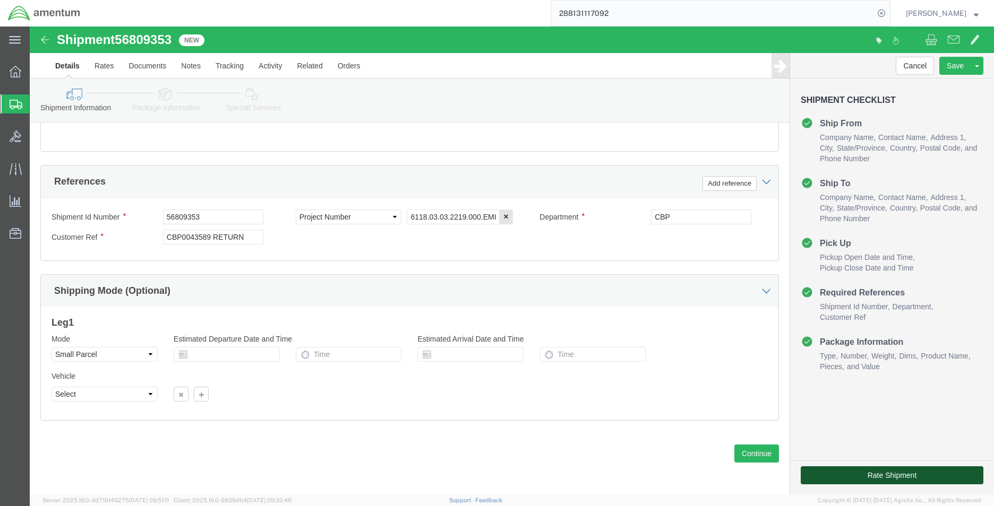
click button "Rate Shipment"
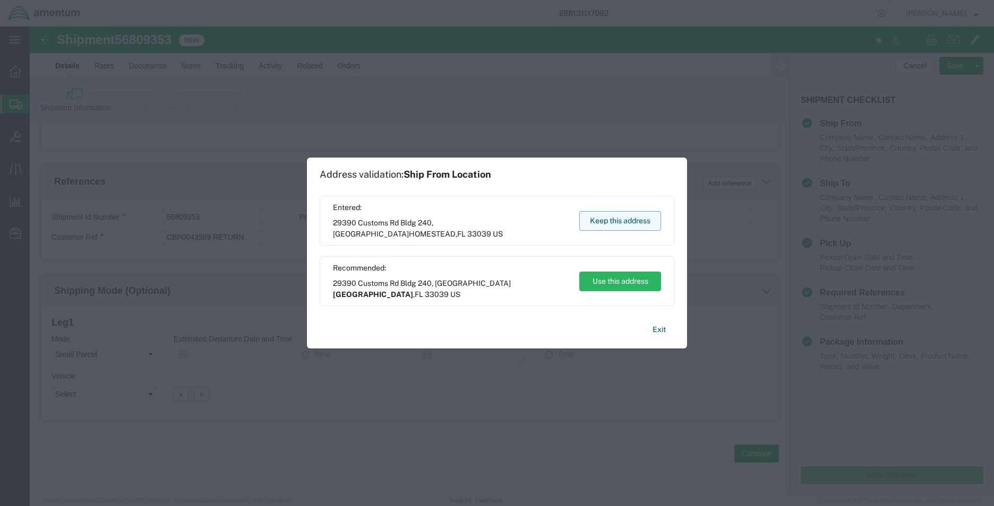
click at [627, 211] on button "Keep this address" at bounding box center [620, 221] width 82 height 20
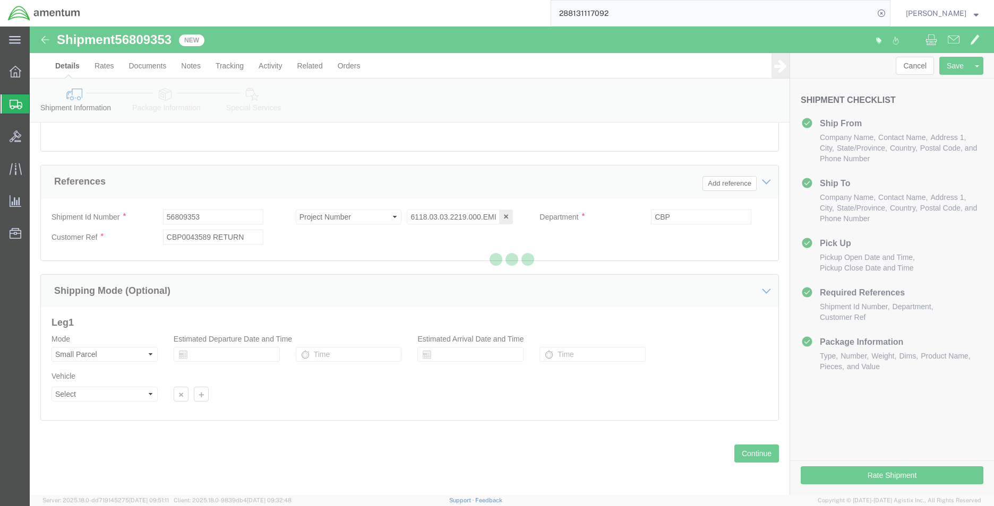
select select "49931"
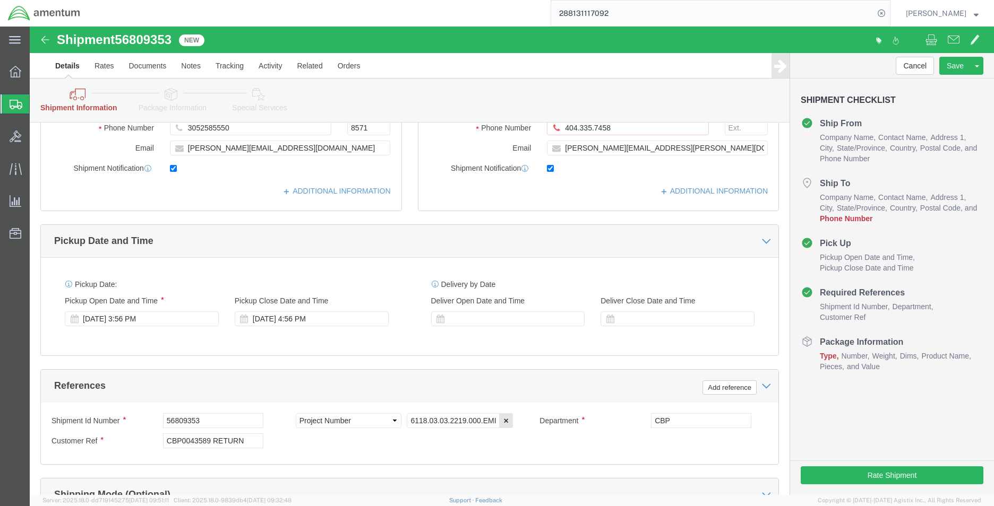
scroll to position [82, 0]
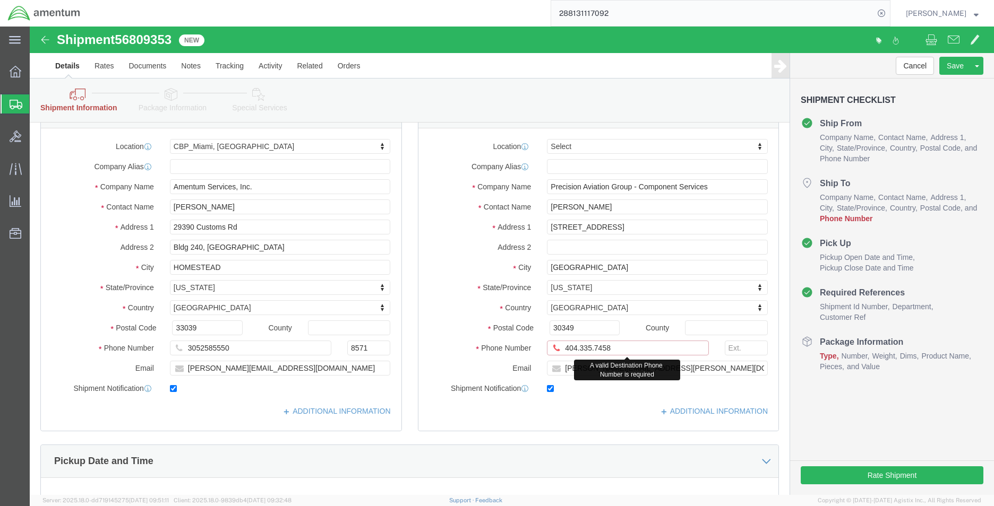
click input "404.335.7458"
click input "404335.7458"
type input "4043357458"
click link "Package Information"
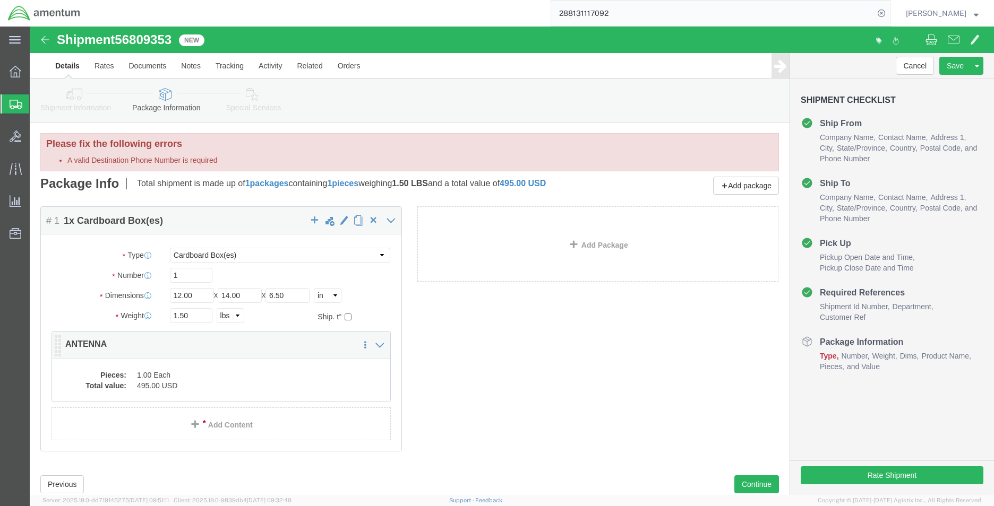
click div "Pieces: 1.00 Each Total value: 495.00 USD"
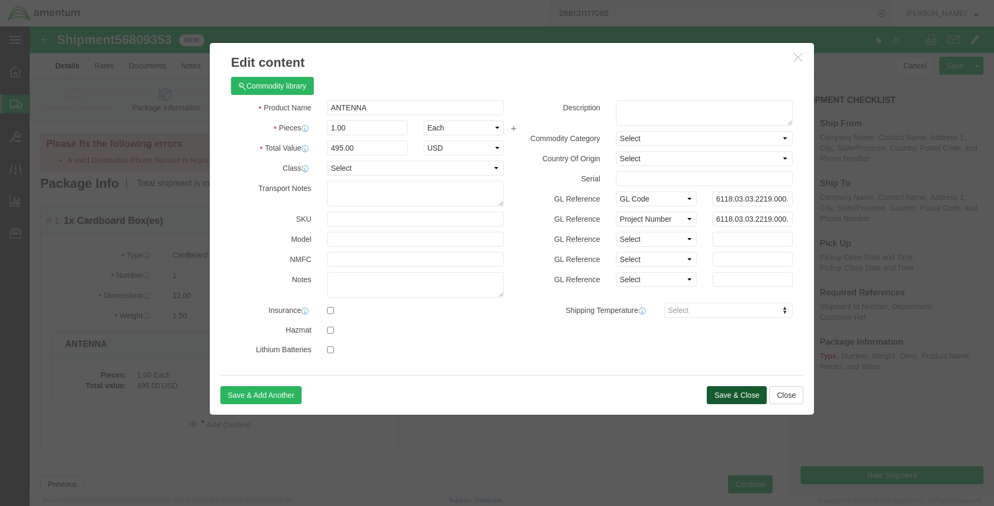
click button "Save & Close"
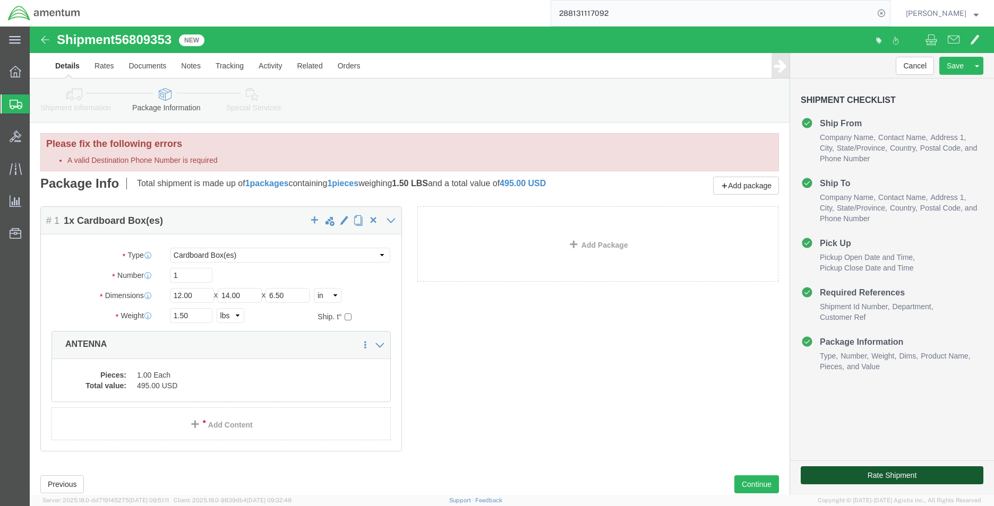
click button "Rate Shipment"
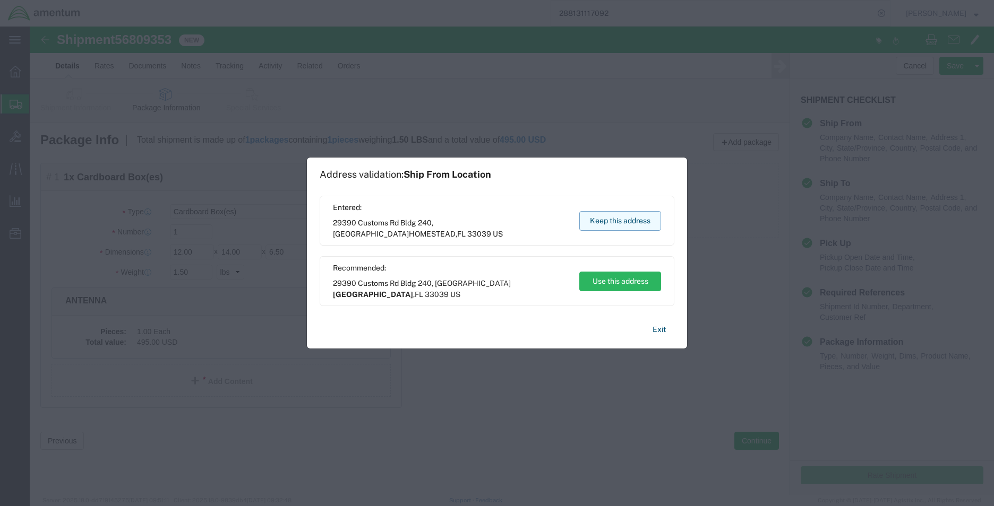
click at [629, 220] on button "Keep this address" at bounding box center [620, 221] width 82 height 20
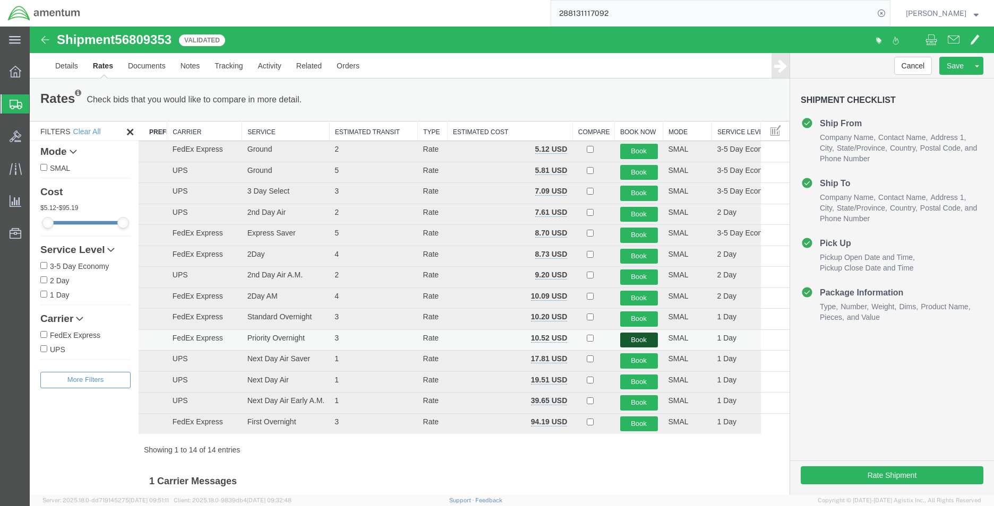
click at [622, 337] on button "Book" at bounding box center [639, 340] width 38 height 15
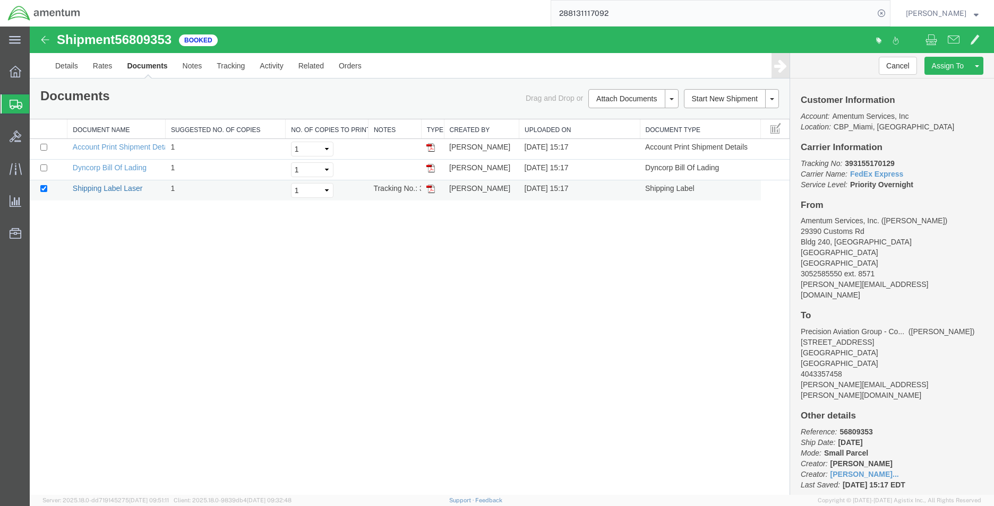
drag, startPoint x: 58, startPoint y: 252, endPoint x: 137, endPoint y: 189, distance: 100.9
click at [137, 189] on link "Shipping Label Laser" at bounding box center [108, 188] width 70 height 8
